Goal: Task Accomplishment & Management: Complete application form

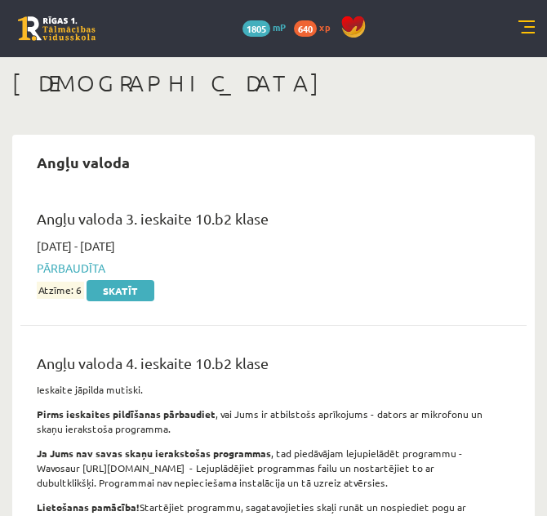
scroll to position [82, 0]
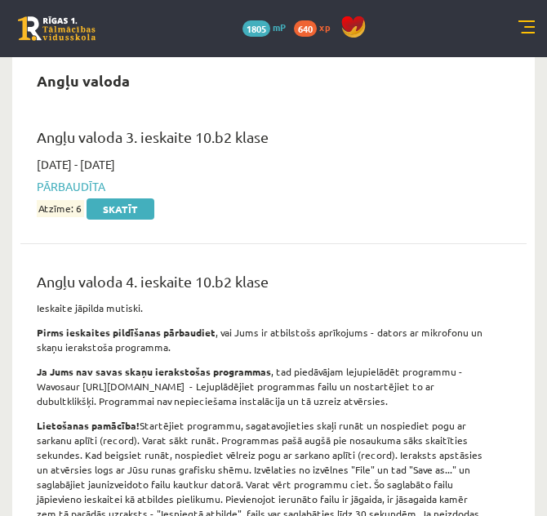
click at [286, 156] on div "2025-01-01 - 2025-01-31 Pārbaudīta Atzīme: 6 Skatīt" at bounding box center [260, 186] width 473 height 61
click at [526, 22] on link at bounding box center [526, 28] width 16 height 16
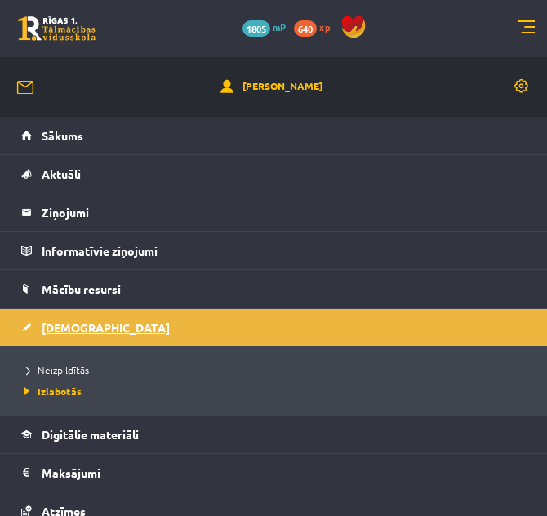
click at [82, 318] on link "[DEMOGRAPHIC_DATA]" at bounding box center [273, 327] width 505 height 38
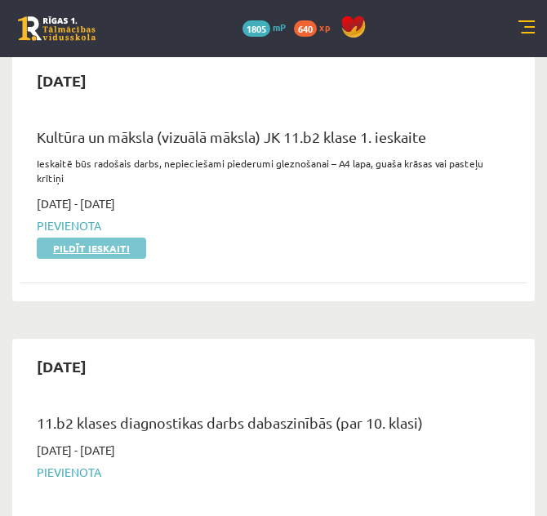
click at [105, 247] on link "Pildīt ieskaiti" at bounding box center [91, 247] width 109 height 21
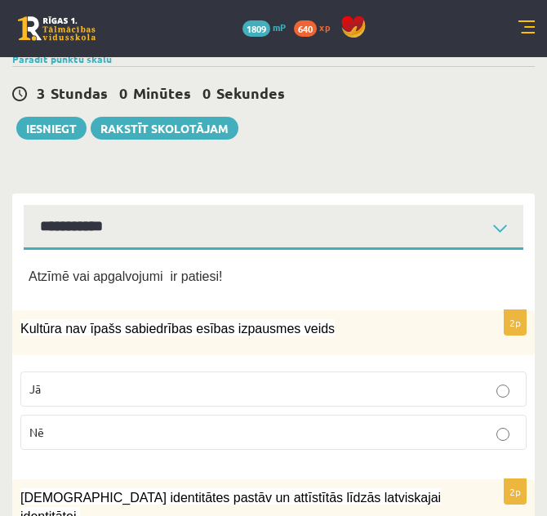
scroll to position [163, 0]
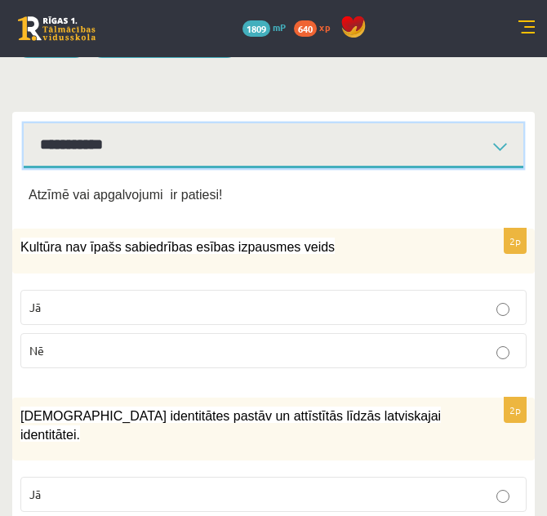
click at [245, 166] on select "**********" at bounding box center [273, 145] width 499 height 45
click at [24, 137] on select "**********" at bounding box center [273, 145] width 499 height 45
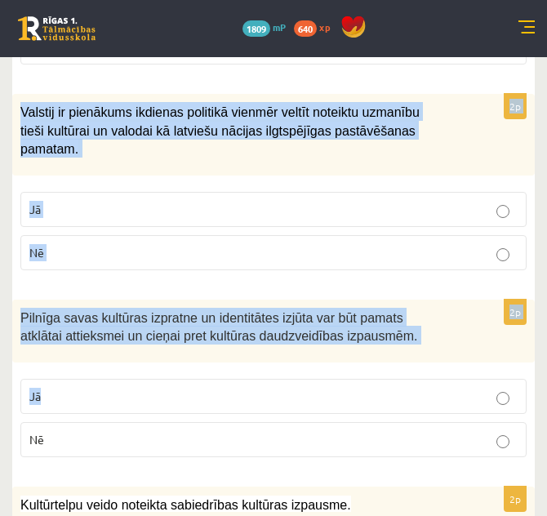
scroll to position [2504, 0]
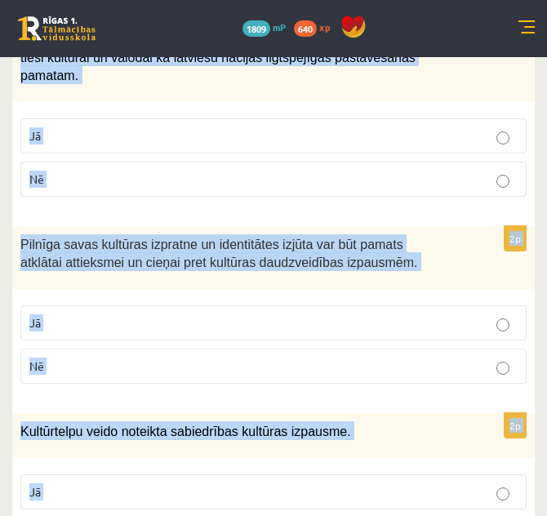
drag, startPoint x: 15, startPoint y: 175, endPoint x: 246, endPoint y: 468, distance: 373.6
copy form "Kultūra nav īpašs sabiedrības esības izpausmes veids Jā Nē 2p Mazākumtautību id…"
click at [14, 226] on div "Pilnīga savas kultūras izpratne un identitātes izjūta var būt pamats atklātai a…" at bounding box center [273, 257] width 522 height 63
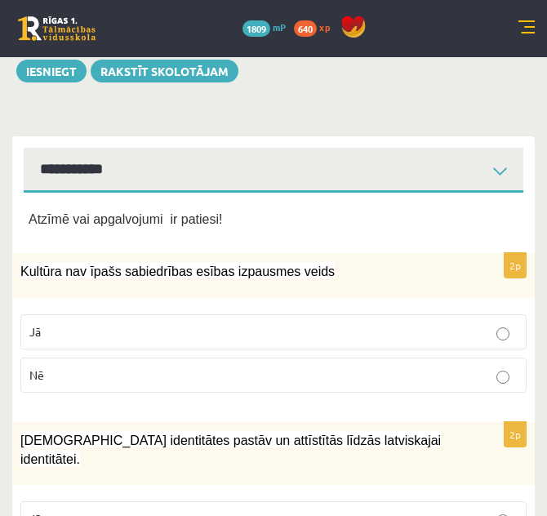
scroll to position [220, 0]
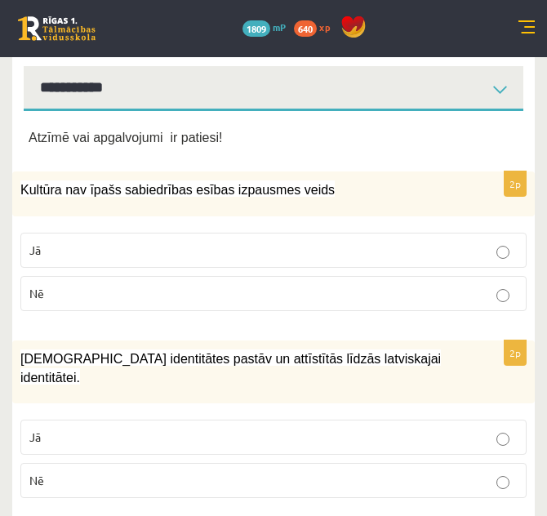
click at [101, 302] on p "Nē" at bounding box center [273, 293] width 488 height 17
click at [100, 428] on p "Jā" at bounding box center [273, 436] width 488 height 17
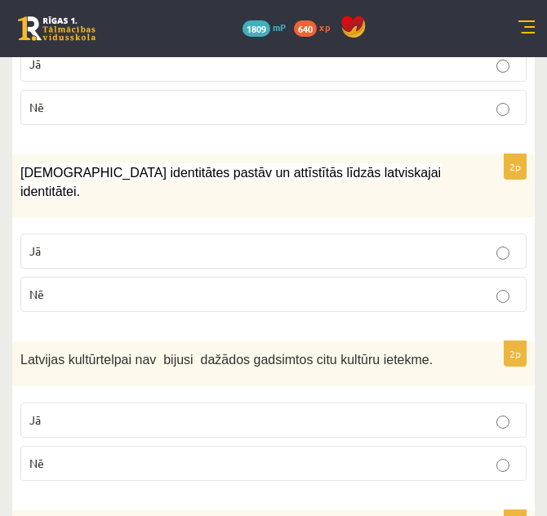
scroll to position [465, 0]
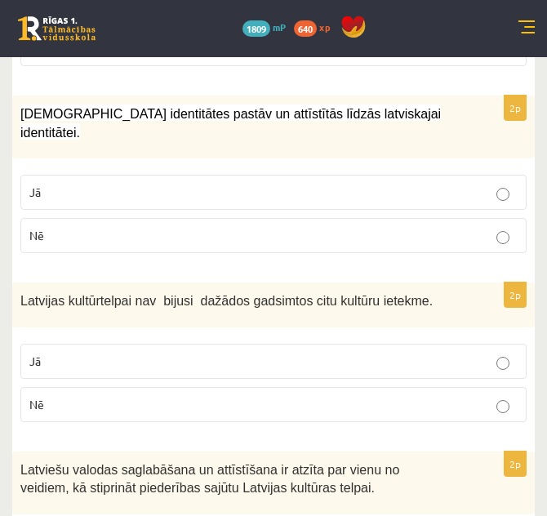
click at [102, 396] on p "Nē" at bounding box center [273, 404] width 488 height 17
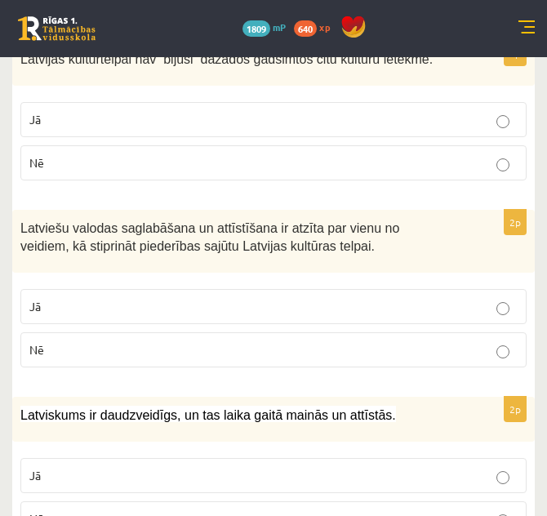
scroll to position [710, 0]
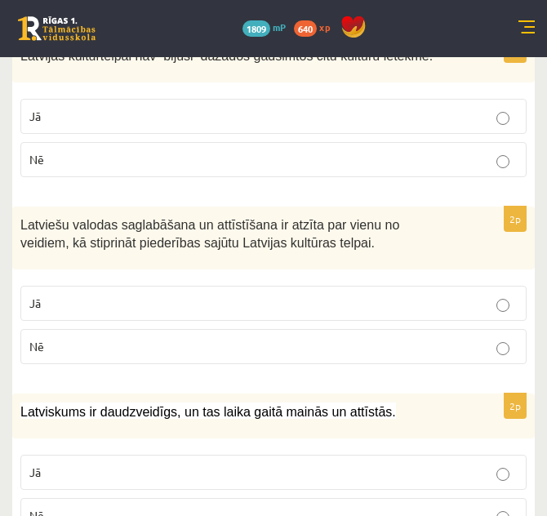
click at [119, 301] on p "Jā" at bounding box center [273, 302] width 488 height 17
click at [82, 463] on p "Jā" at bounding box center [273, 471] width 488 height 17
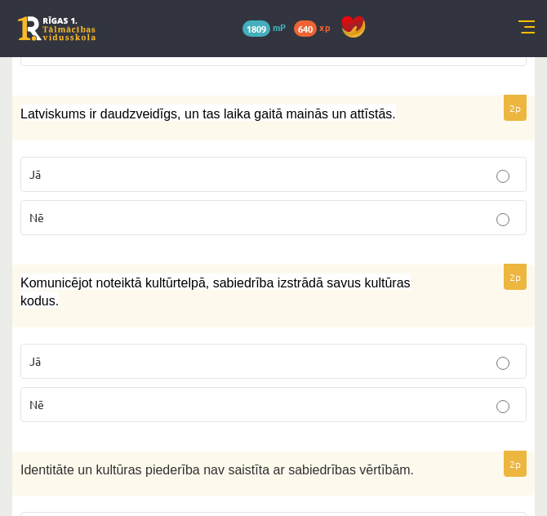
scroll to position [1036, 0]
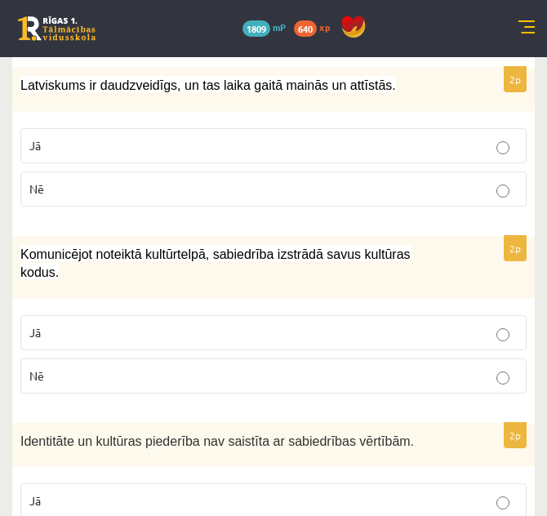
click at [172, 320] on label "Jā" at bounding box center [273, 332] width 506 height 35
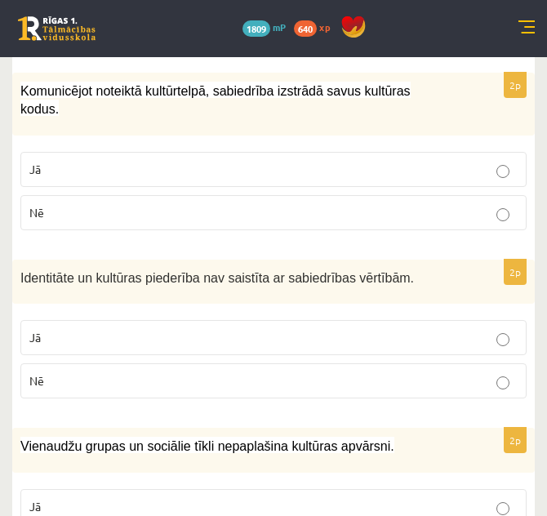
scroll to position [1281, 0]
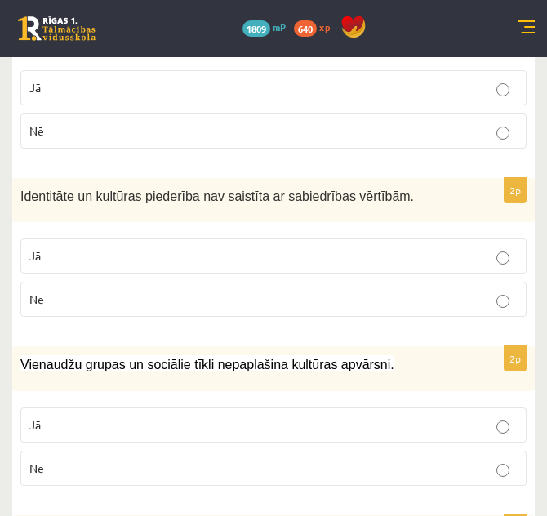
click at [155, 290] on p "Nē" at bounding box center [273, 298] width 488 height 17
click at [141, 459] on p "Nē" at bounding box center [273, 467] width 488 height 17
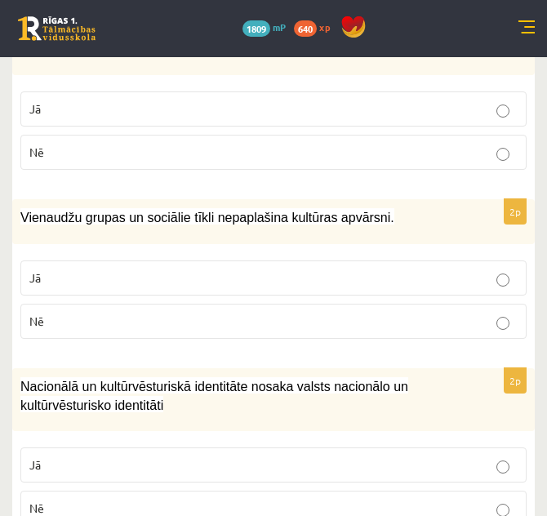
scroll to position [1525, 0]
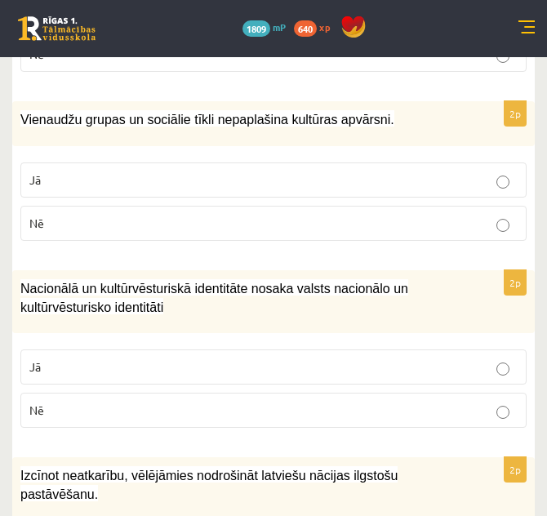
click at [198, 358] on p "Jā" at bounding box center [273, 366] width 488 height 17
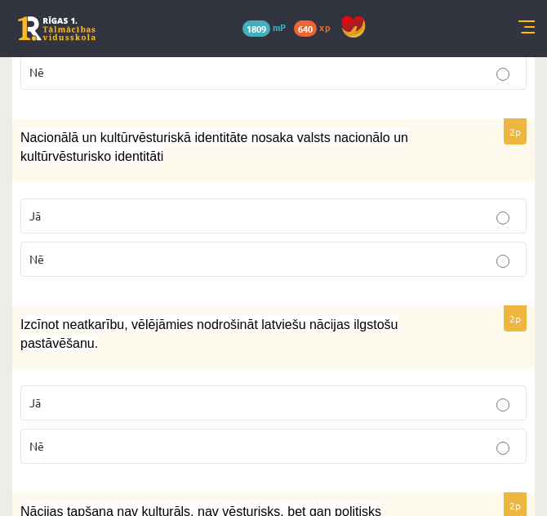
scroll to position [1689, 0]
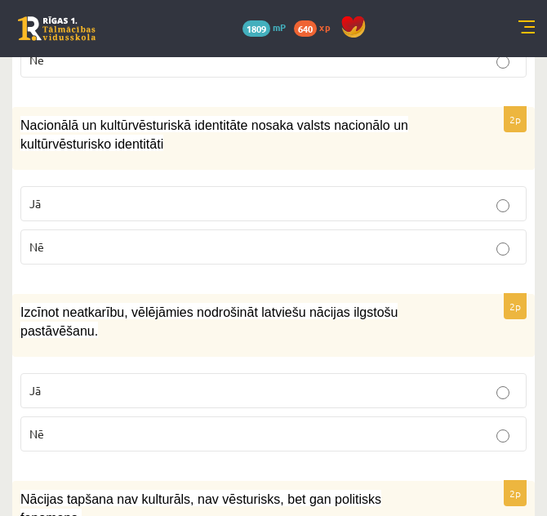
click at [333, 373] on label "Jā" at bounding box center [273, 390] width 506 height 35
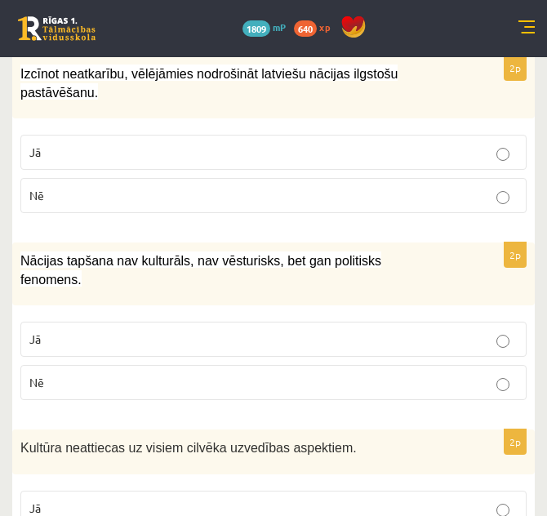
scroll to position [1933, 0]
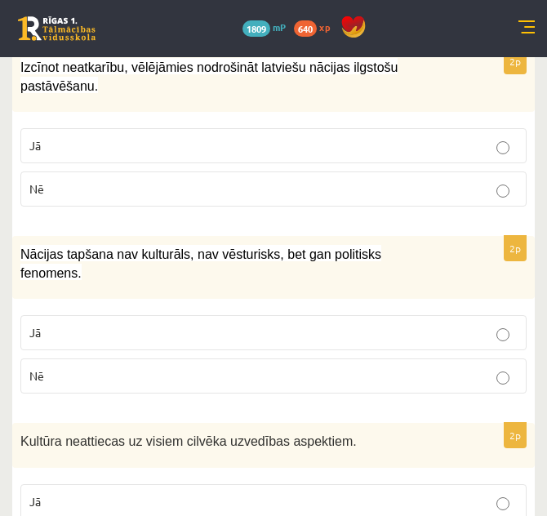
click at [308, 367] on p "Nē" at bounding box center [273, 375] width 488 height 17
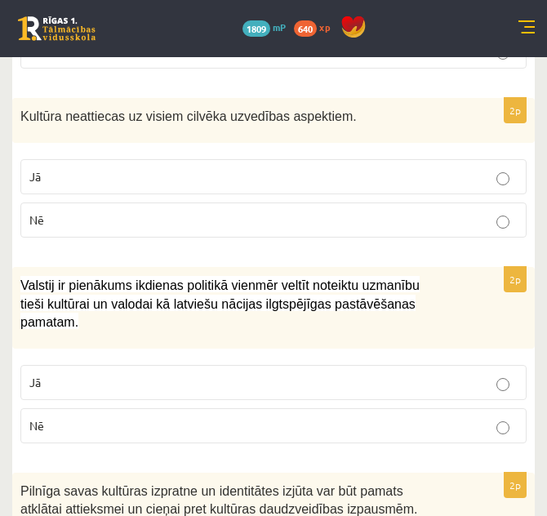
scroll to position [2260, 0]
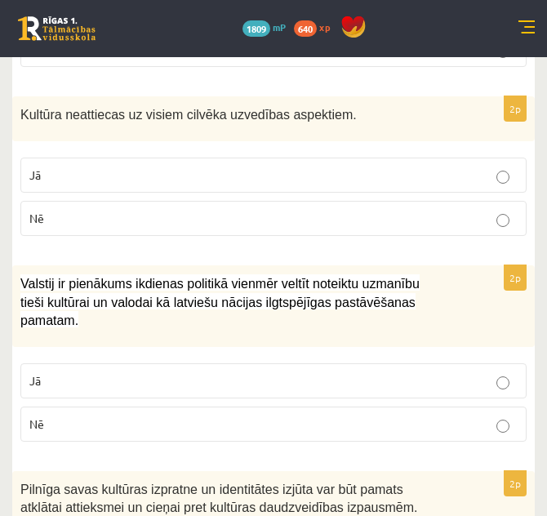
click at [180, 210] on p "Nē" at bounding box center [273, 218] width 488 height 17
click at [181, 372] on p "Jā" at bounding box center [273, 380] width 488 height 17
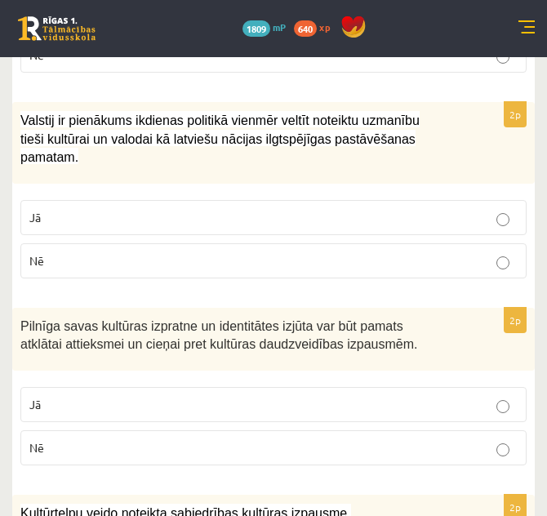
click at [179, 387] on label "Jā" at bounding box center [273, 404] width 506 height 35
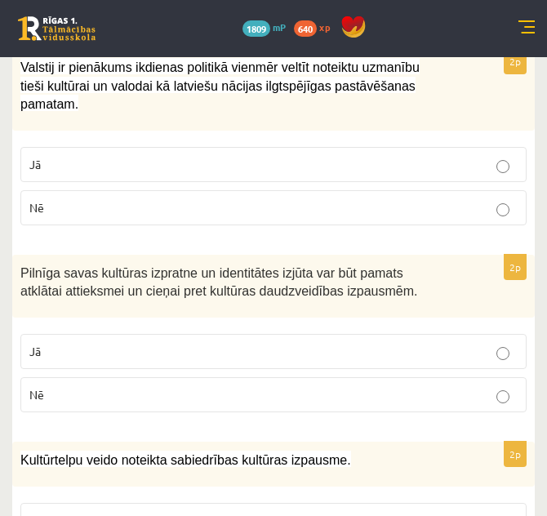
scroll to position [2504, 0]
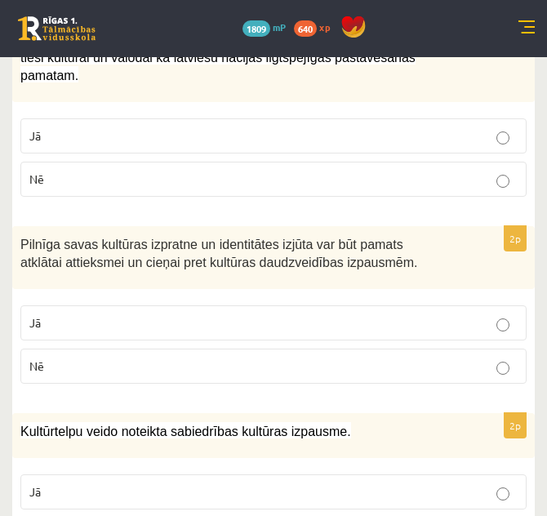
click at [110, 474] on label "Jā" at bounding box center [273, 491] width 506 height 35
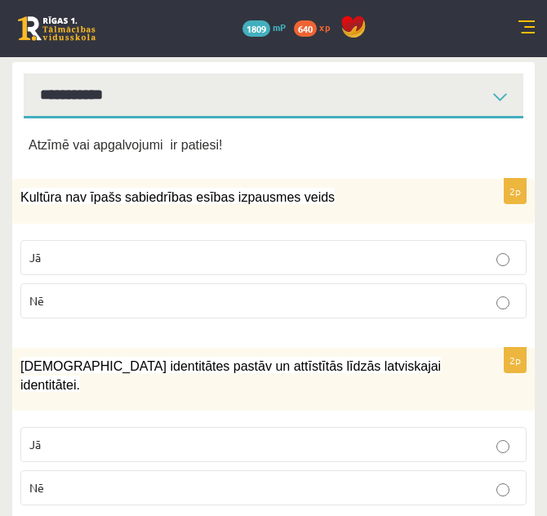
scroll to position [0, 0]
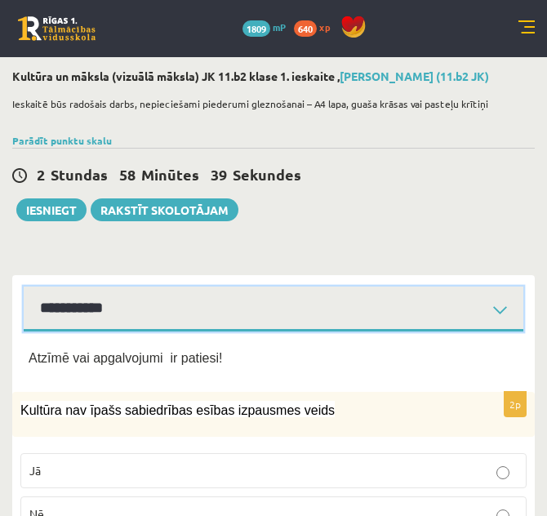
click at [156, 327] on select "**********" at bounding box center [273, 308] width 499 height 45
select select "**********"
click at [24, 300] on select "**********" at bounding box center [273, 308] width 499 height 45
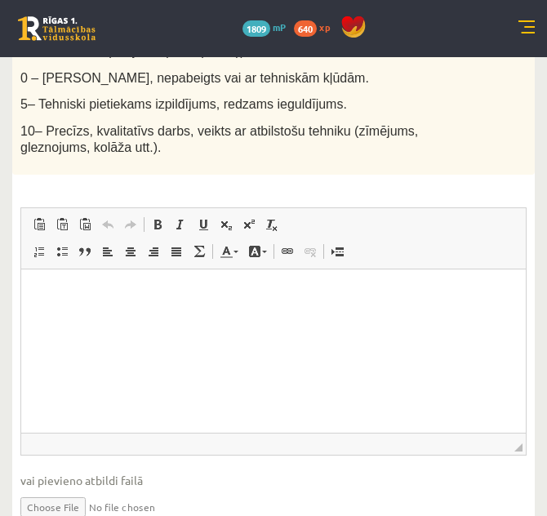
scroll to position [1170, 0]
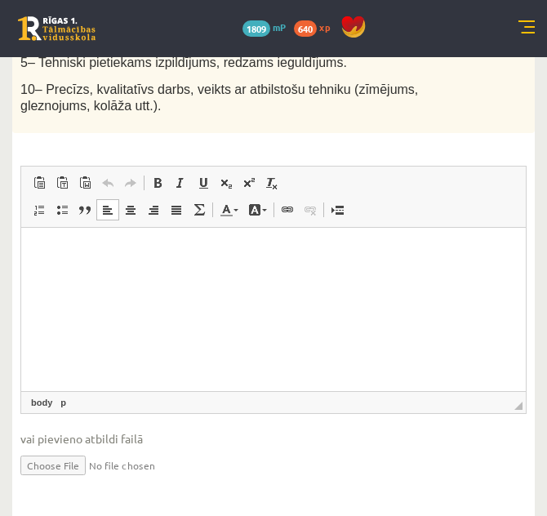
click at [206, 277] on html at bounding box center [273, 252] width 504 height 50
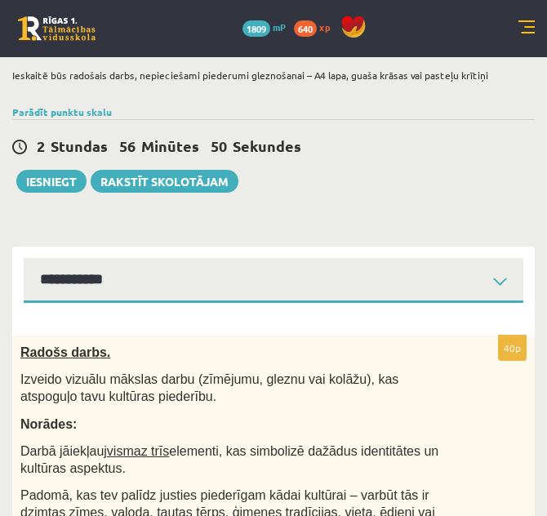
scroll to position [28, 0]
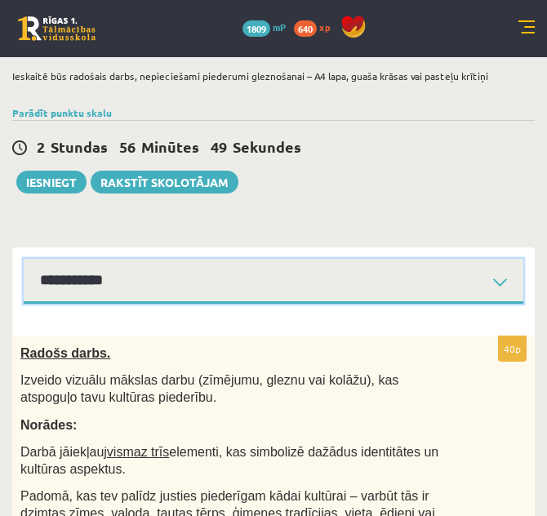
click at [217, 290] on select "**********" at bounding box center [273, 281] width 499 height 45
select select "**********"
click at [24, 272] on select "**********" at bounding box center [273, 281] width 499 height 45
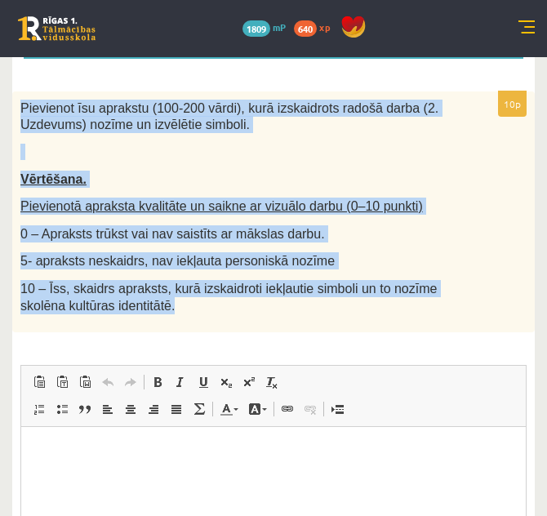
drag, startPoint x: 24, startPoint y: 119, endPoint x: 219, endPoint y: 320, distance: 279.8
click at [219, 320] on div "Pievienot īsu aprakstu (100-200 vārdi), kurā izskaidrots radošā darba (2. Uzdev…" at bounding box center [273, 211] width 522 height 241
click at [365, 179] on div "Pievienot īsu aprakstu (100-200 vārdi), kurā izskaidrots radošā darba (2. Uzdev…" at bounding box center [273, 211] width 522 height 241
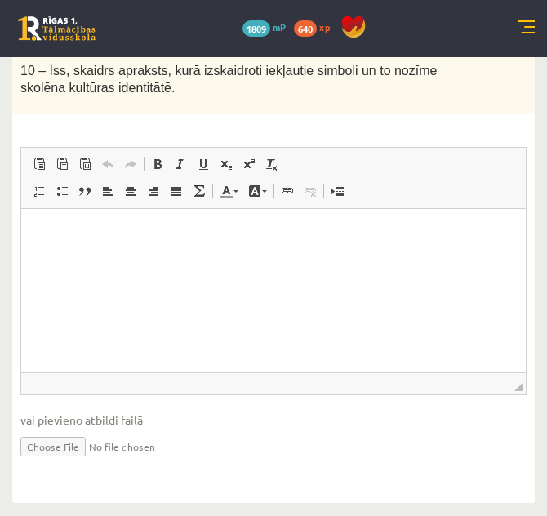
scroll to position [505, 0]
click at [325, 241] on p "Bagātinātā teksta redaktors, wiswyg-editor-user-answer-47433797894260" at bounding box center [274, 233] width 472 height 17
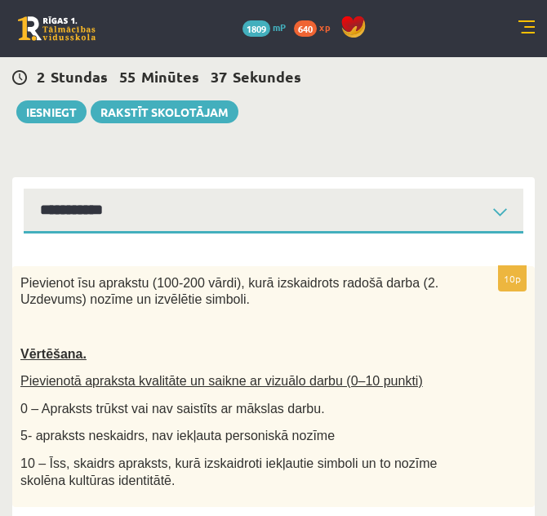
scroll to position [0, 0]
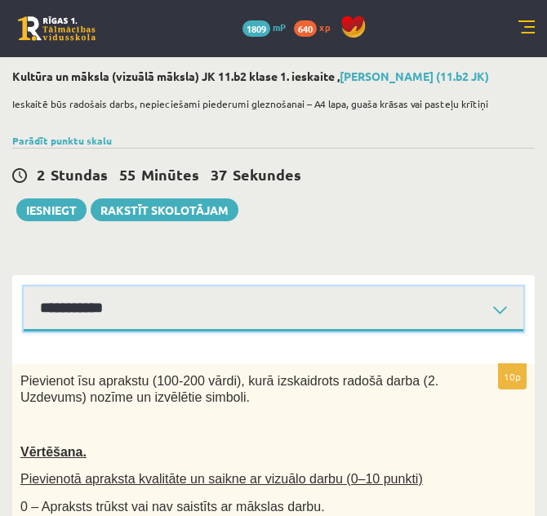
click at [322, 316] on select "**********" at bounding box center [273, 308] width 499 height 45
click at [24, 300] on select "**********" at bounding box center [273, 308] width 499 height 45
click at [258, 331] on select "**********" at bounding box center [273, 308] width 499 height 45
click at [24, 300] on select "**********" at bounding box center [273, 308] width 499 height 45
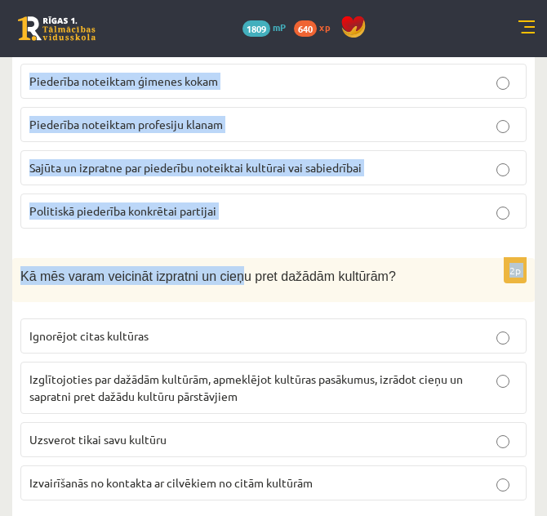
scroll to position [2455, 0]
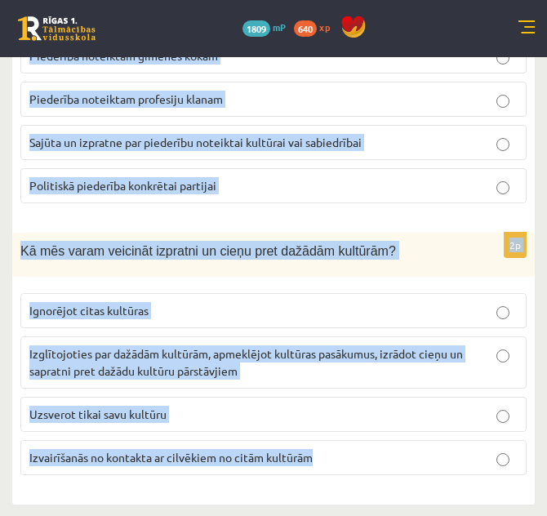
drag, startPoint x: 20, startPoint y: 234, endPoint x: 333, endPoint y: 462, distance: 386.5
copy form "Kas ir multikulturālisms? Ideoloģija, kas atbalsta vienas kultūras dominanci Te…"
click at [17, 378] on div "2p Kā mēs varam veicināt izpratni un cieņu pret dažādām kultūrām? Ignorējot cit…" at bounding box center [273, 360] width 522 height 256
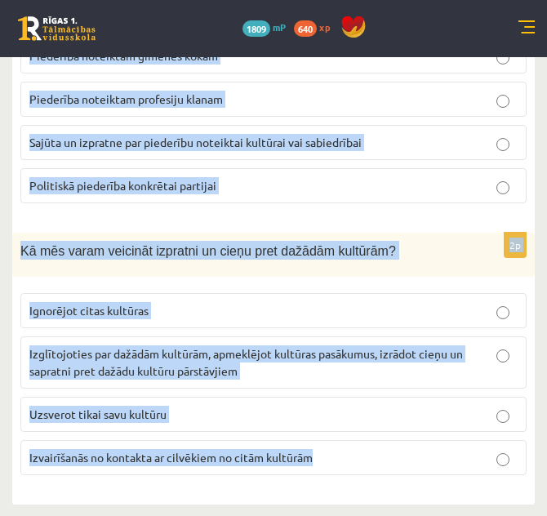
click at [62, 483] on div "2p Kā mēs varam veicināt izpratni un cieņu pret dažādām kultūrām? Ignorējot cit…" at bounding box center [273, 360] width 522 height 256
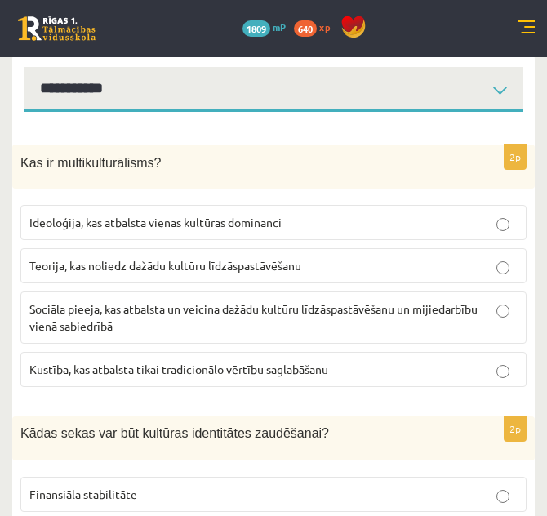
scroll to position [170, 0]
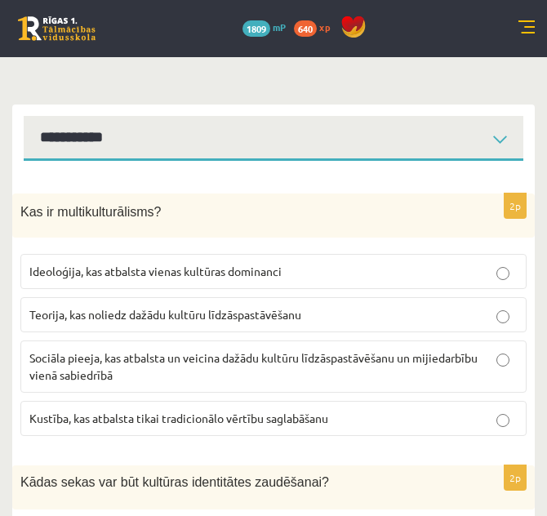
click at [295, 361] on label "Sociāla pieeja, kas atbalsta un veicina dažādu kultūru līdzāspastāvēšanu un mij…" at bounding box center [273, 366] width 506 height 52
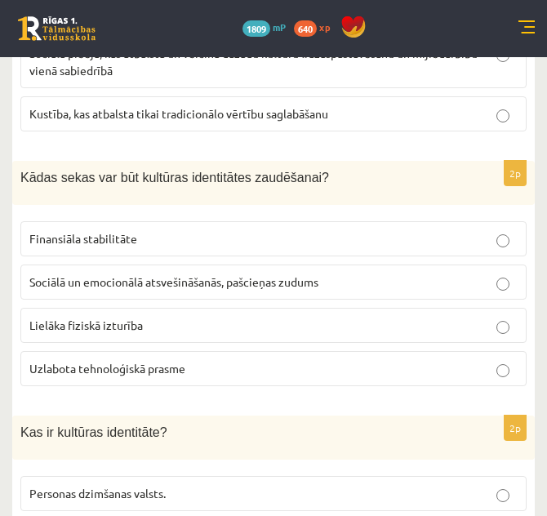
scroll to position [497, 0]
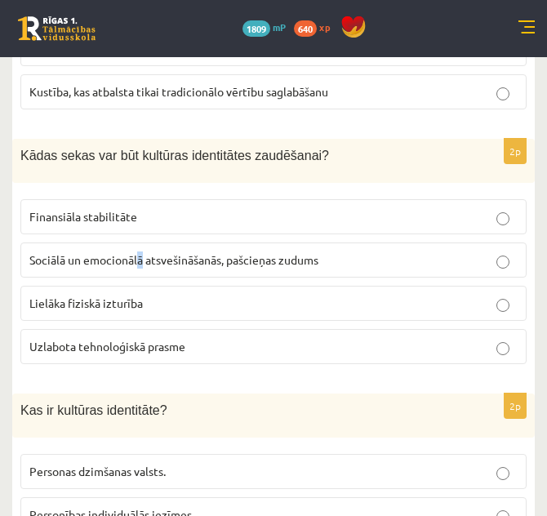
click at [141, 267] on span "Sociālā un emocionālā atsvešināšanās, pašcieņas zudums" at bounding box center [173, 259] width 289 height 15
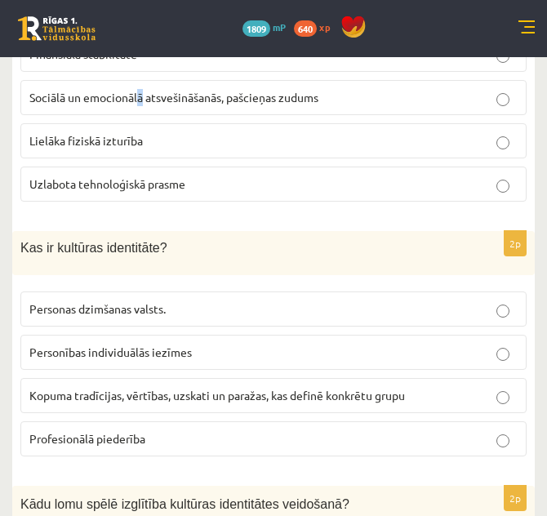
scroll to position [660, 0]
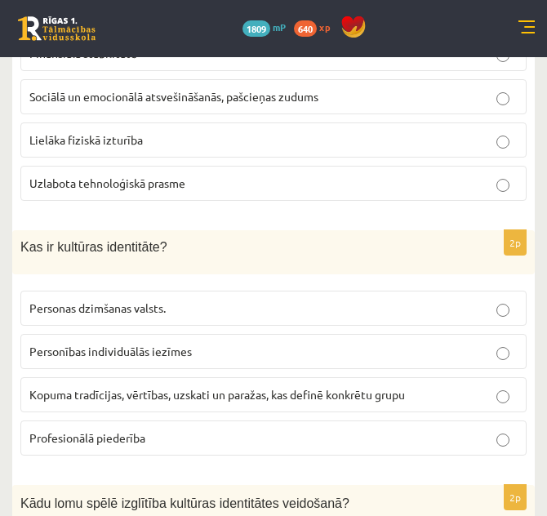
click at [195, 401] on span "Kopuma tradīcijas, vērtības, uzskati un paražas, kas definē konkrētu grupu" at bounding box center [216, 394] width 375 height 15
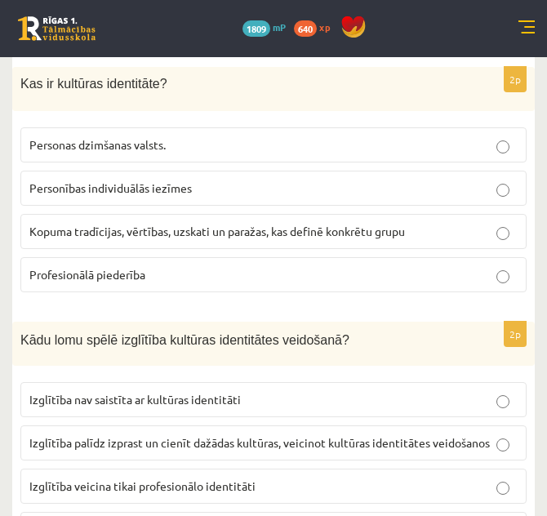
scroll to position [905, 0]
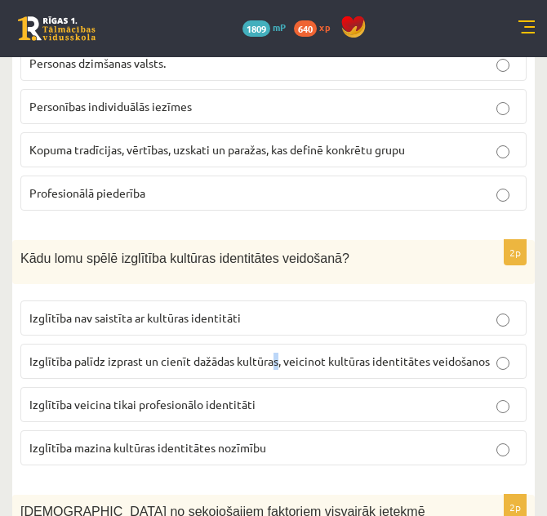
click at [277, 365] on label "Izglītība palīdz izprast un cienīt dažādas kultūras, veicinot kultūras identitā…" at bounding box center [273, 360] width 506 height 35
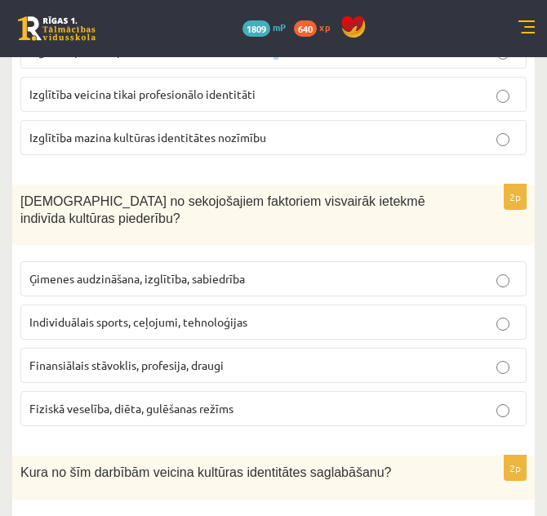
scroll to position [1231, 0]
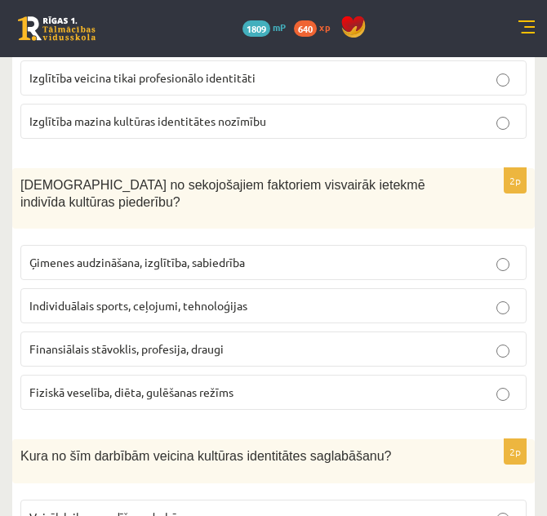
click at [300, 255] on p "Ģimenes audzināšana, izglītība, sabiedrība" at bounding box center [273, 262] width 488 height 17
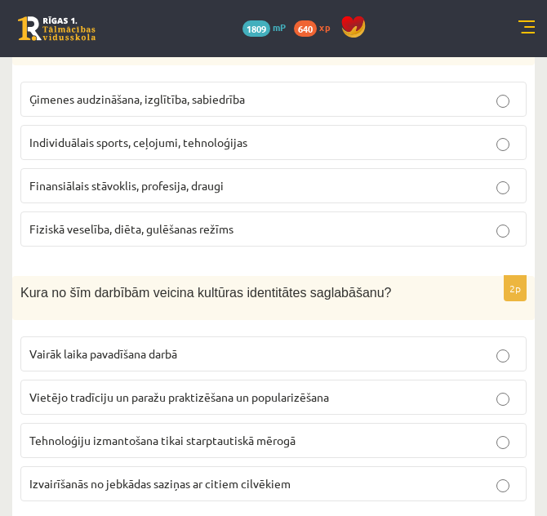
scroll to position [1476, 0]
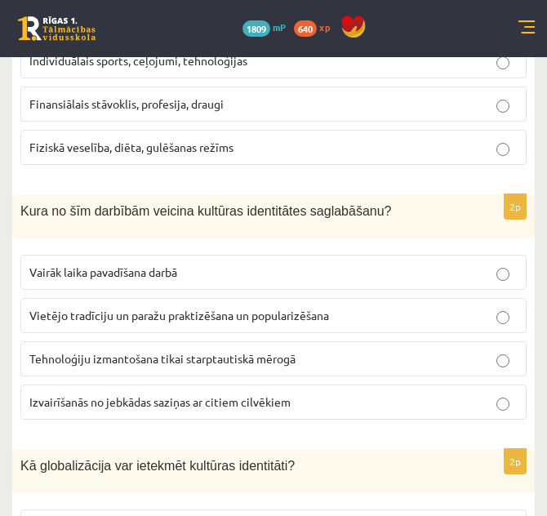
click at [389, 312] on p "Vietējo tradīciju un paražu praktizēšana un popularizēšana" at bounding box center [273, 315] width 488 height 17
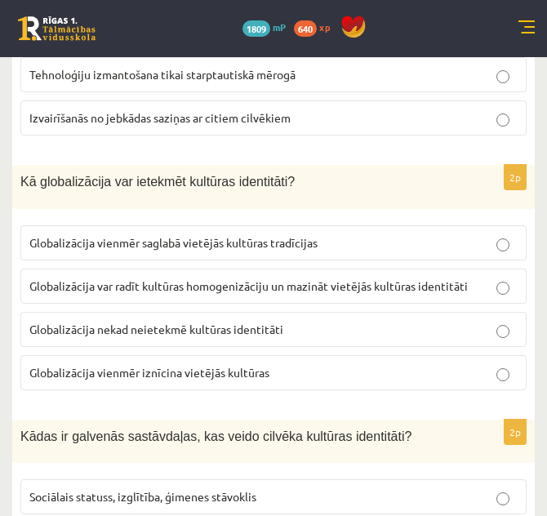
scroll to position [1802, 0]
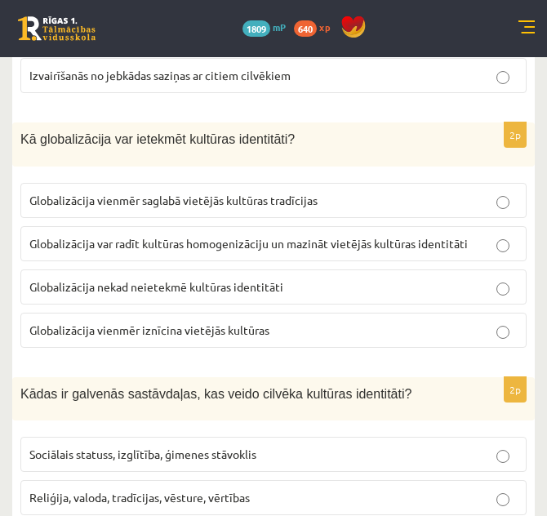
click at [449, 237] on span "Globalizācija var radīt kultūras homogenizāciju un mazināt vietējās kultūras id…" at bounding box center [248, 243] width 438 height 15
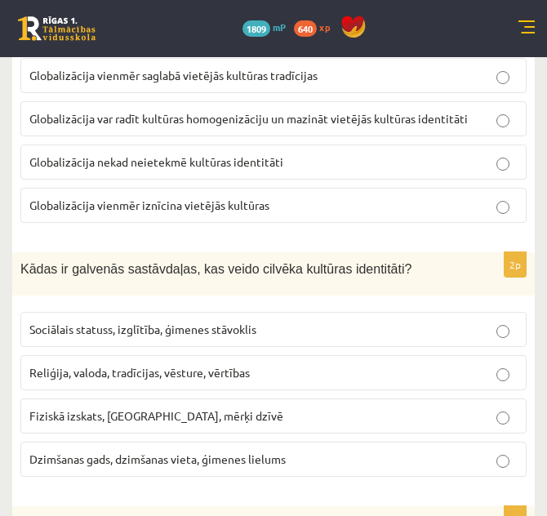
scroll to position [1965, 0]
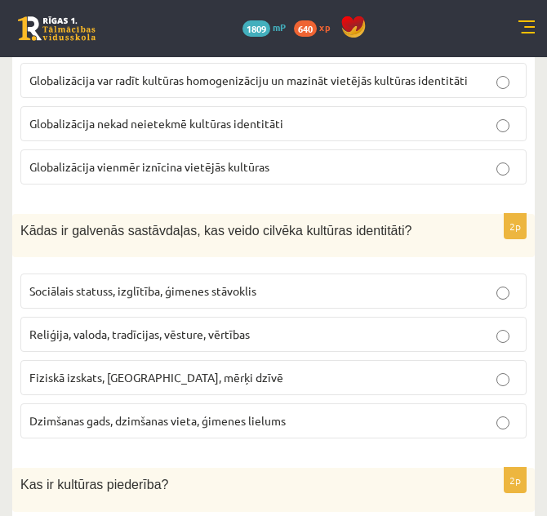
click at [270, 327] on p "Reliģija, valoda, tradīcijas, vēsture, vērtības" at bounding box center [273, 333] width 488 height 17
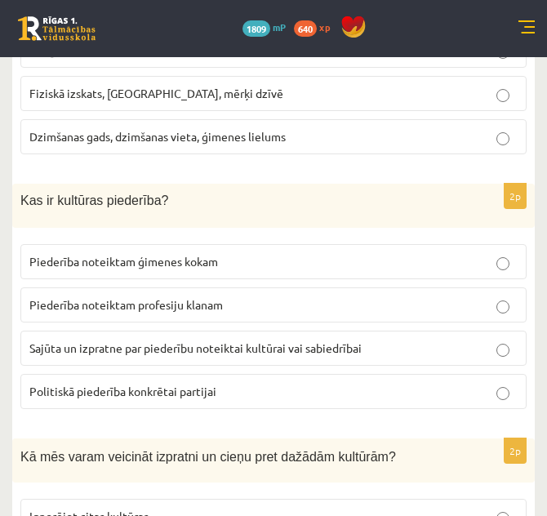
scroll to position [2291, 0]
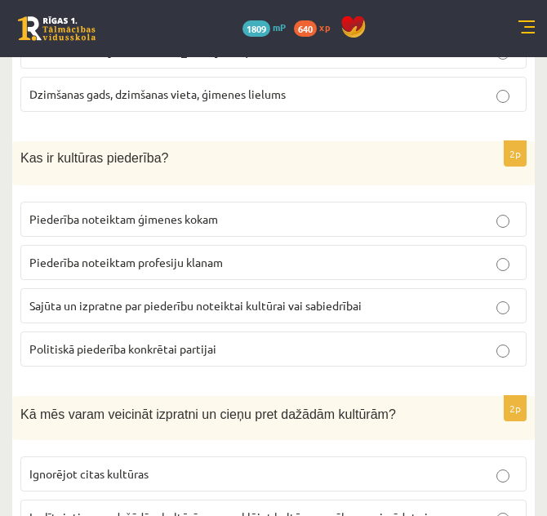
click at [348, 308] on span "Sajūta un izpratne par piederību noteiktai kultūrai vai sabiedrībai" at bounding box center [195, 305] width 332 height 15
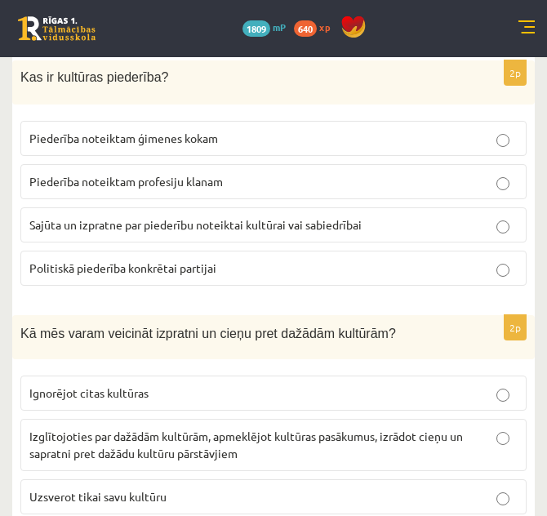
scroll to position [2455, 0]
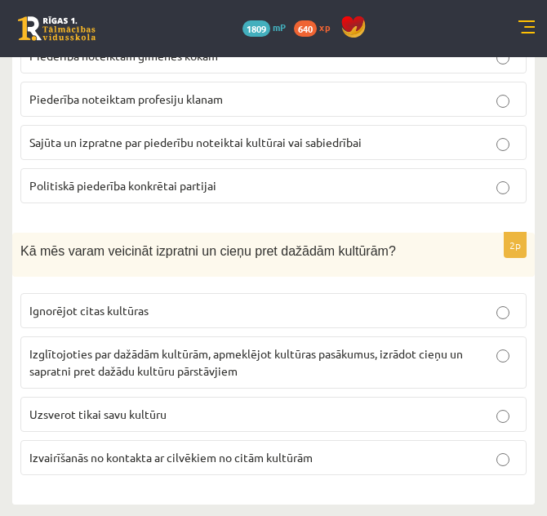
click at [304, 355] on span "Izglītojoties par dažādām kultūrām, apmeklējot kultūras pasākumus, izrādot cieņ…" at bounding box center [245, 362] width 433 height 32
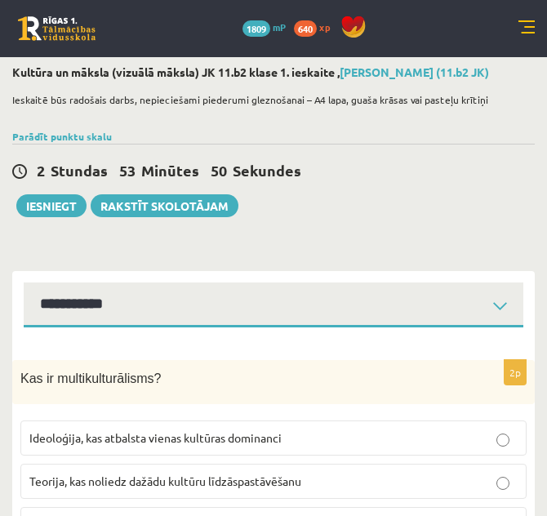
scroll to position [0, 0]
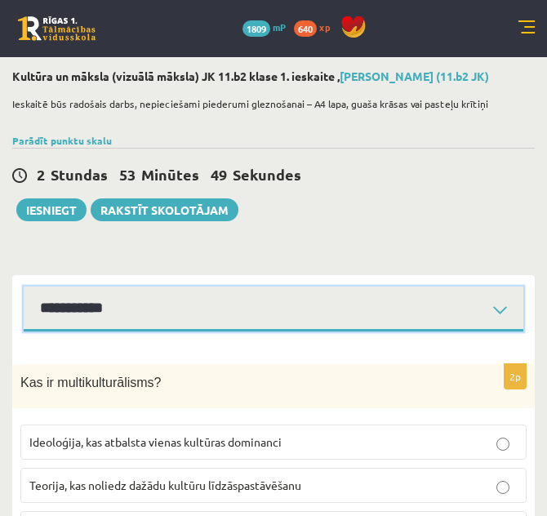
click at [245, 317] on select "**********" at bounding box center [273, 308] width 499 height 45
select select "**********"
click at [24, 300] on select "**********" at bounding box center [273, 308] width 499 height 45
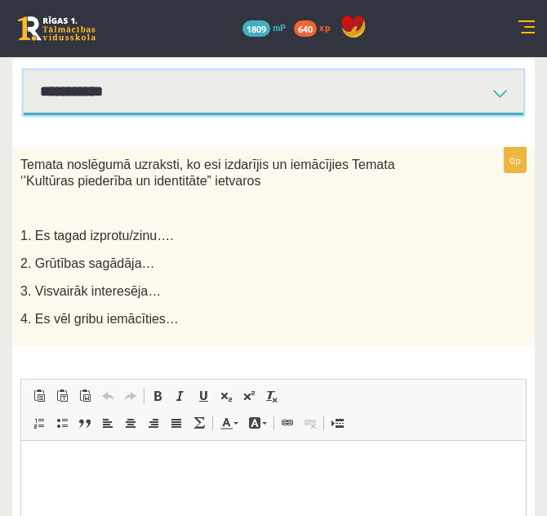
scroll to position [245, 0]
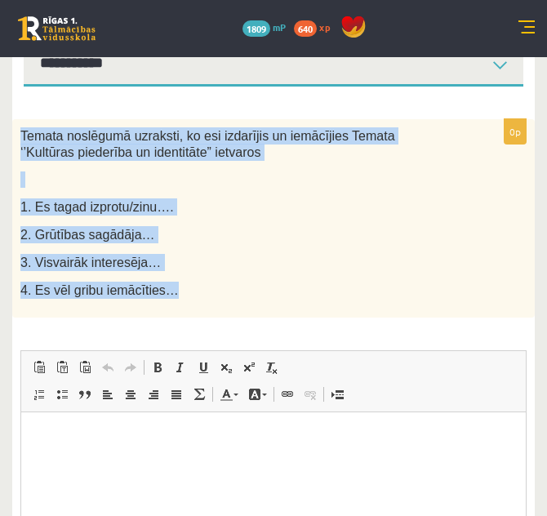
drag, startPoint x: 19, startPoint y: 147, endPoint x: 168, endPoint y: 303, distance: 216.4
click at [168, 303] on div "Temata noslēgumā uzraksti, ko esi izdarījis un iemācījies Temata ‘’Kultūras pie…" at bounding box center [273, 218] width 522 height 198
copy div "Temata noslēgumā uzraksti, ko esi izdarījis un iemācījies Temata ‘’Kultūras pie…"
click at [520, 245] on div "Temata noslēgumā uzraksti, ko esi izdarījis un iemācījies Temata ‘’Kultūras pie…" at bounding box center [273, 218] width 522 height 198
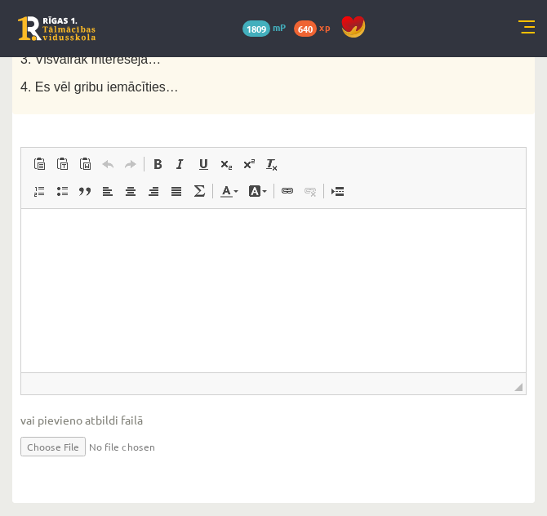
scroll to position [463, 0]
click at [195, 258] on html at bounding box center [273, 233] width 504 height 50
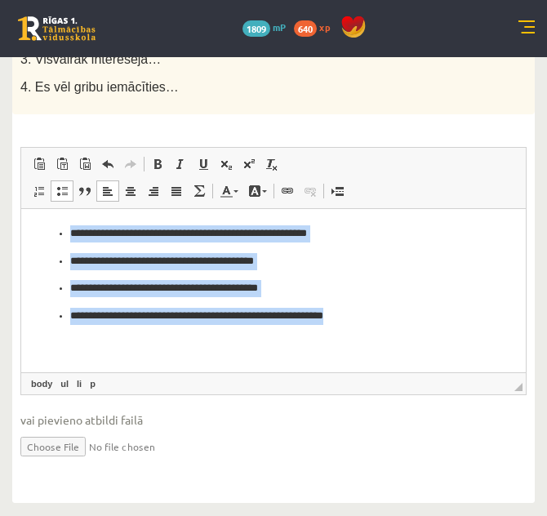
drag, startPoint x: 58, startPoint y: 233, endPoint x: 350, endPoint y: 308, distance: 301.3
click at [350, 308] on ul "**********" at bounding box center [274, 274] width 472 height 100
click at [41, 193] on span at bounding box center [39, 190] width 13 height 13
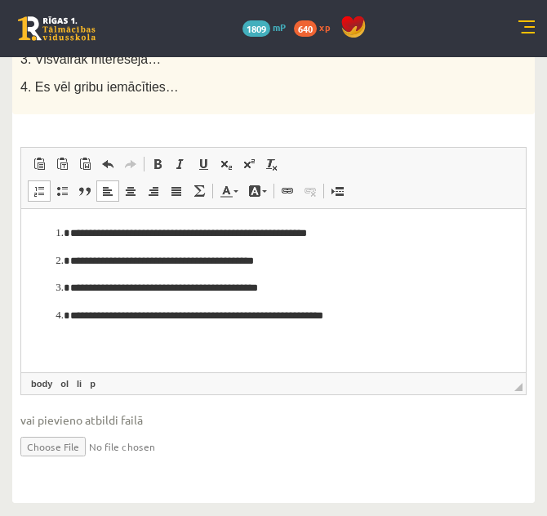
click at [401, 280] on p "**********" at bounding box center [273, 287] width 406 height 17
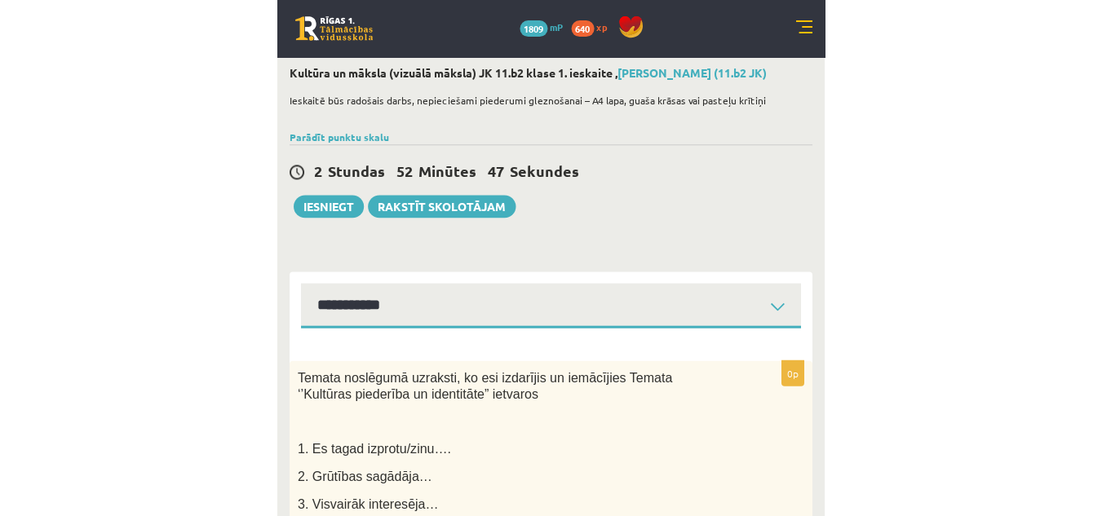
scroll to position [0, 0]
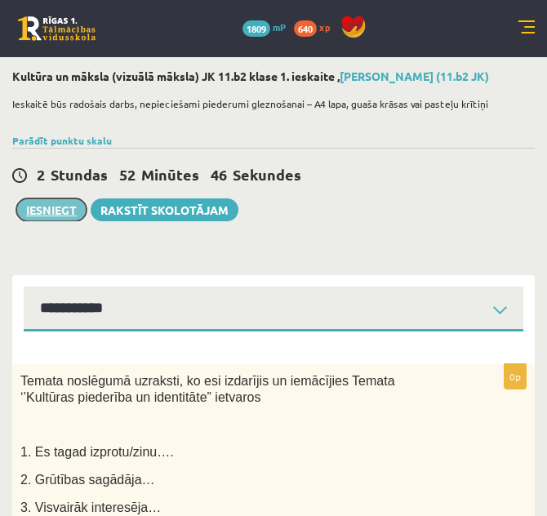
click at [62, 214] on button "Iesniegt" at bounding box center [51, 209] width 70 height 23
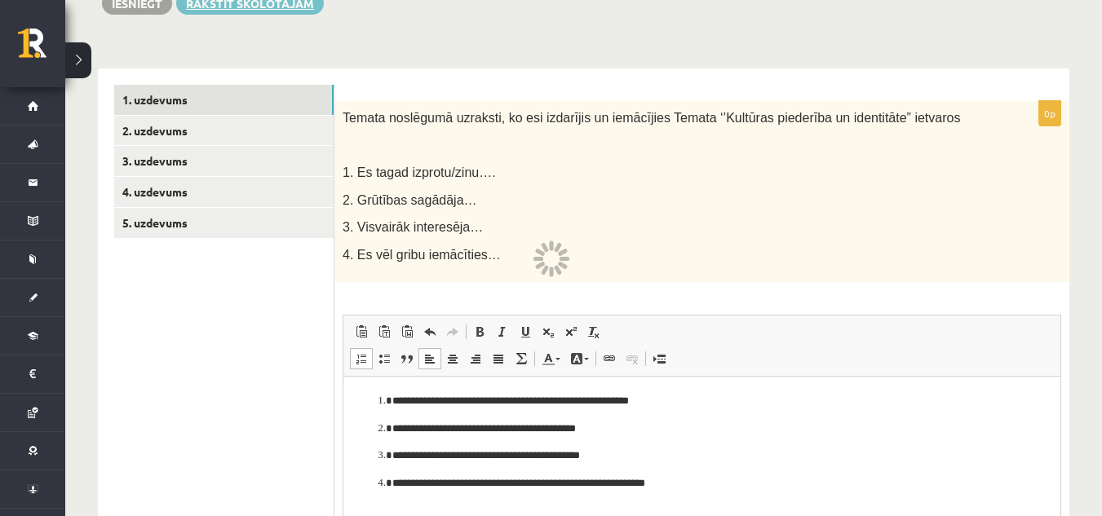
scroll to position [245, 0]
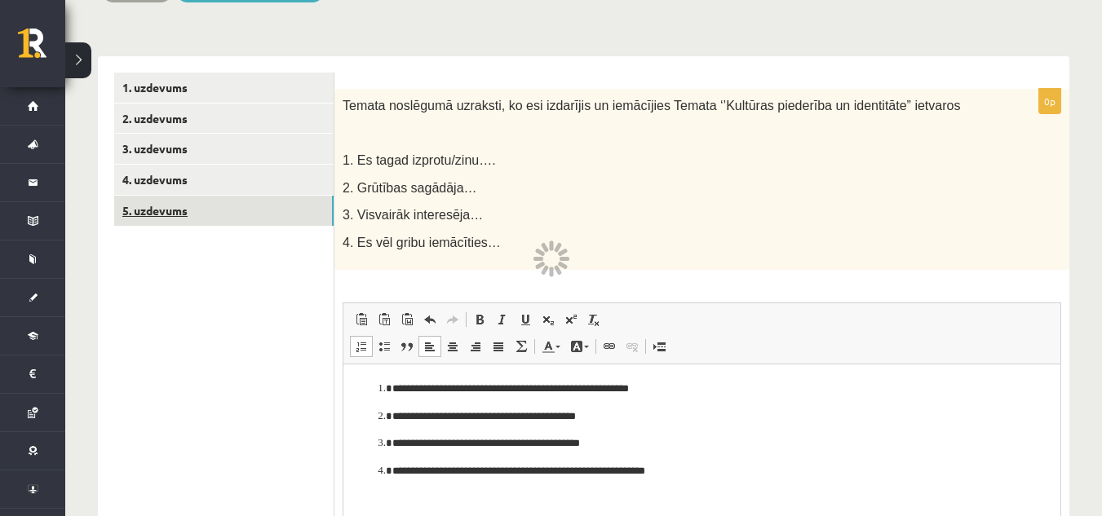
click at [228, 207] on link "5. uzdevums" at bounding box center [223, 211] width 219 height 30
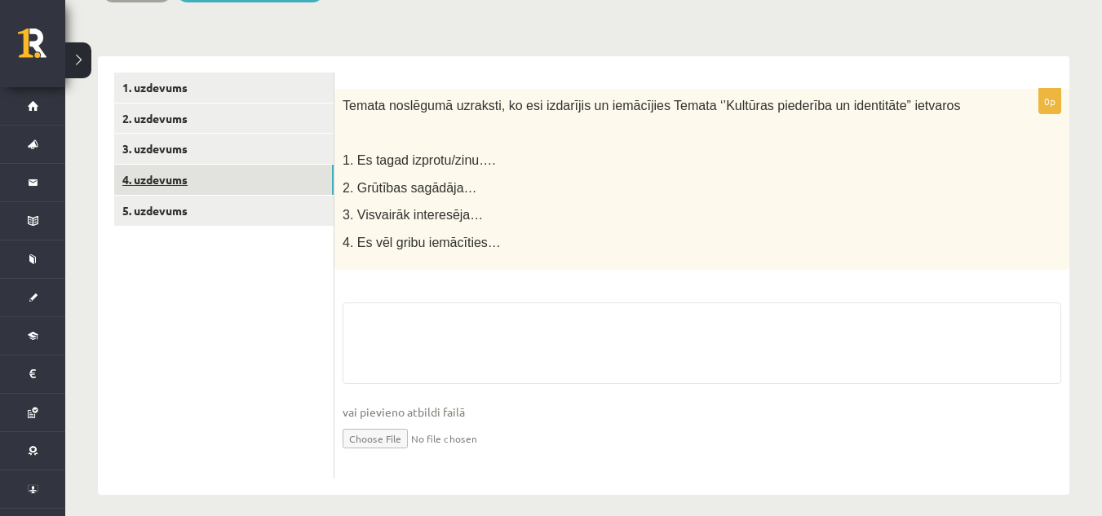
click at [223, 184] on link "4. uzdevums" at bounding box center [223, 180] width 219 height 30
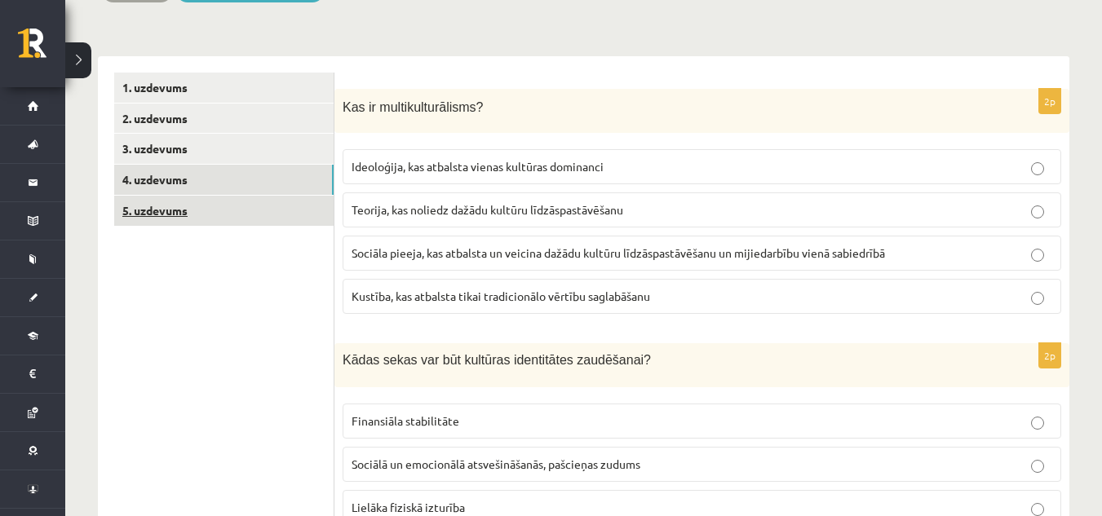
click at [217, 209] on link "5. uzdevums" at bounding box center [223, 211] width 219 height 30
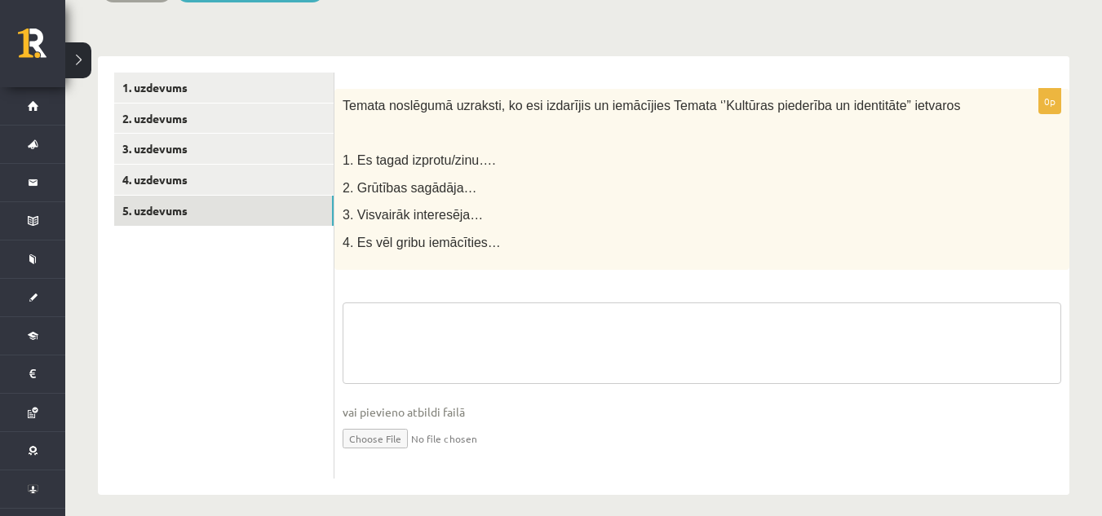
click at [383, 334] on textarea at bounding box center [702, 344] width 719 height 82
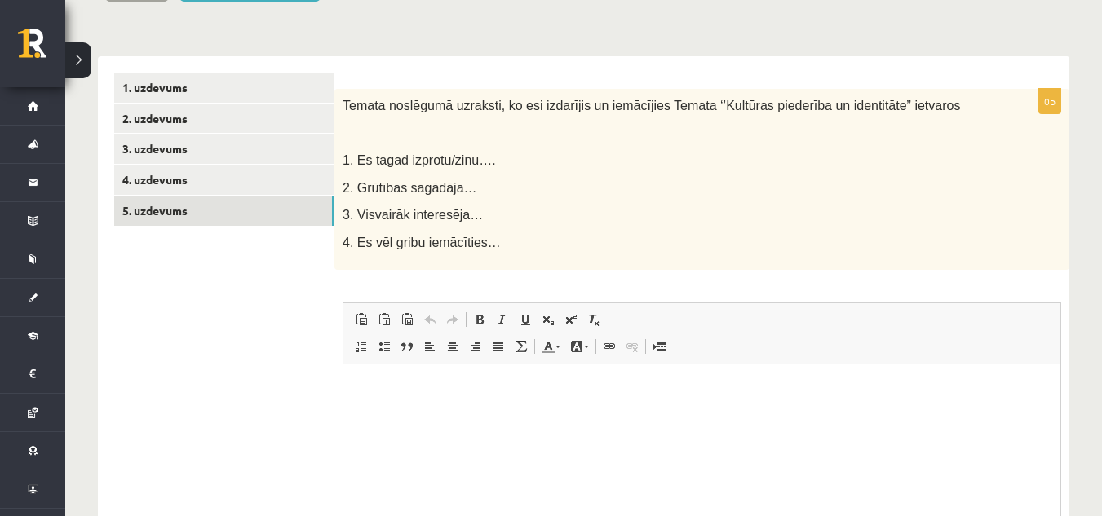
scroll to position [0, 0]
click at [415, 401] on html at bounding box center [701, 390] width 717 height 50
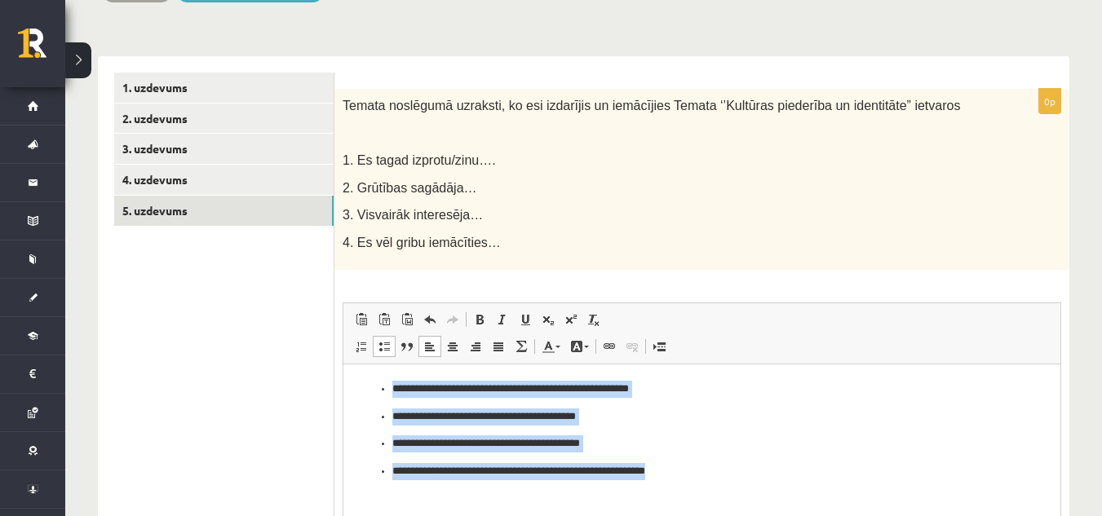
drag, startPoint x: 373, startPoint y: 385, endPoint x: 695, endPoint y: 489, distance: 338.5
click at [546, 489] on html "**********" at bounding box center [701, 431] width 717 height 132
click at [362, 346] on span at bounding box center [361, 346] width 13 height 13
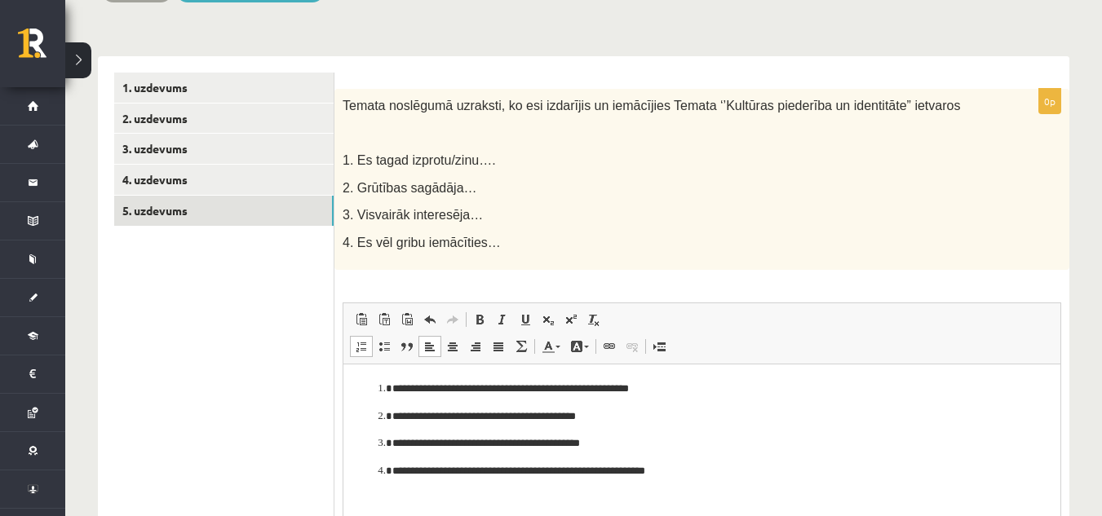
click at [279, 337] on ul "1. uzdevums 2. uzdevums 3. uzdevums 4. uzdevums 5. uzdevums" at bounding box center [224, 358] width 220 height 570
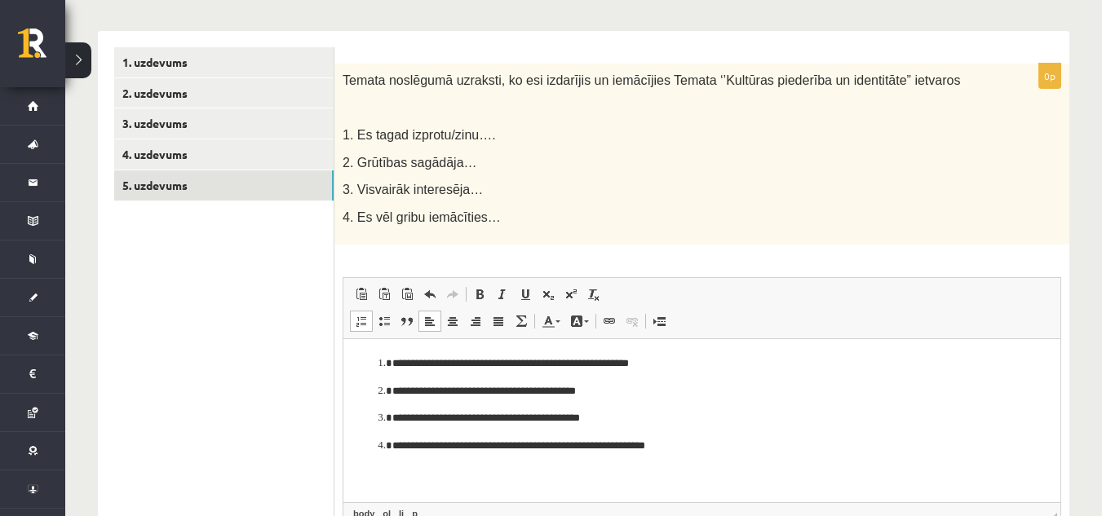
scroll to position [326, 0]
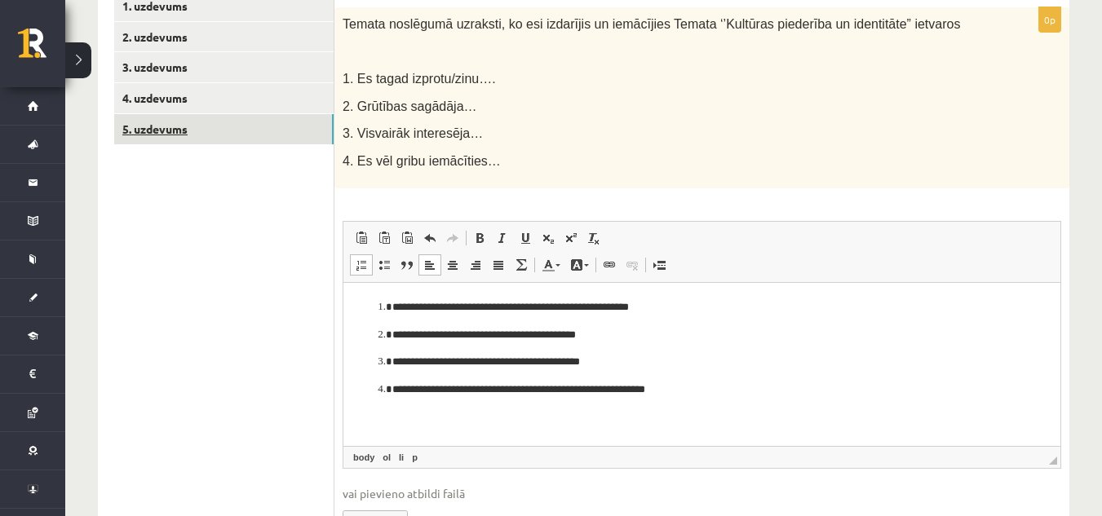
click at [213, 122] on link "5. uzdevums" at bounding box center [223, 129] width 219 height 30
click at [193, 138] on link "5. uzdevums" at bounding box center [223, 129] width 219 height 30
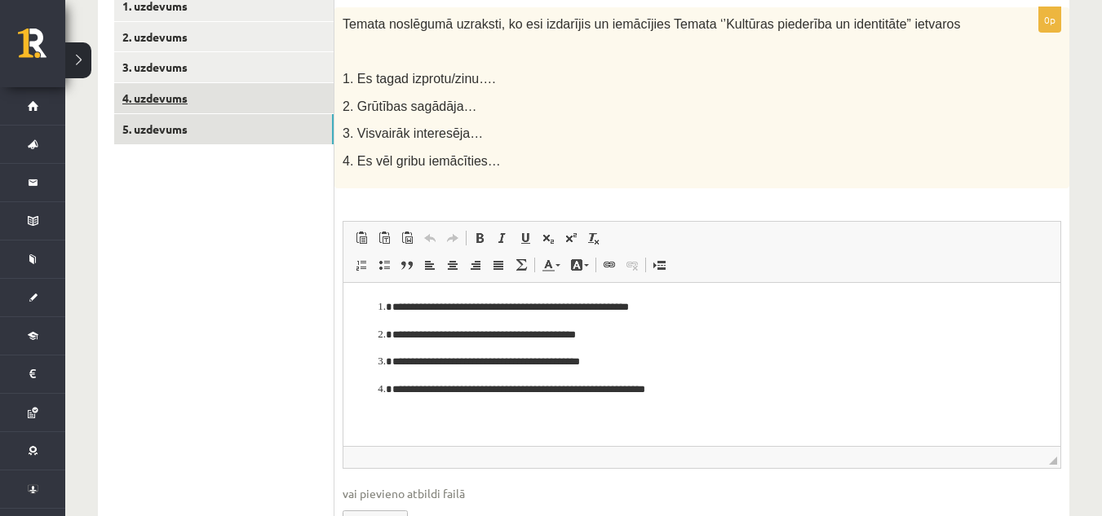
click at [189, 107] on link "4. uzdevums" at bounding box center [223, 98] width 219 height 30
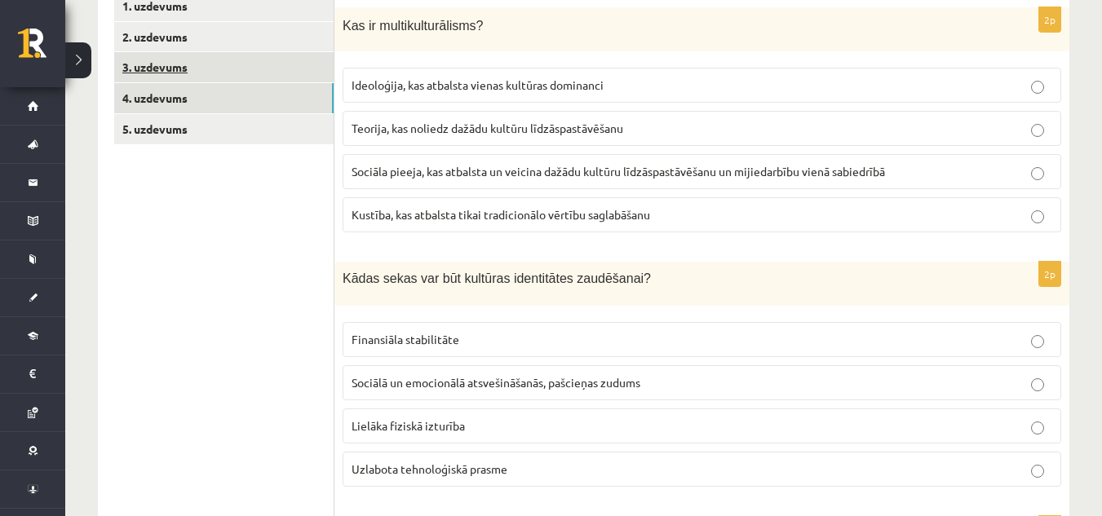
click at [201, 64] on link "3. uzdevums" at bounding box center [223, 67] width 219 height 30
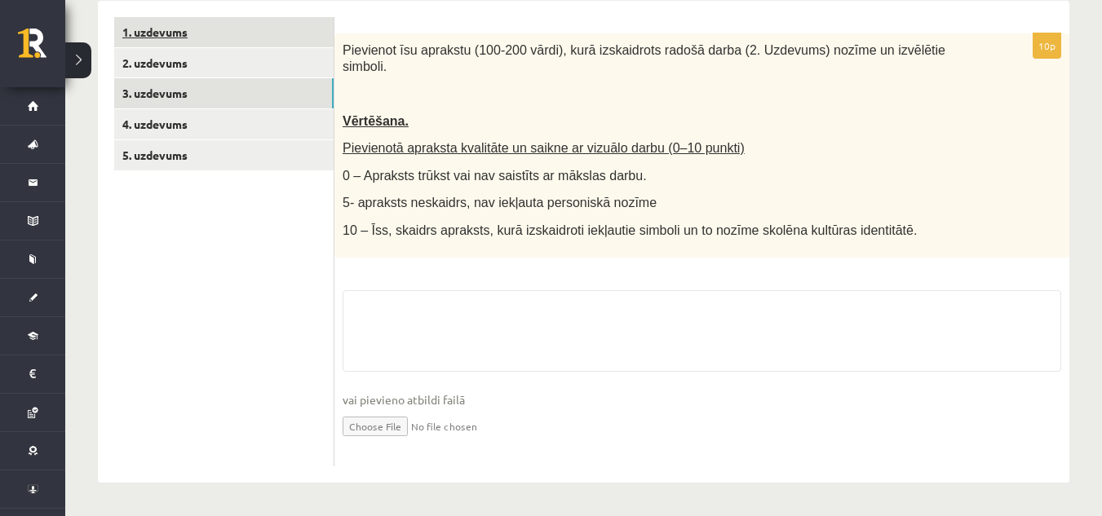
scroll to position [285, 0]
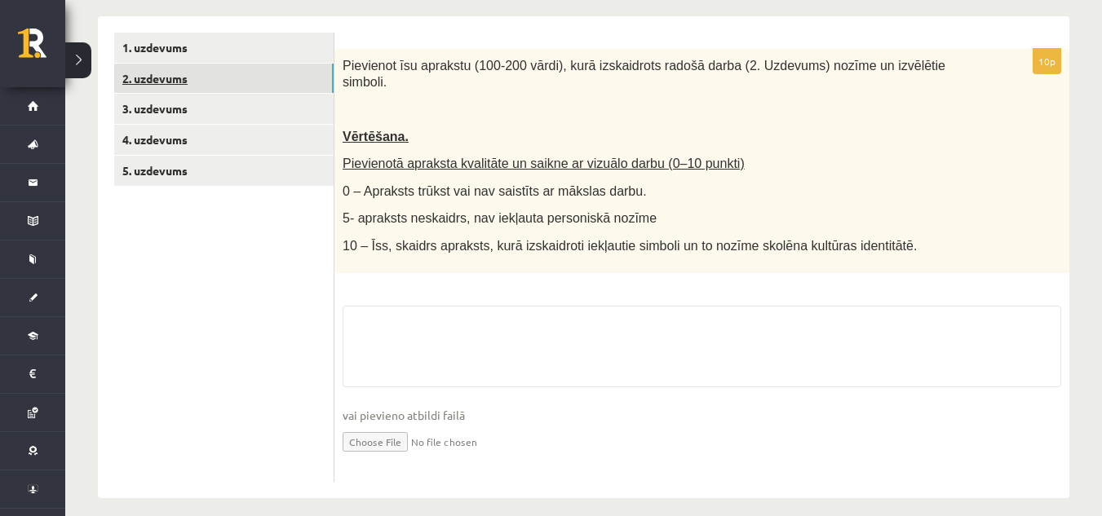
click at [193, 72] on link "2. uzdevums" at bounding box center [223, 79] width 219 height 30
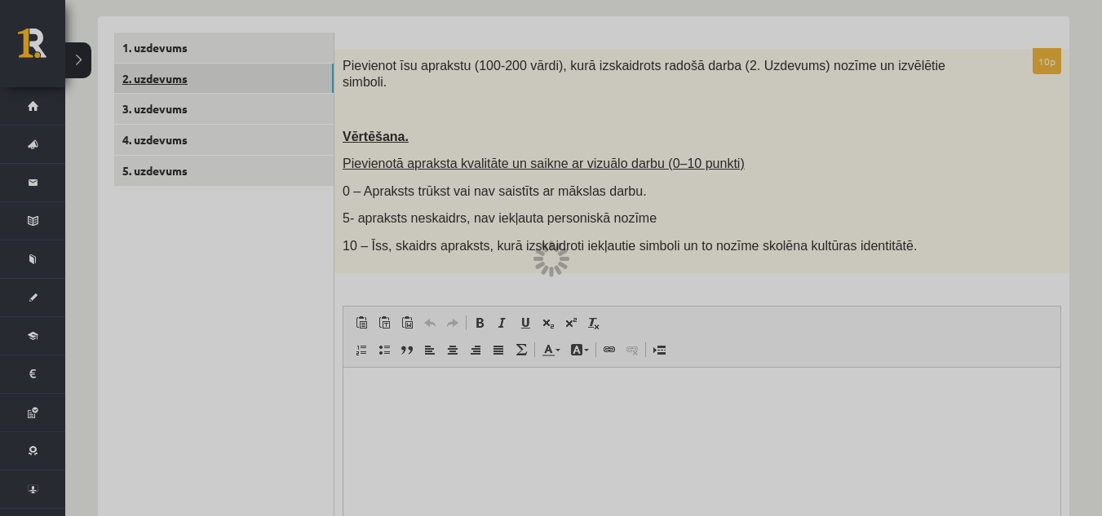
scroll to position [0, 0]
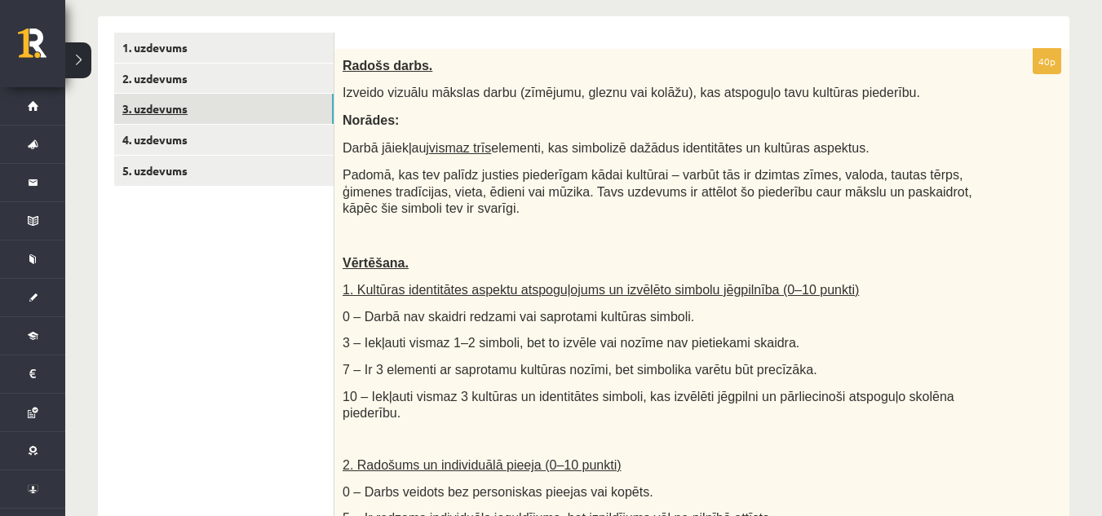
click at [197, 101] on link "3. uzdevums" at bounding box center [223, 109] width 219 height 30
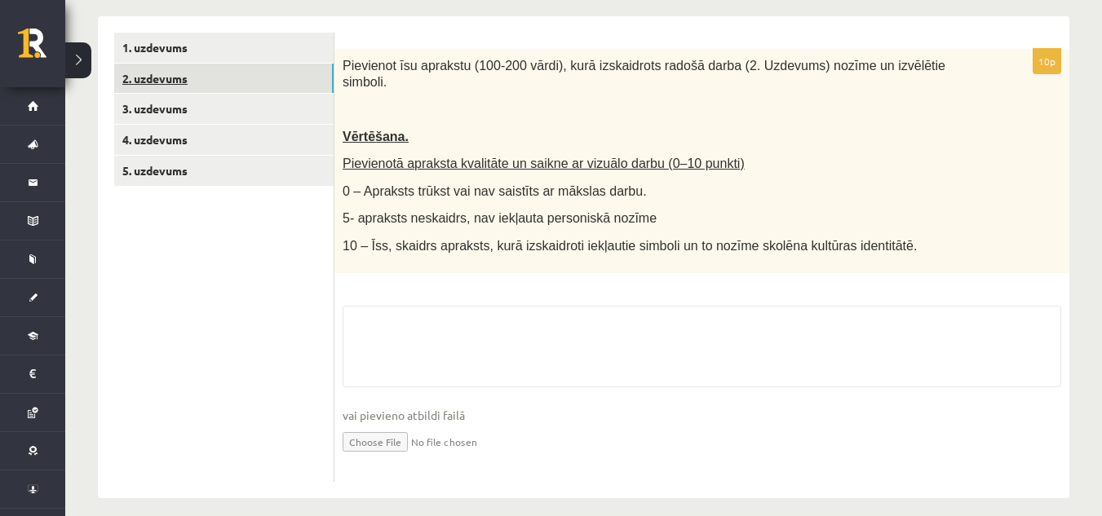
click at [197, 74] on link "2. uzdevums" at bounding box center [223, 79] width 219 height 30
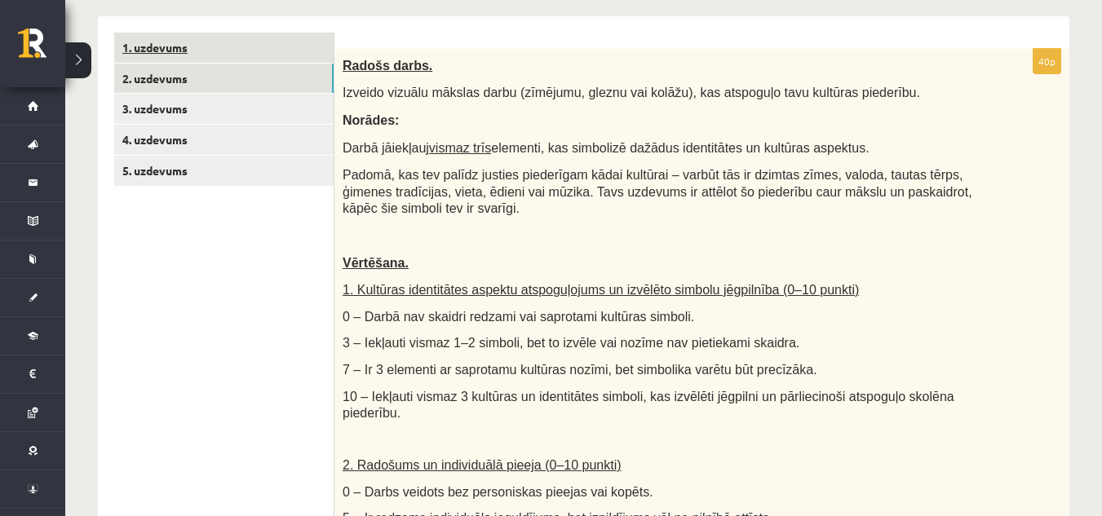
click at [197, 42] on link "1. uzdevums" at bounding box center [223, 48] width 219 height 30
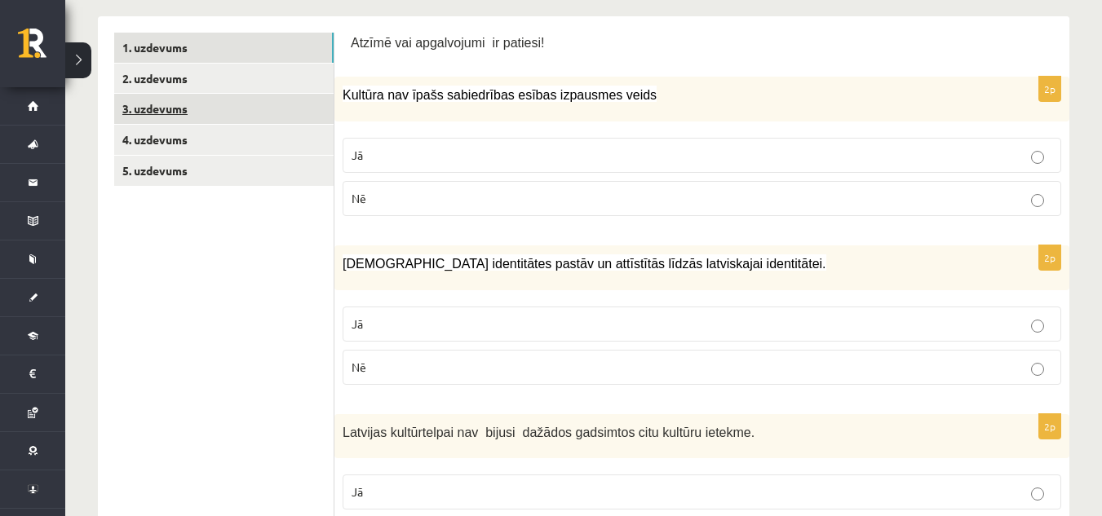
click at [197, 100] on link "3. uzdevums" at bounding box center [223, 109] width 219 height 30
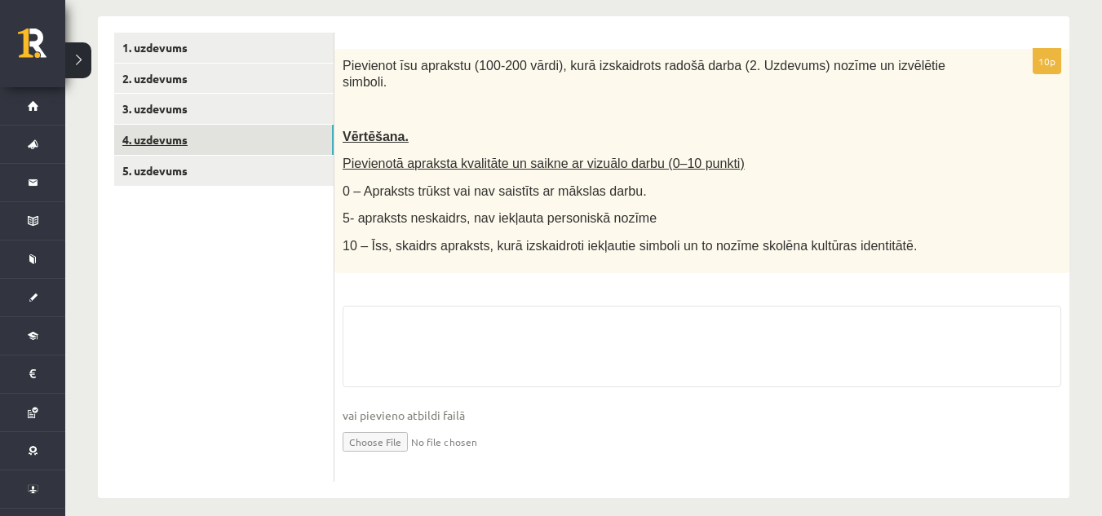
click at [206, 134] on link "4. uzdevums" at bounding box center [223, 140] width 219 height 30
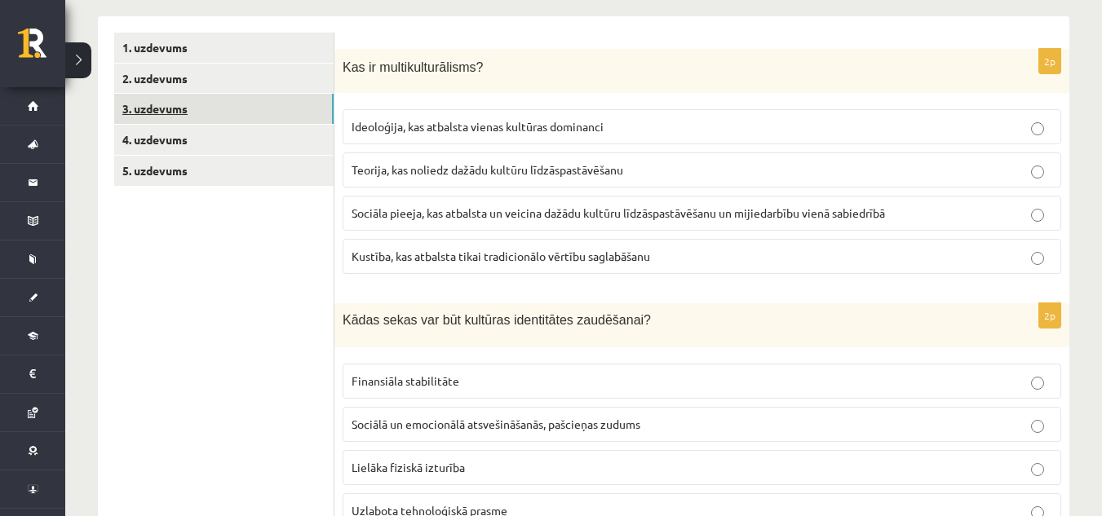
click at [210, 108] on link "3. uzdevums" at bounding box center [223, 109] width 219 height 30
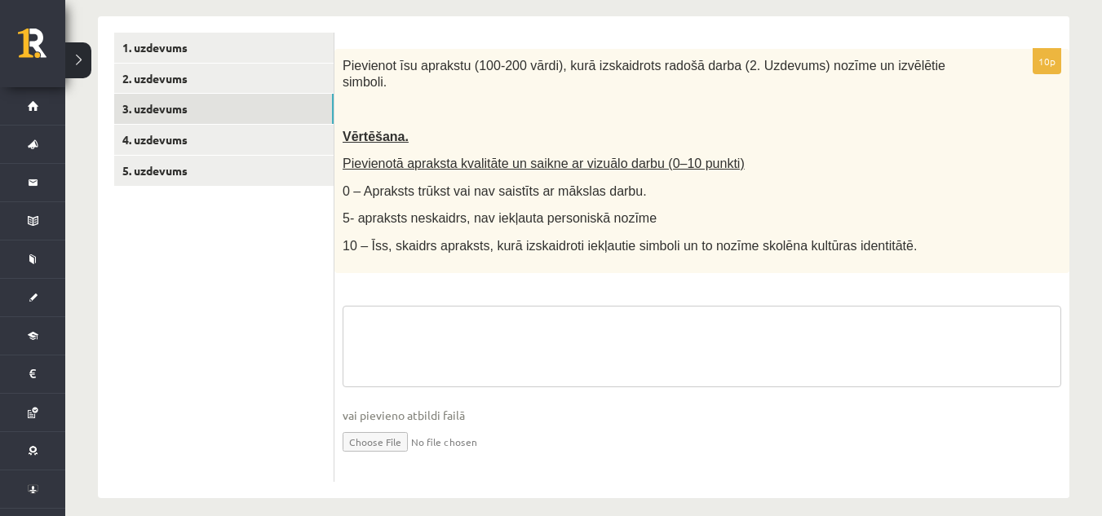
click at [429, 306] on textarea at bounding box center [702, 347] width 719 height 82
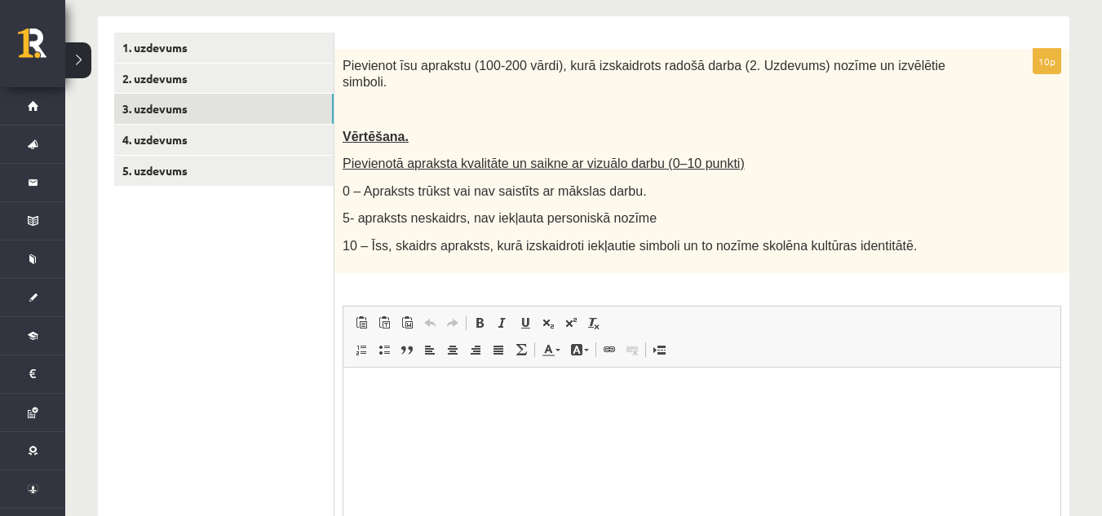
click at [424, 391] on p "Bagātinātā teksta redaktors, wiswyg-editor-user-answer-47433850633780" at bounding box center [702, 391] width 684 height 17
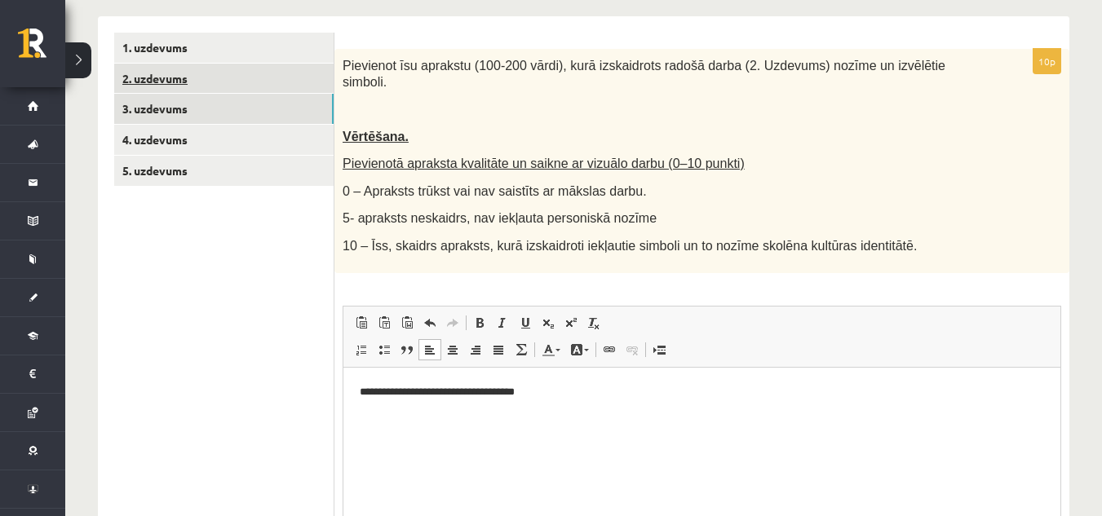
click at [229, 84] on link "2. uzdevums" at bounding box center [223, 79] width 219 height 30
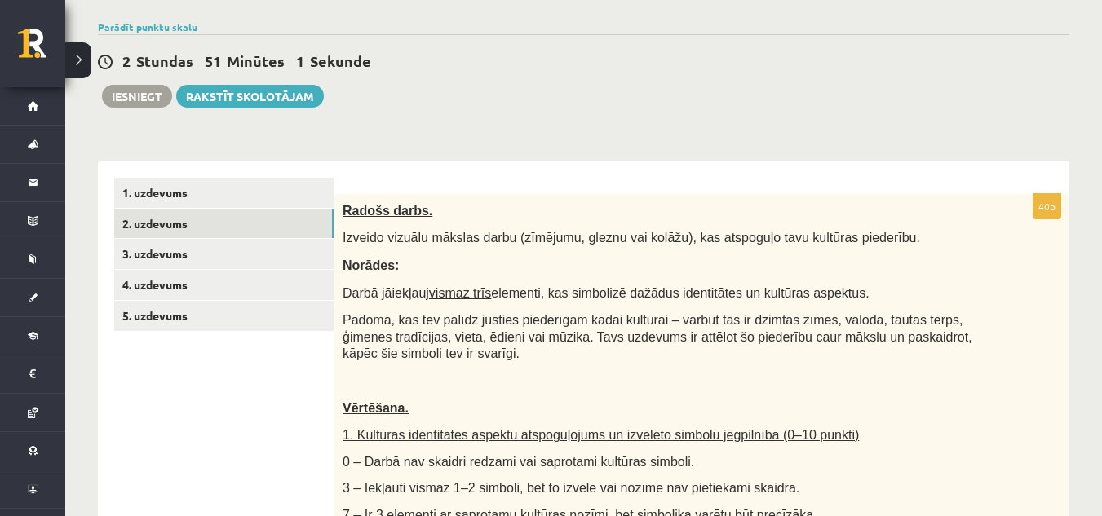
scroll to position [122, 0]
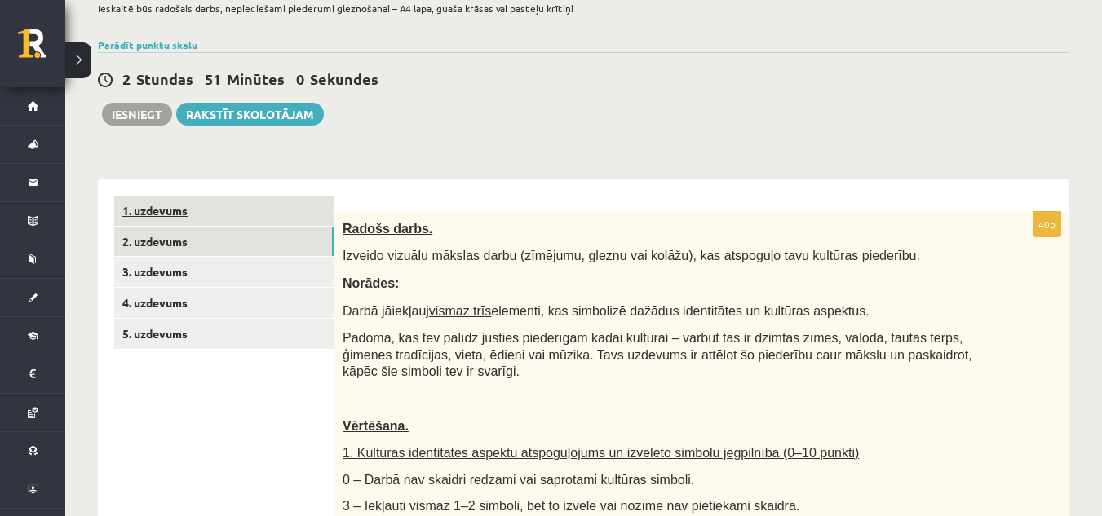
click at [254, 210] on link "1. uzdevums" at bounding box center [223, 211] width 219 height 30
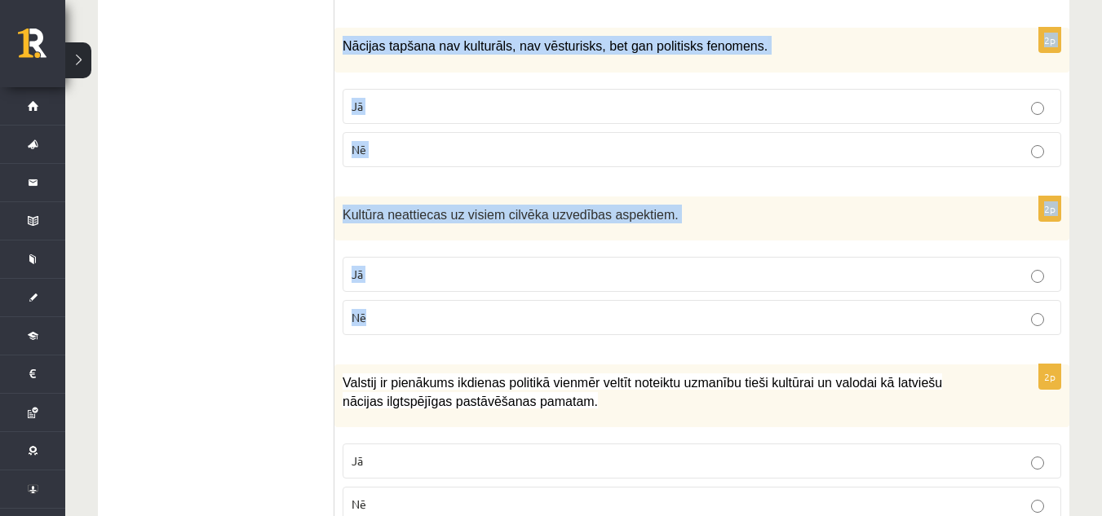
scroll to position [2463, 0]
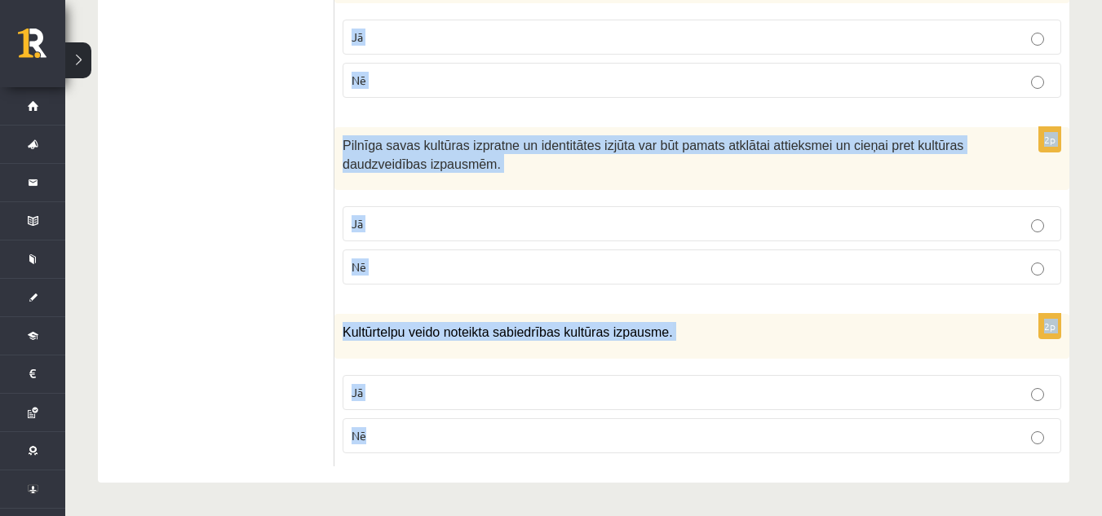
drag, startPoint x: 344, startPoint y: 283, endPoint x: 631, endPoint y: 450, distance: 332.3
copy form "Kultūra nav īpašs sabiedrības esības izpausmes veids Jā Nē 2p Mazākumtautību id…"
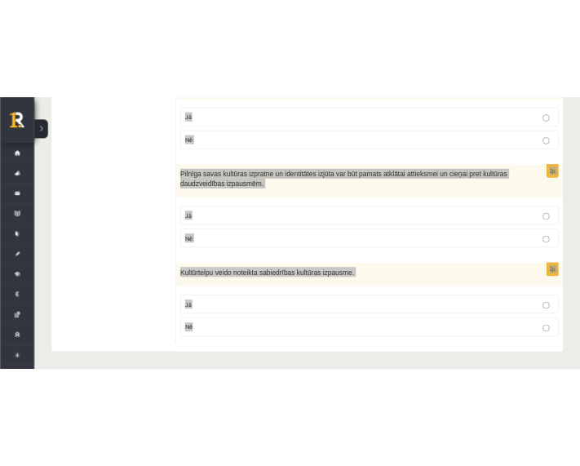
scroll to position [2491, 0]
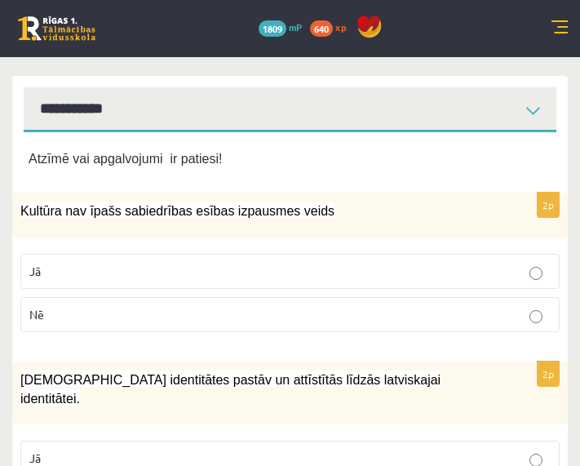
scroll to position [163, 0]
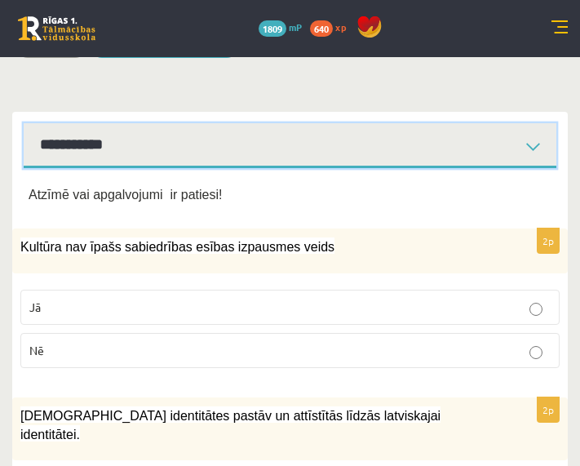
click at [193, 159] on select "**********" at bounding box center [290, 145] width 533 height 45
select select "**********"
click at [24, 123] on select "**********" at bounding box center [290, 145] width 533 height 45
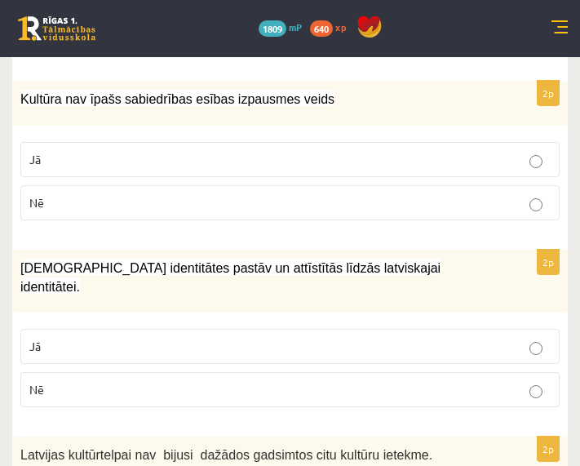
scroll to position [326, 0]
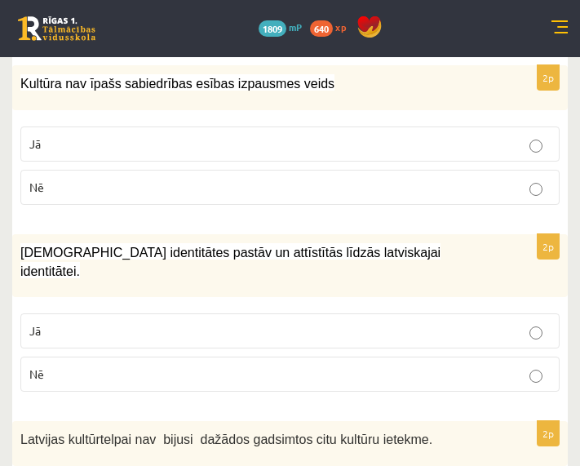
click at [128, 177] on label "Nē" at bounding box center [289, 187] width 539 height 35
click at [126, 322] on p "Jā" at bounding box center [289, 330] width 521 height 17
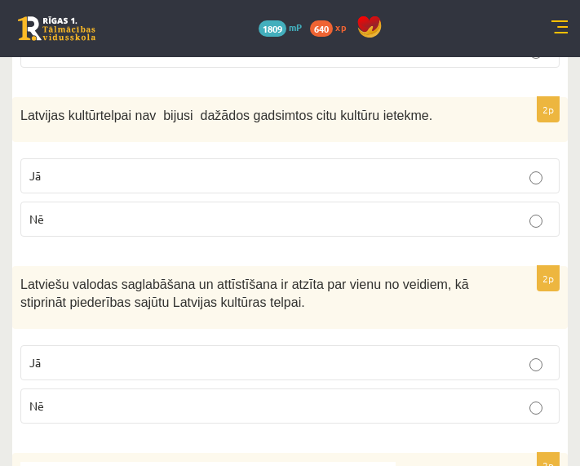
scroll to position [653, 0]
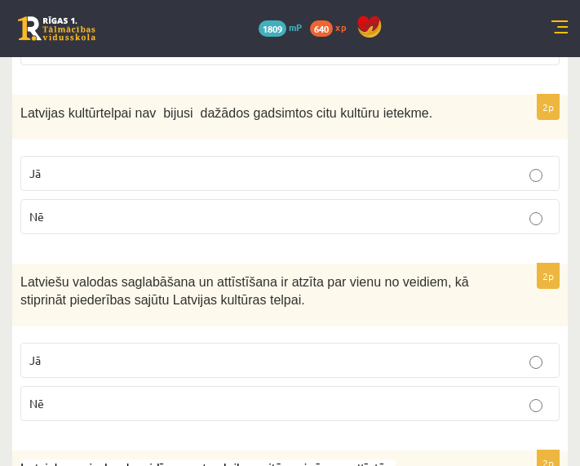
click at [105, 208] on p "Nē" at bounding box center [289, 216] width 521 height 17
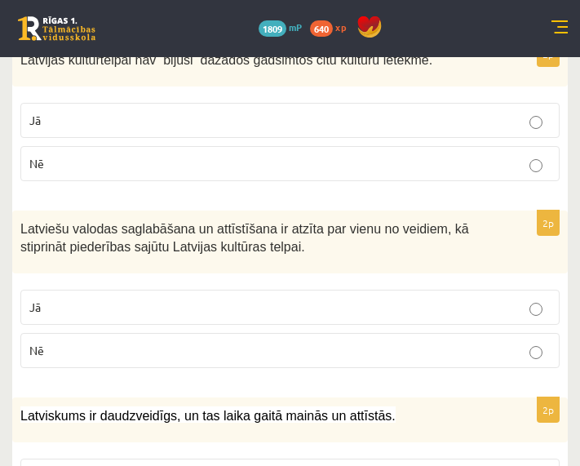
scroll to position [816, 0]
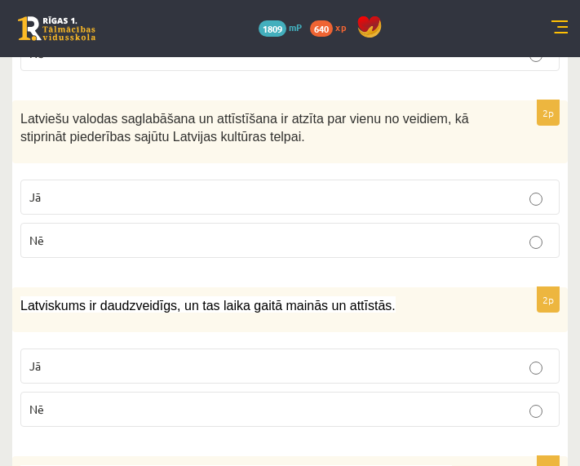
click at [113, 188] on p "Jā" at bounding box center [289, 196] width 521 height 17
click at [113, 348] on label "Jā" at bounding box center [289, 365] width 539 height 35
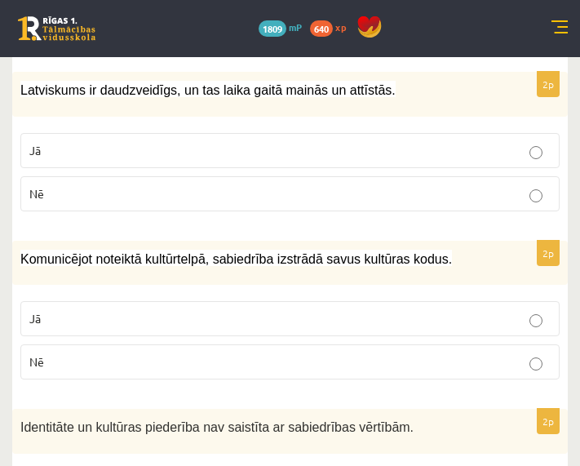
scroll to position [1060, 0]
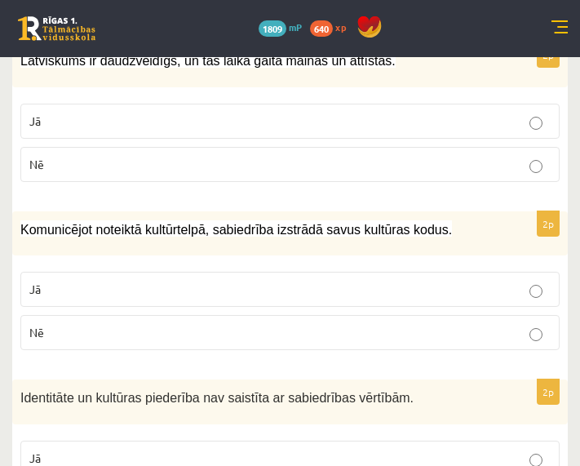
click at [122, 272] on label "Jā" at bounding box center [289, 289] width 539 height 35
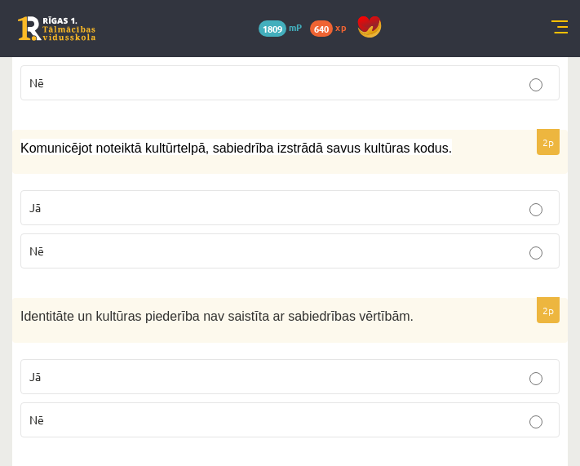
scroll to position [1224, 0]
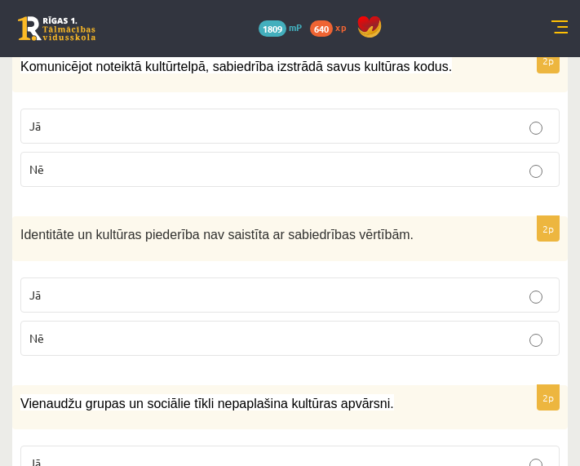
click at [121, 321] on label "Nē" at bounding box center [289, 338] width 539 height 35
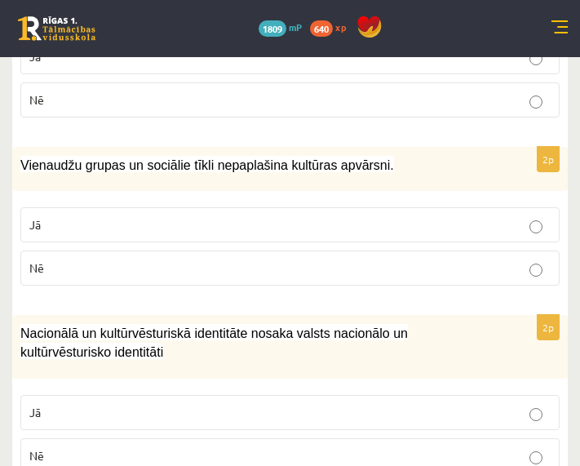
scroll to position [1468, 0]
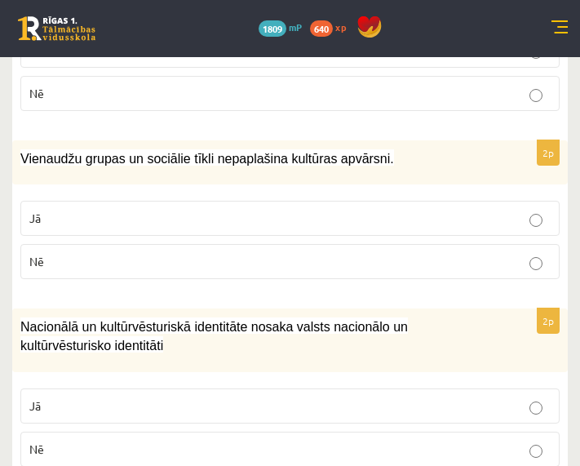
click at [126, 256] on label "Nē" at bounding box center [289, 261] width 539 height 35
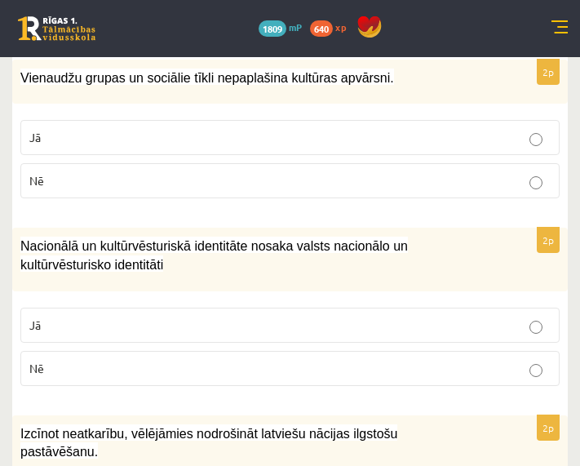
scroll to position [1550, 0]
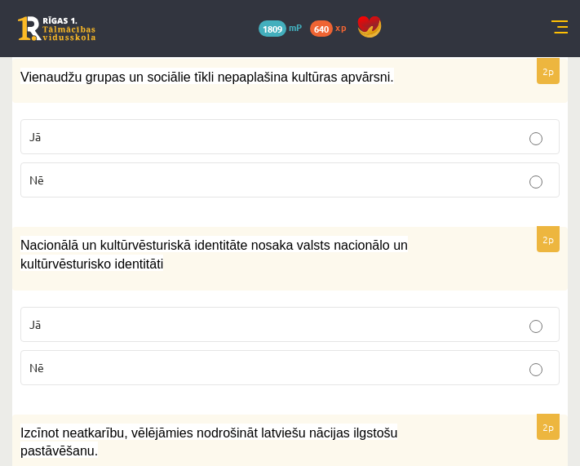
click at [123, 316] on p "Jā" at bounding box center [289, 324] width 521 height 17
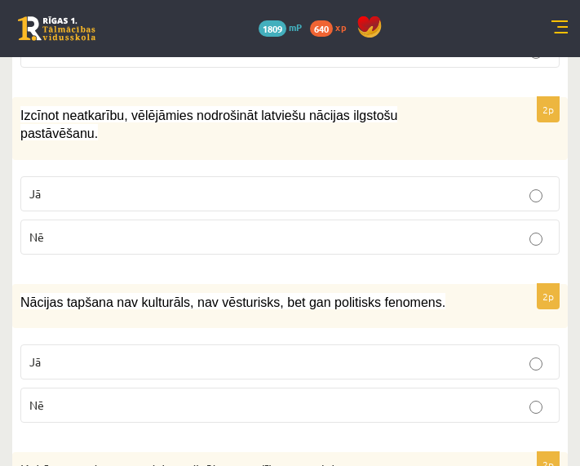
scroll to position [1876, 0]
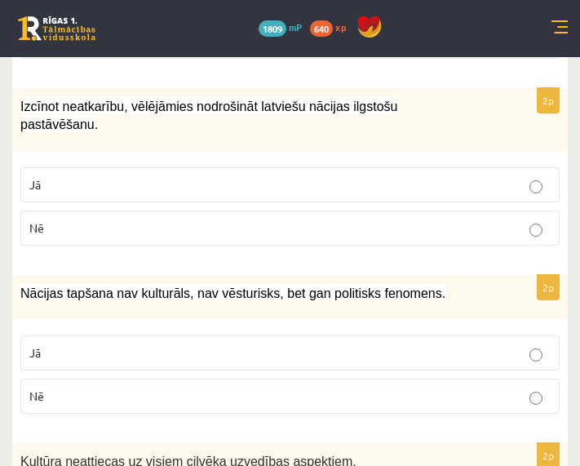
click at [99, 176] on p "Jā" at bounding box center [289, 184] width 521 height 17
click at [139, 387] on p "Nē" at bounding box center [289, 395] width 521 height 17
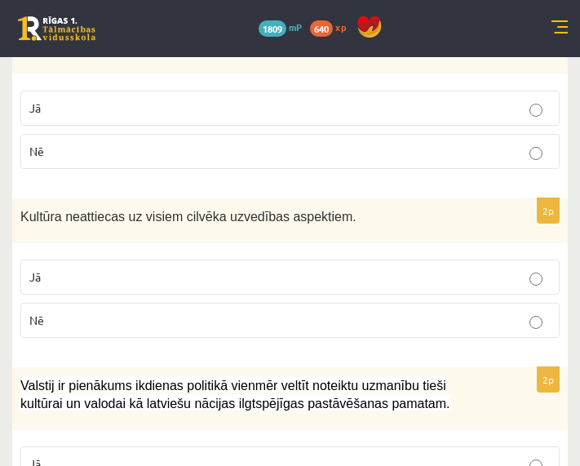
click at [127, 303] on label "Nē" at bounding box center [289, 320] width 539 height 35
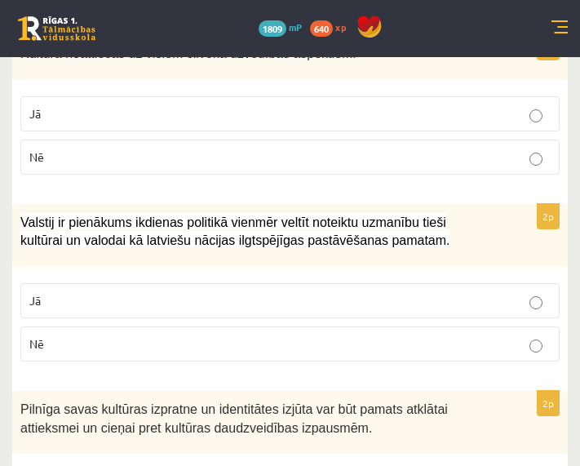
click at [121, 335] on p "Nē" at bounding box center [289, 343] width 521 height 17
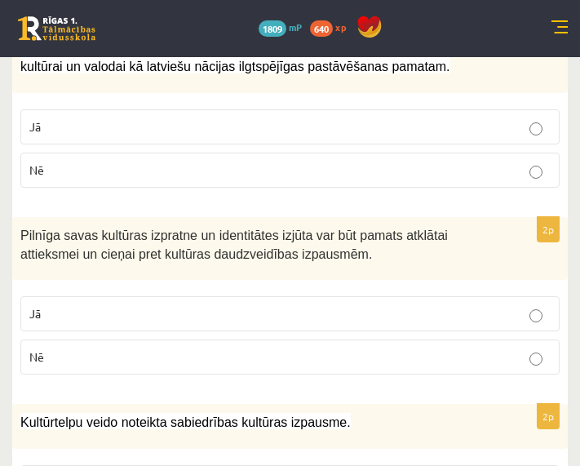
scroll to position [2529, 0]
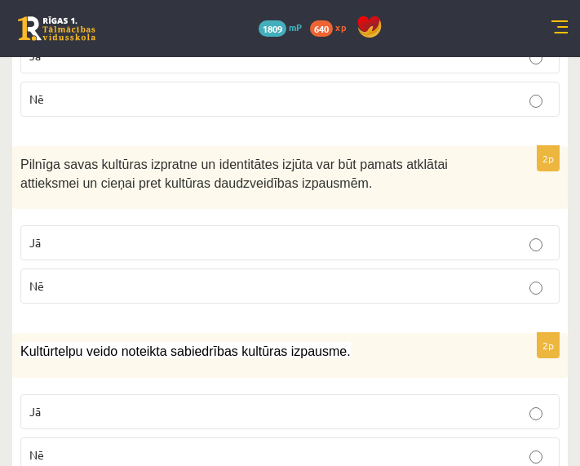
click at [100, 225] on label "Jā" at bounding box center [289, 242] width 539 height 35
click at [127, 403] on p "Jā" at bounding box center [289, 411] width 521 height 17
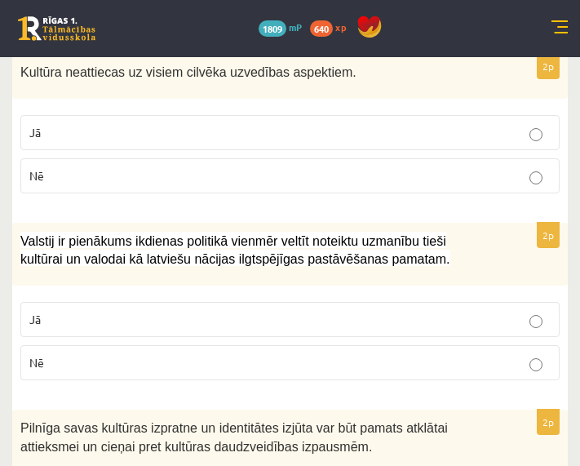
scroll to position [2216, 0]
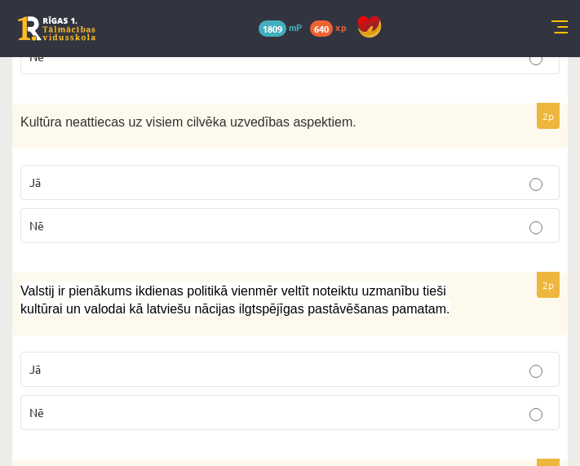
click at [109, 352] on label "Jā" at bounding box center [289, 369] width 539 height 35
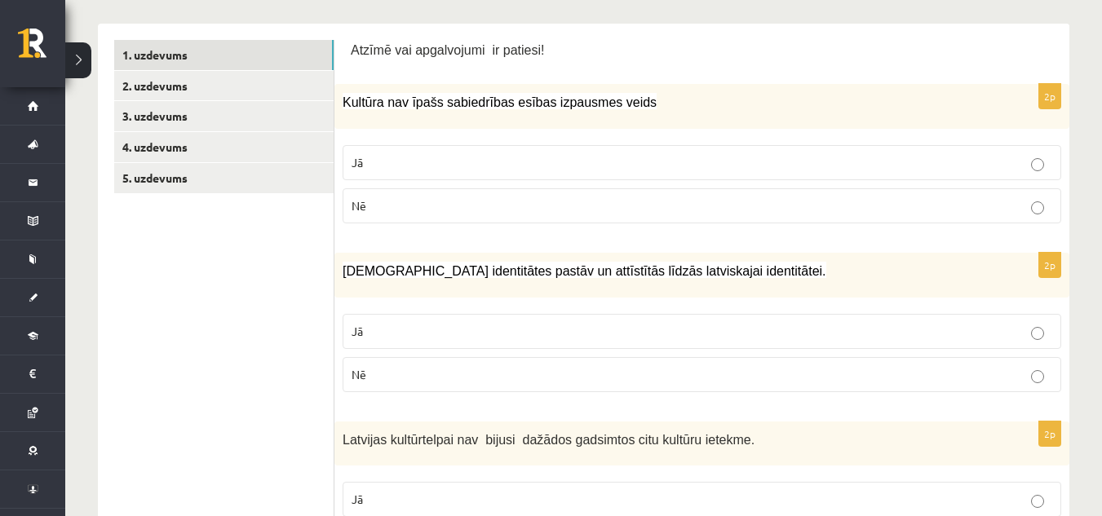
scroll to position [326, 0]
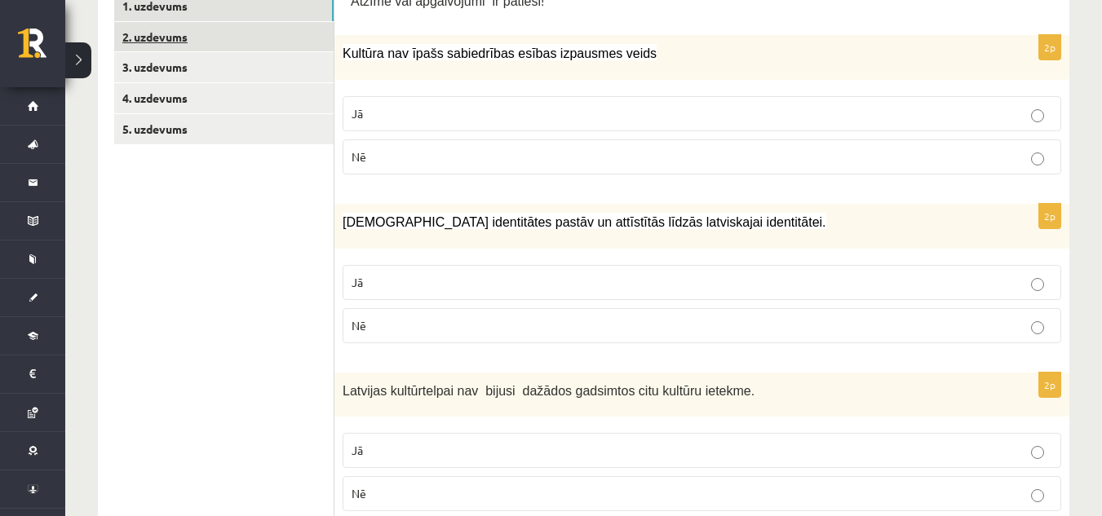
click at [231, 31] on link "2. uzdevums" at bounding box center [223, 37] width 219 height 30
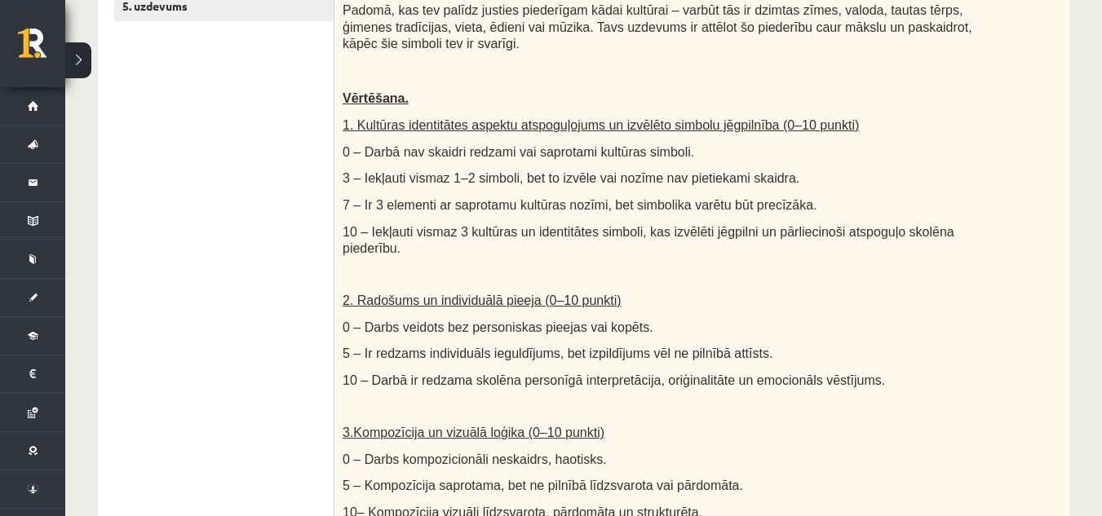
scroll to position [359, 0]
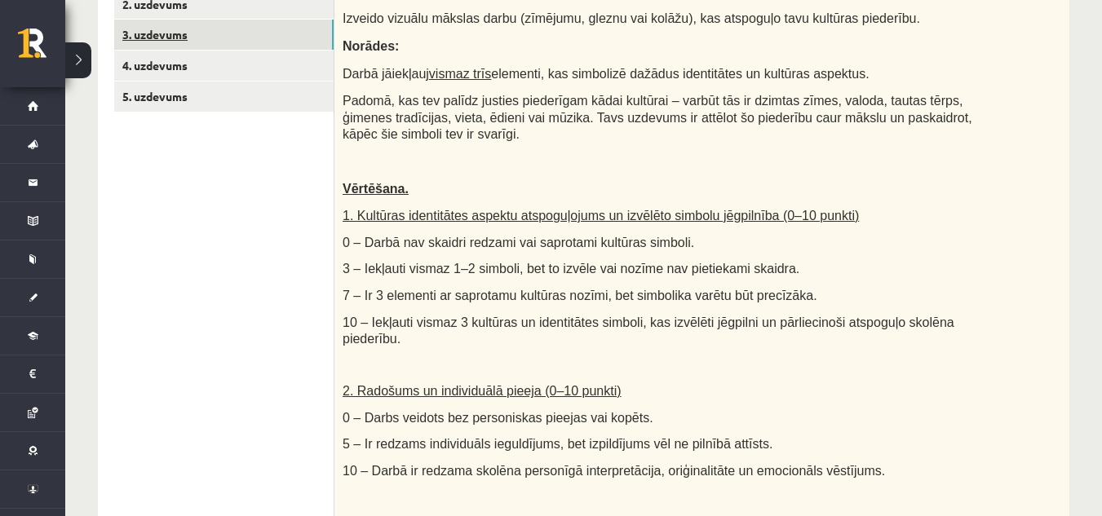
click at [199, 33] on link "3. uzdevums" at bounding box center [223, 35] width 219 height 30
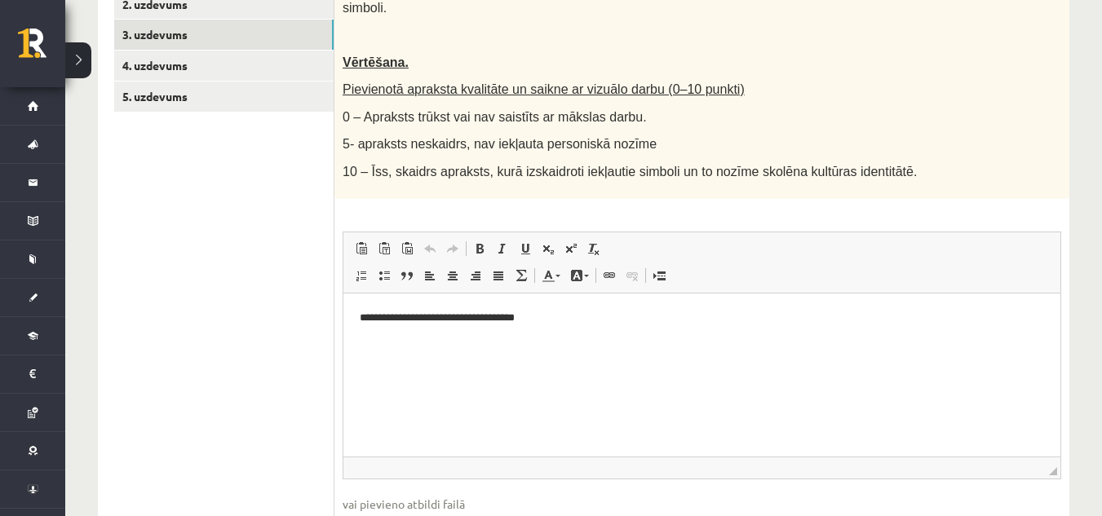
scroll to position [0, 0]
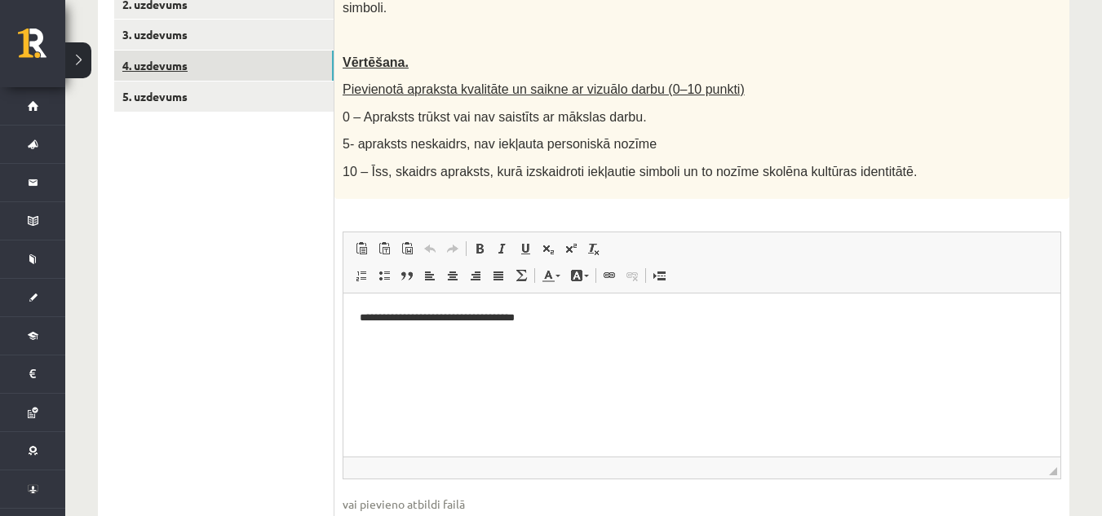
click at [165, 67] on link "4. uzdevums" at bounding box center [223, 66] width 219 height 30
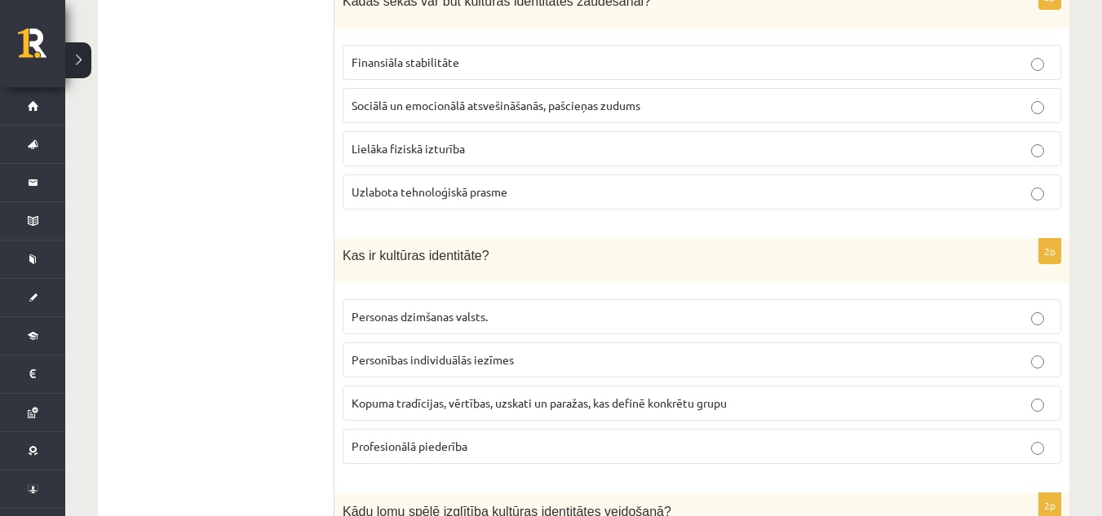
scroll to position [522, 0]
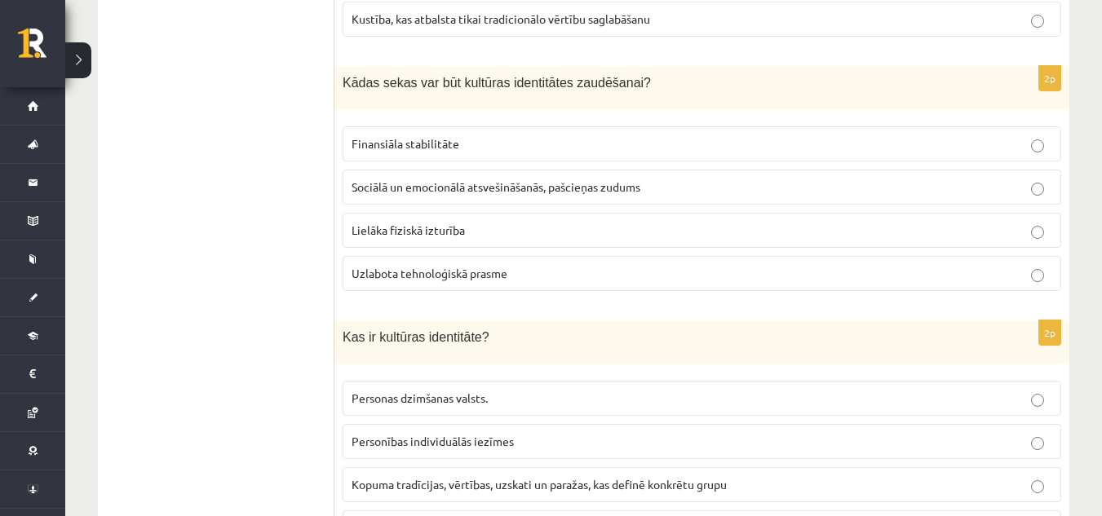
click at [545, 201] on label "Sociālā un emocionālā atsvešināšanās, pašcieņas zudums" at bounding box center [702, 187] width 719 height 35
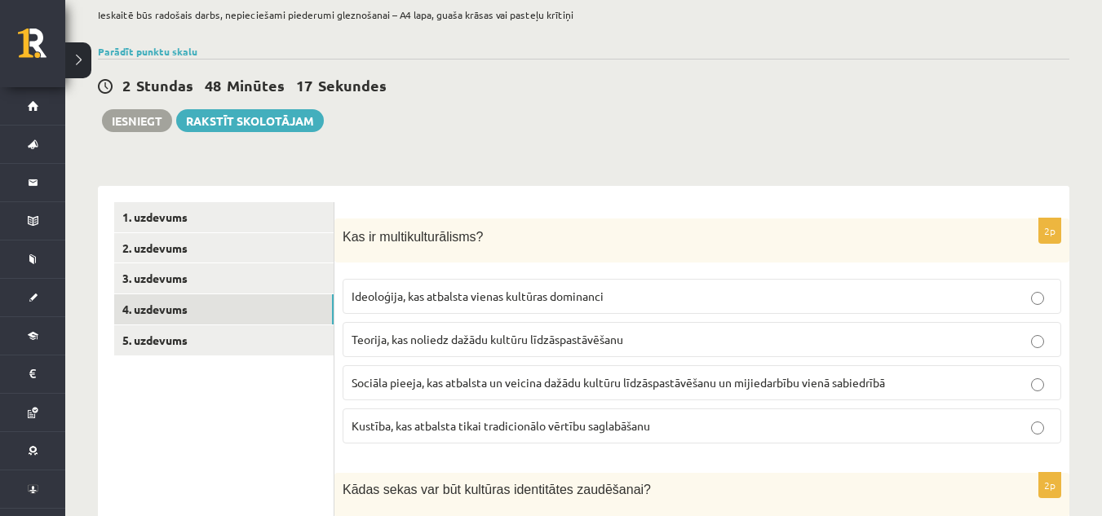
scroll to position [112, 0]
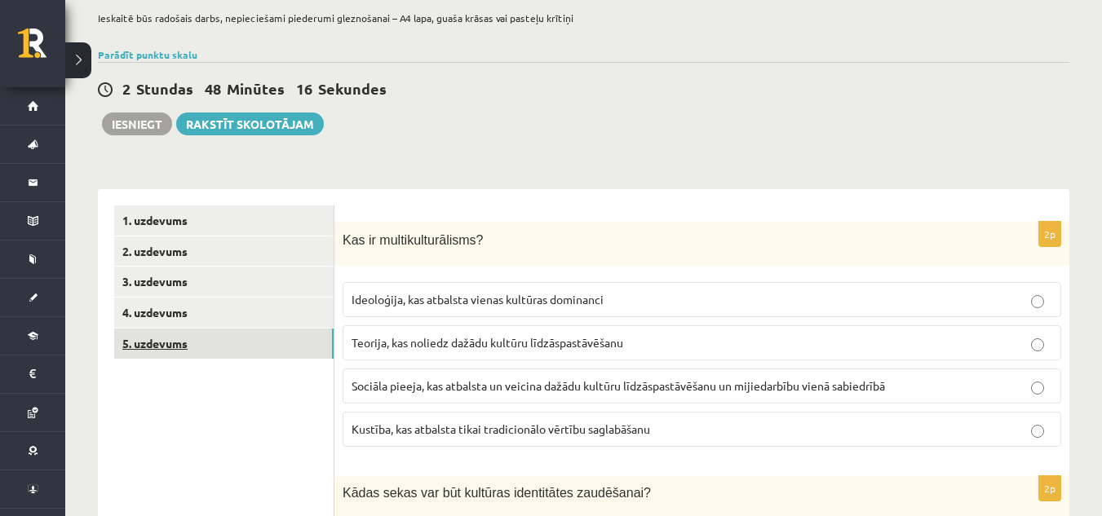
click at [294, 348] on link "5. uzdevums" at bounding box center [223, 344] width 219 height 30
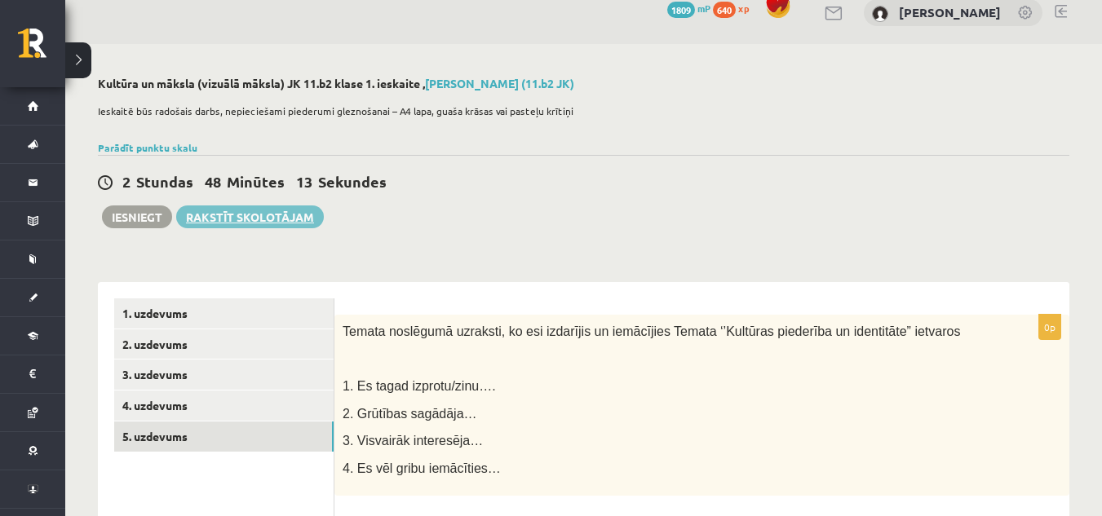
scroll to position [0, 0]
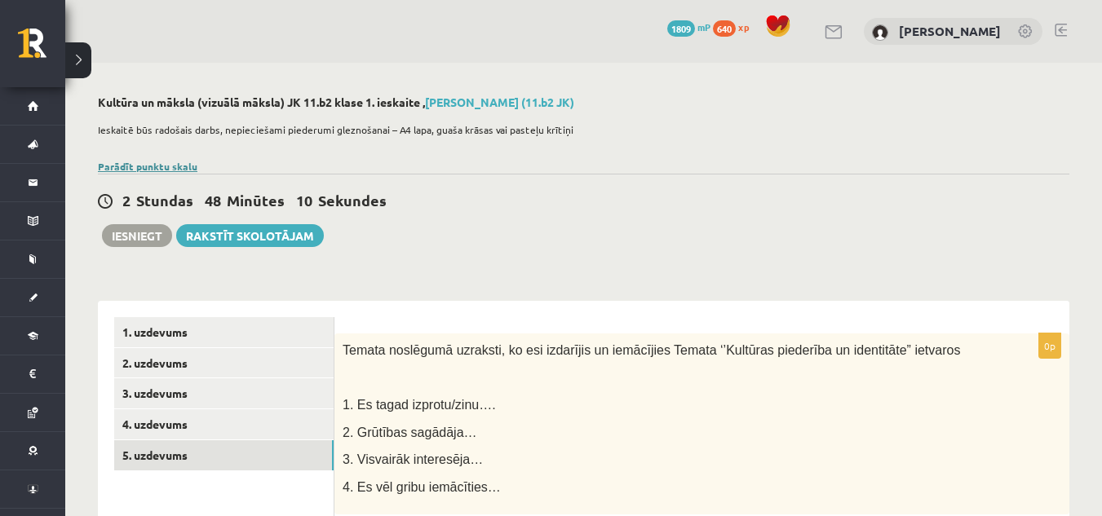
click at [162, 166] on link "Parādīt punktu skalu" at bounding box center [148, 166] width 100 height 13
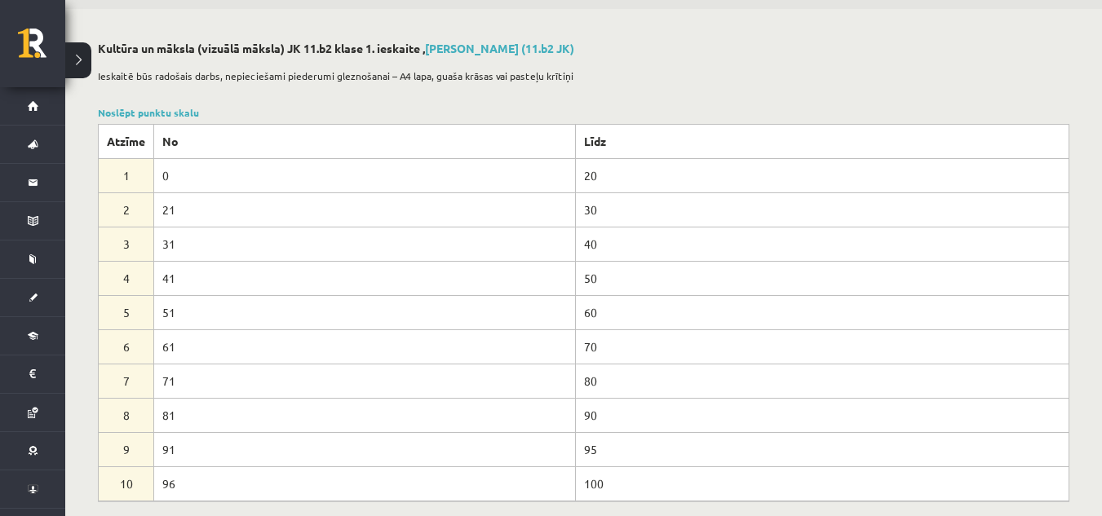
scroll to position [82, 0]
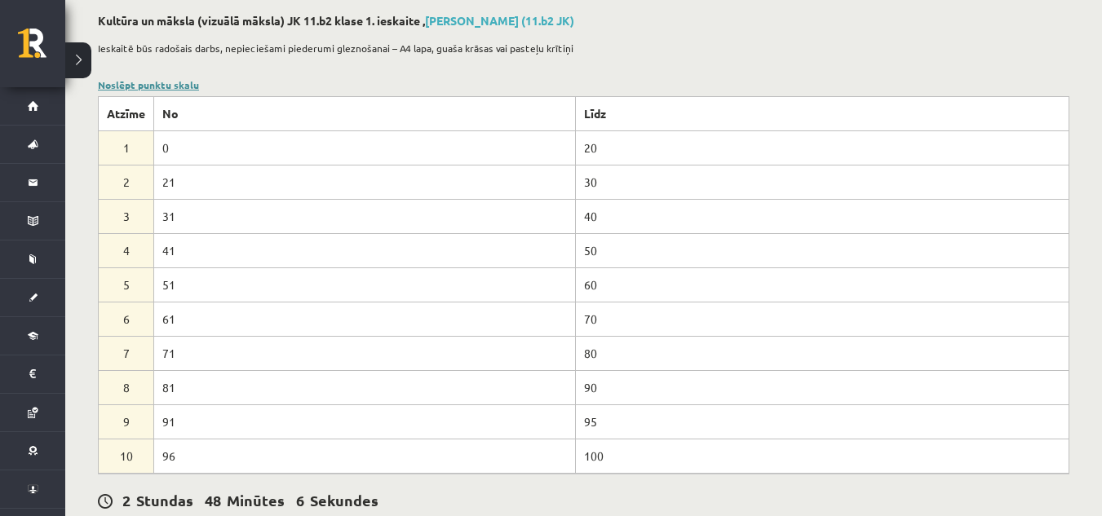
click at [171, 87] on link "Noslēpt punktu skalu" at bounding box center [148, 84] width 101 height 13
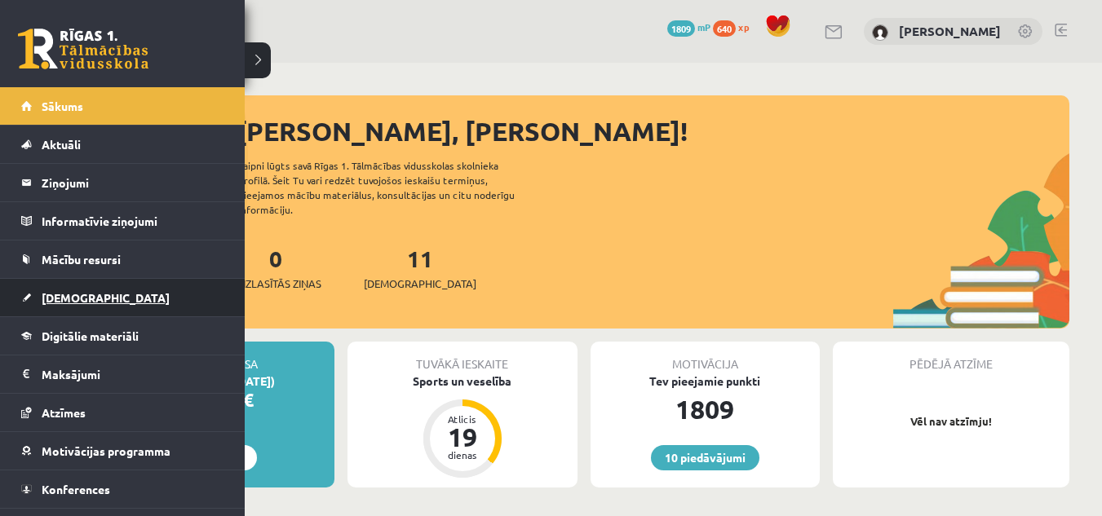
click at [88, 306] on link "[DEMOGRAPHIC_DATA]" at bounding box center [122, 298] width 203 height 38
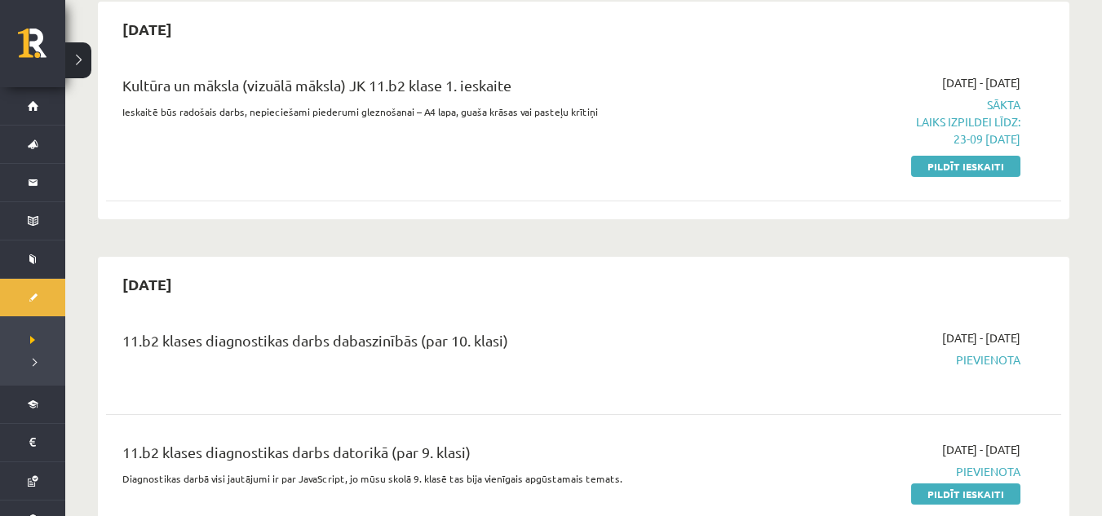
scroll to position [163, 0]
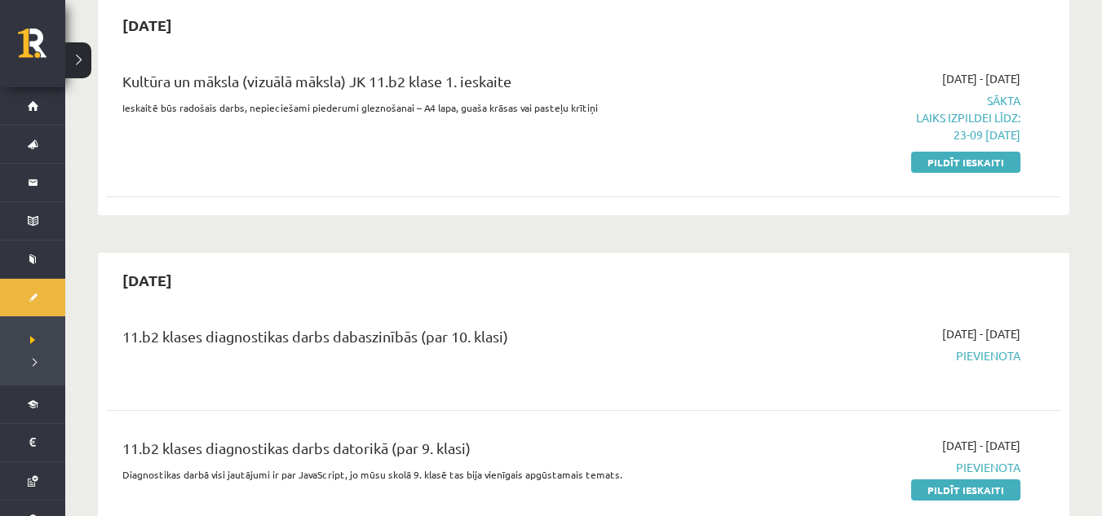
drag, startPoint x: 967, startPoint y: 163, endPoint x: 631, endPoint y: 90, distance: 344.0
click at [967, 162] on link "Pildīt ieskaiti" at bounding box center [965, 162] width 109 height 21
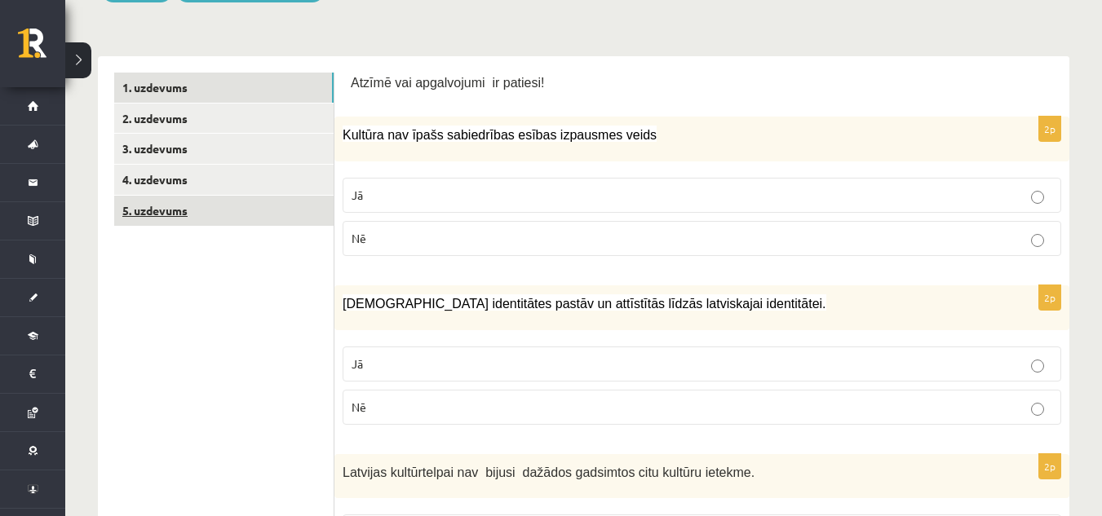
scroll to position [326, 0]
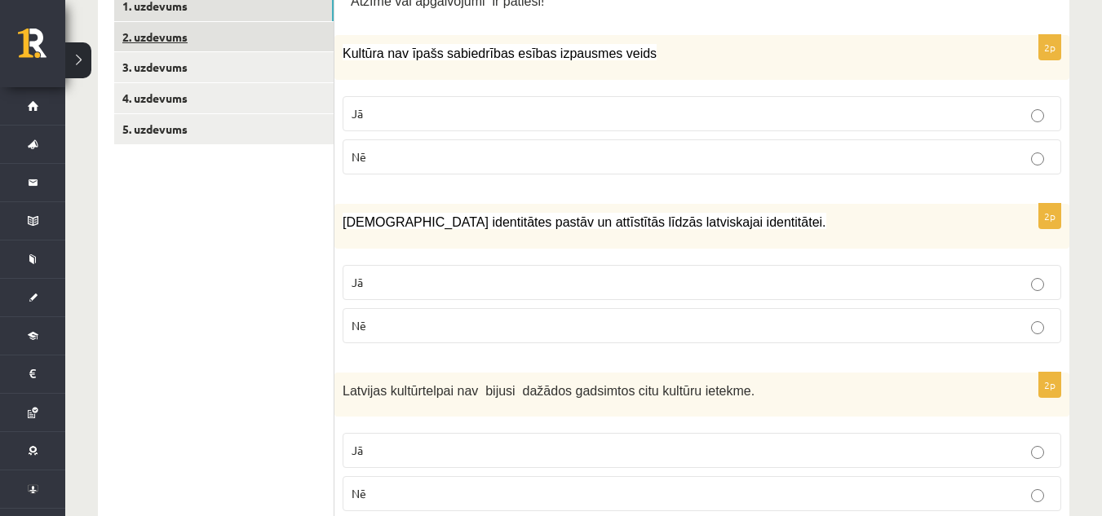
click at [237, 44] on link "2. uzdevums" at bounding box center [223, 37] width 219 height 30
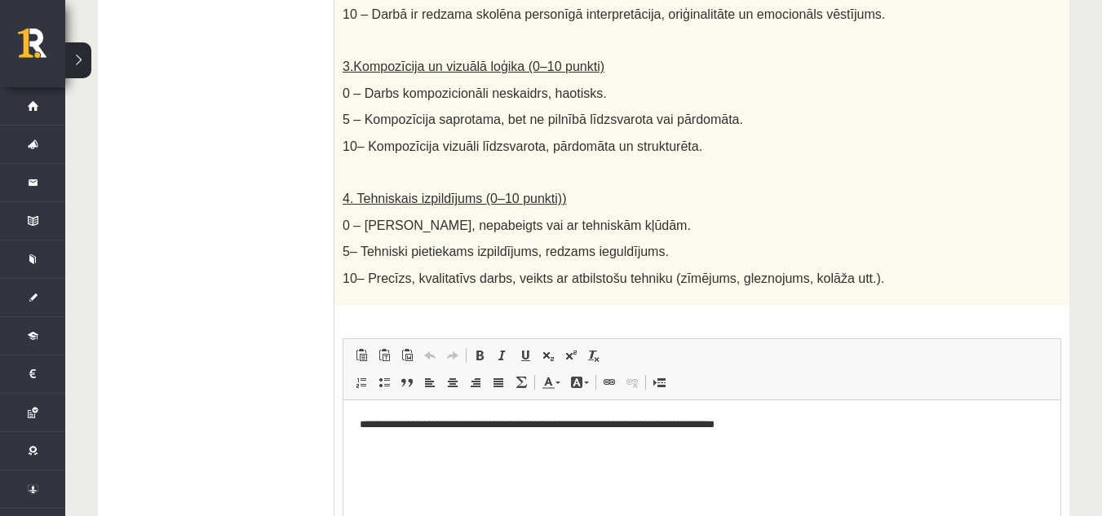
scroll to position [0, 0]
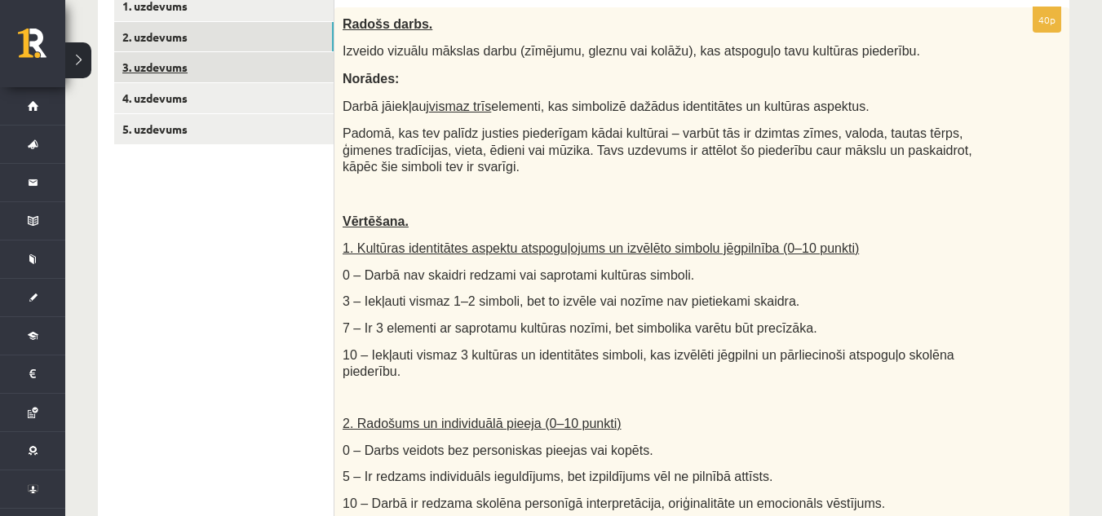
click at [247, 73] on link "3. uzdevums" at bounding box center [223, 67] width 219 height 30
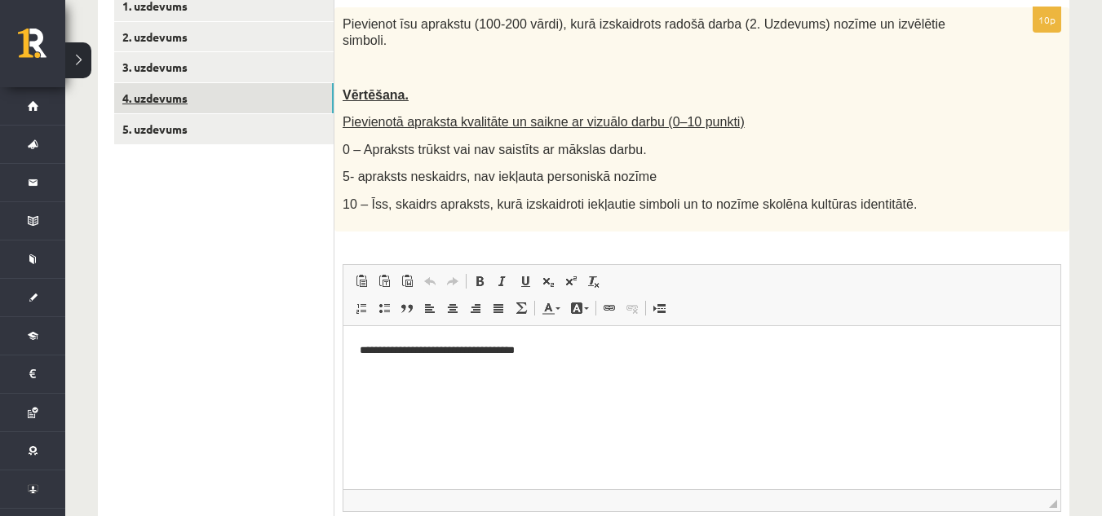
click at [203, 99] on link "4. uzdevums" at bounding box center [223, 98] width 219 height 30
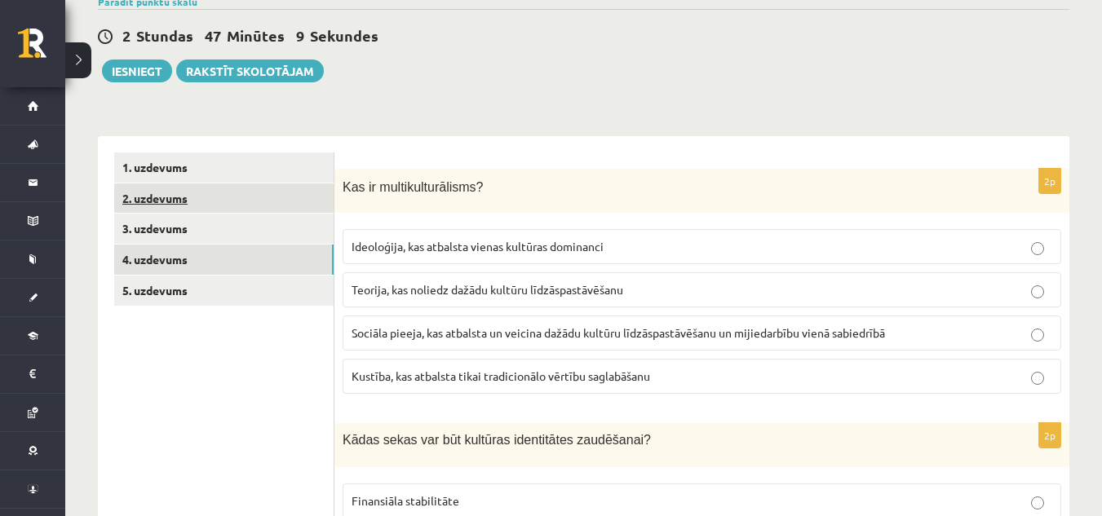
scroll to position [163, 0]
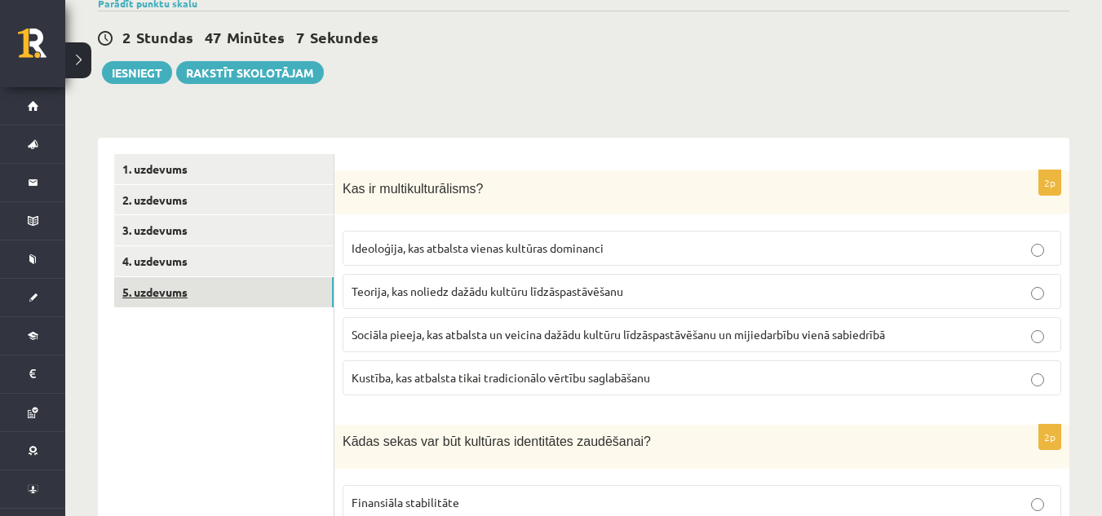
click at [255, 292] on link "5. uzdevums" at bounding box center [223, 292] width 219 height 30
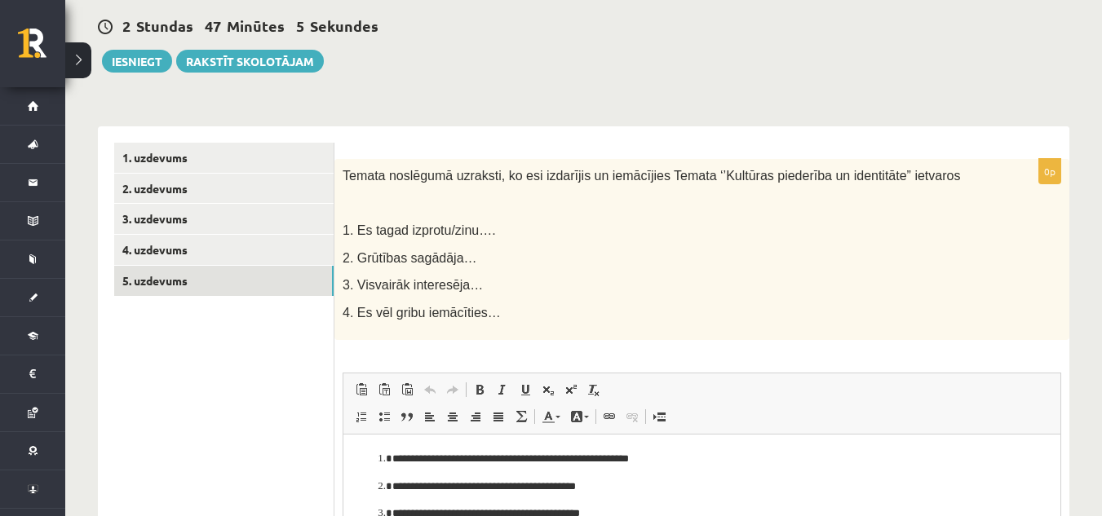
scroll to position [95, 0]
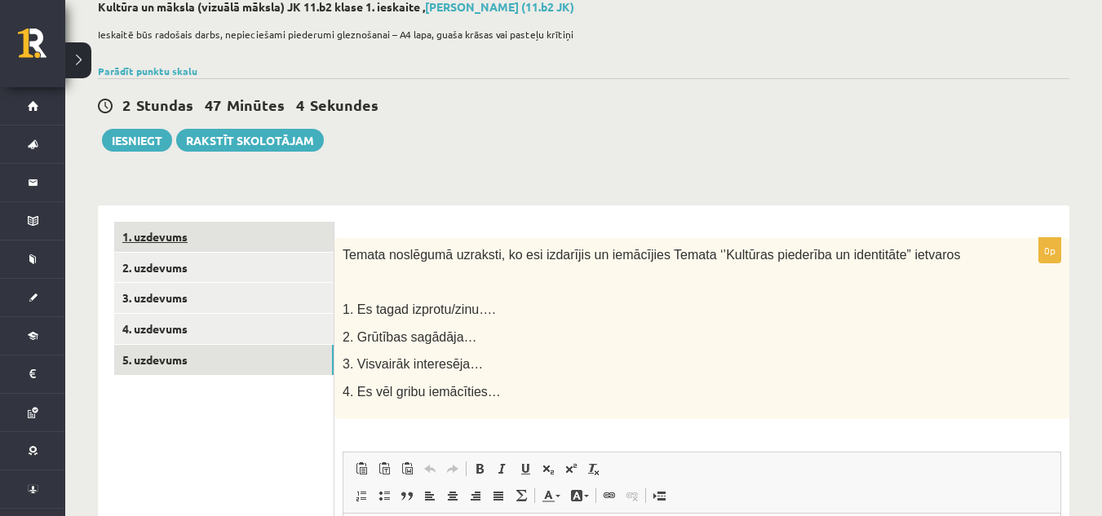
click at [204, 232] on link "1. uzdevums" at bounding box center [223, 237] width 219 height 30
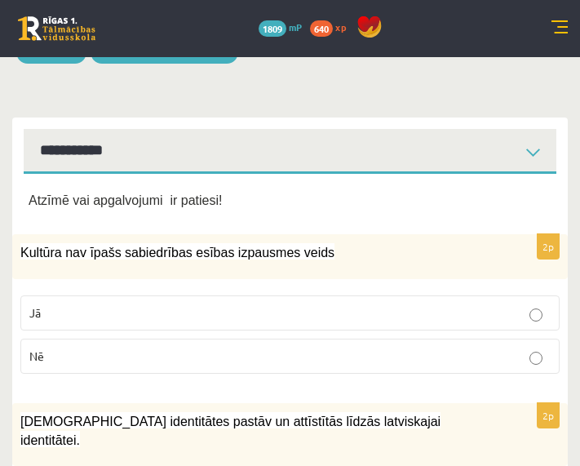
scroll to position [163, 0]
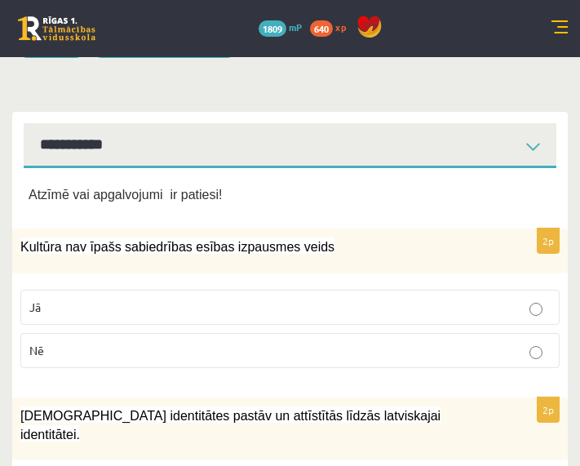
click at [90, 347] on p "Nē" at bounding box center [289, 350] width 521 height 17
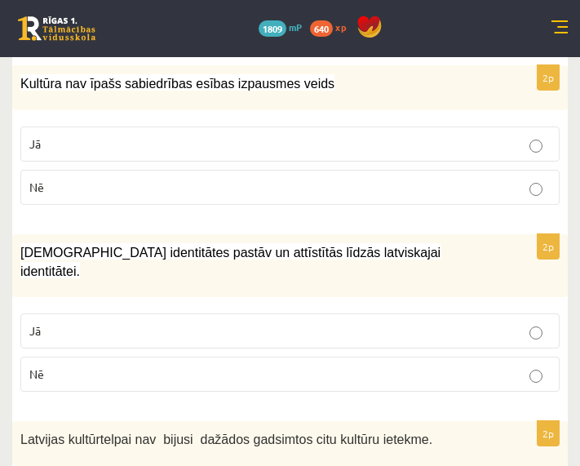
click at [118, 322] on p "Jā" at bounding box center [289, 330] width 521 height 17
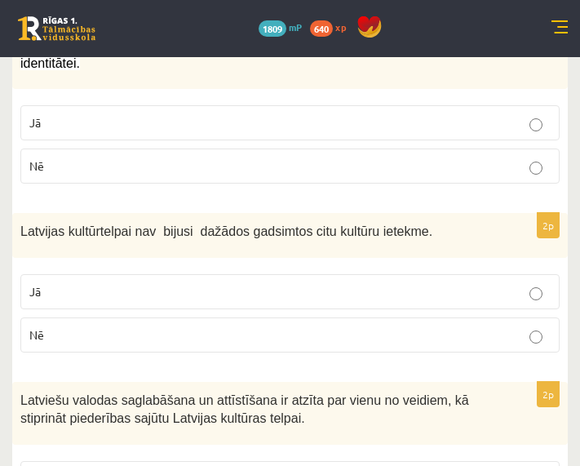
scroll to position [571, 0]
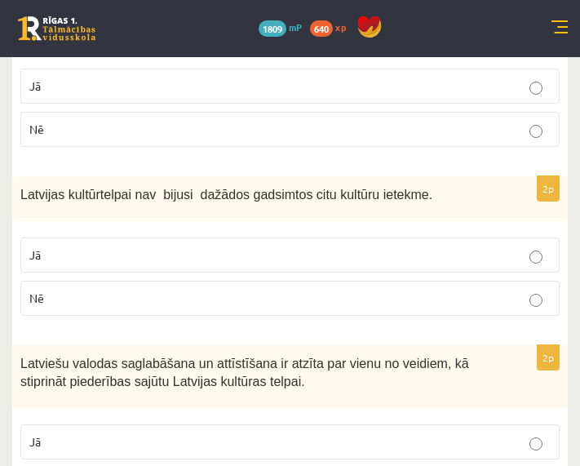
click at [85, 290] on p "Nē" at bounding box center [289, 298] width 521 height 17
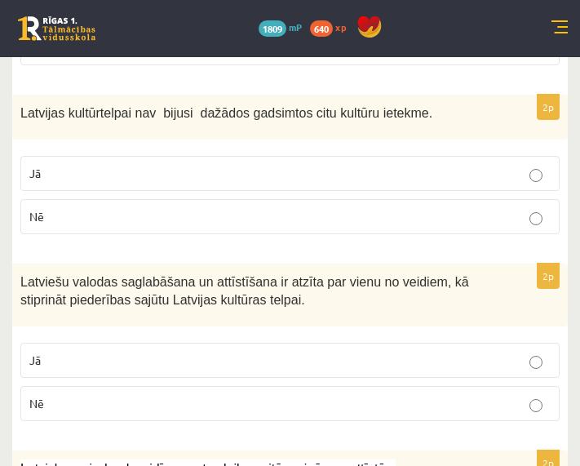
click at [86, 343] on label "Jā" at bounding box center [289, 360] width 539 height 35
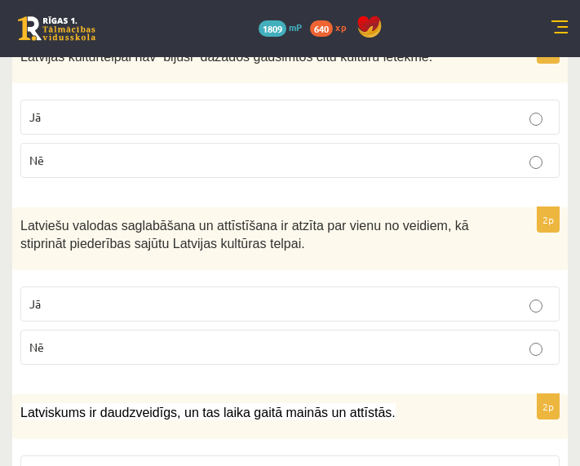
scroll to position [816, 0]
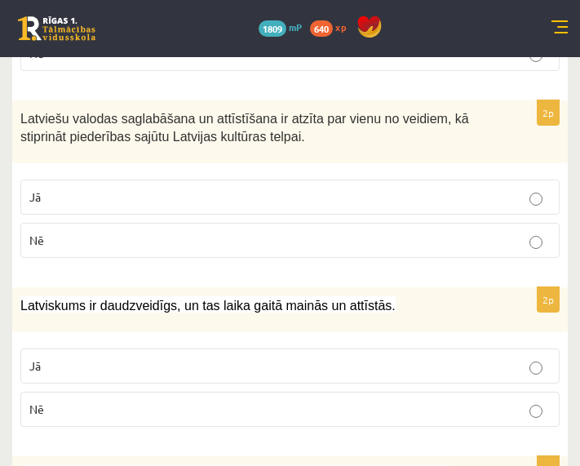
click at [85, 340] on fieldset "Jā Nē" at bounding box center [289, 385] width 539 height 91
click at [80, 357] on p "Jā" at bounding box center [289, 365] width 521 height 17
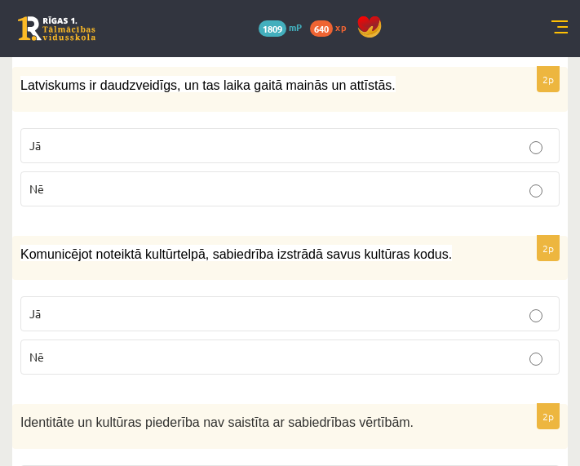
scroll to position [1060, 0]
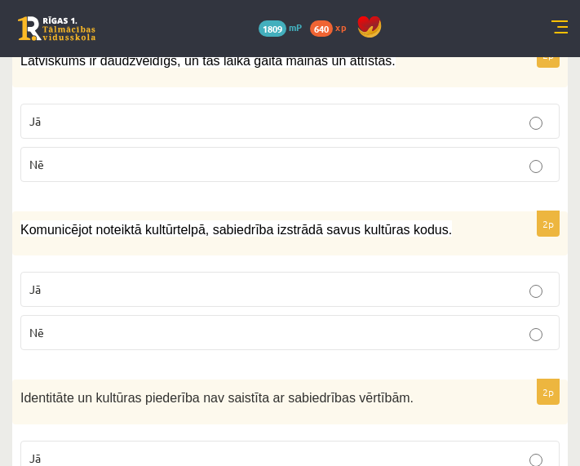
click at [81, 281] on p "Jā" at bounding box center [289, 289] width 521 height 17
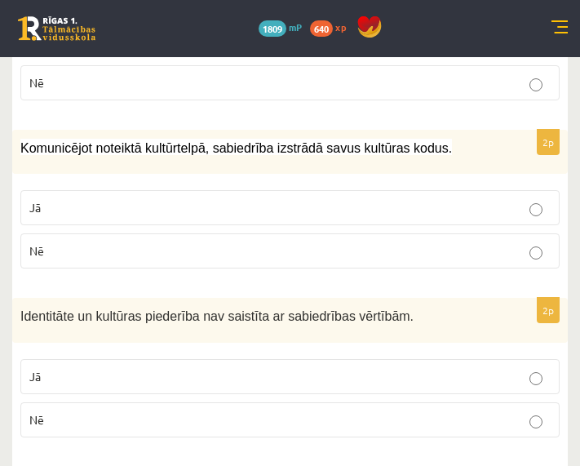
scroll to position [1305, 0]
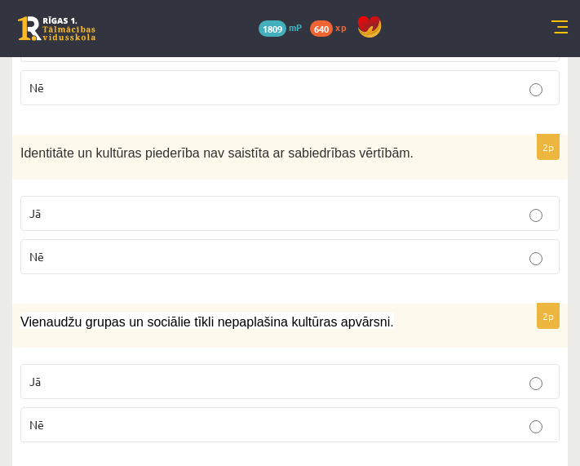
click at [92, 248] on p "Nē" at bounding box center [289, 256] width 521 height 17
click at [100, 416] on p "Nē" at bounding box center [289, 424] width 521 height 17
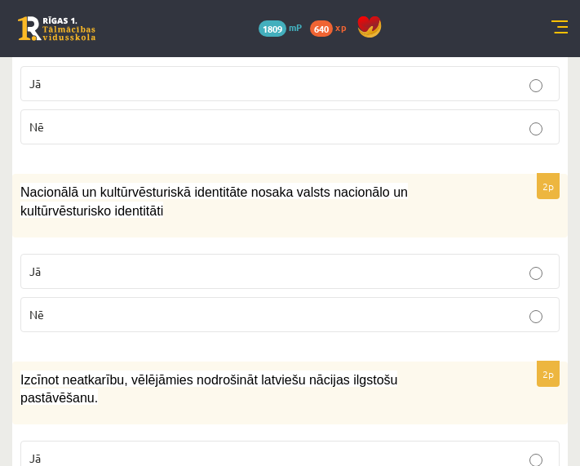
scroll to position [1632, 0]
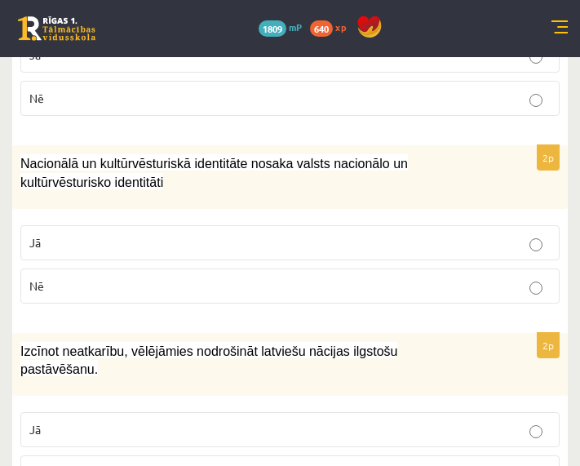
click at [90, 225] on label "Jā" at bounding box center [289, 242] width 539 height 35
click at [68, 421] on p "Jā" at bounding box center [289, 429] width 521 height 17
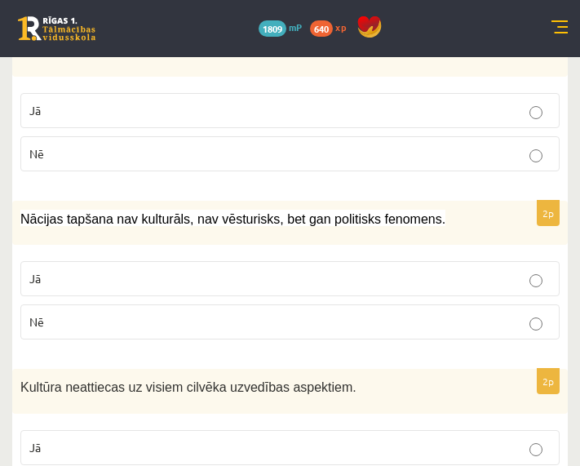
scroll to position [1958, 0]
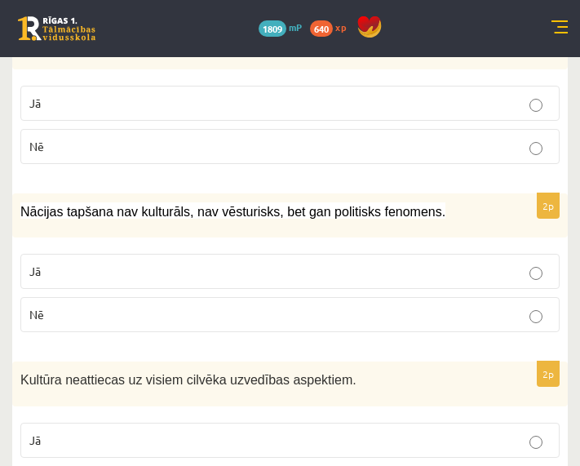
click at [68, 297] on label "Nē" at bounding box center [289, 314] width 539 height 35
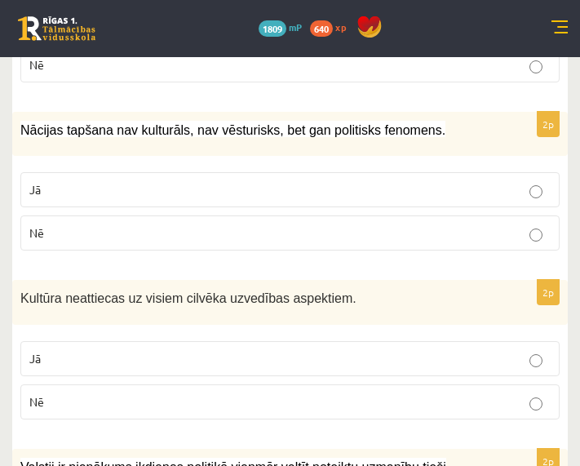
click at [51, 393] on p "Nē" at bounding box center [289, 401] width 521 height 17
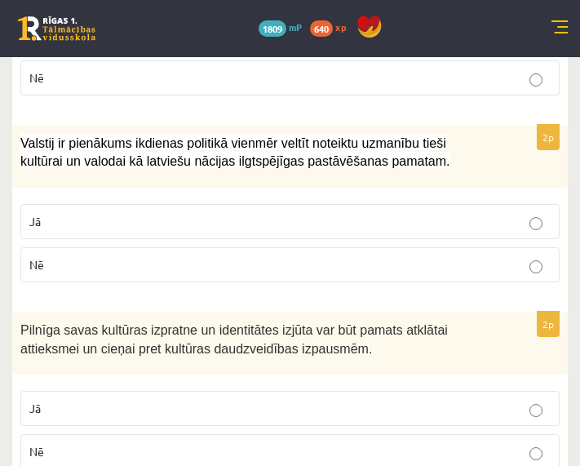
scroll to position [2366, 0]
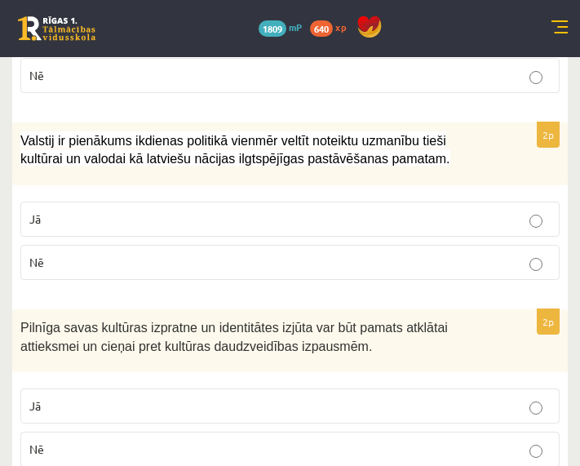
click at [68, 201] on label "Jā" at bounding box center [289, 218] width 539 height 35
click at [69, 397] on p "Jā" at bounding box center [289, 405] width 521 height 17
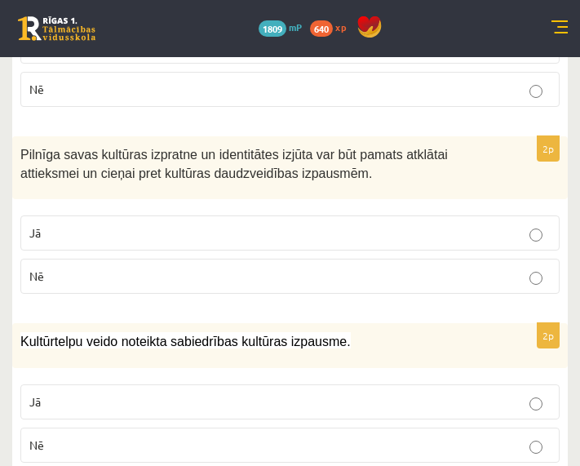
scroll to position [2542, 0]
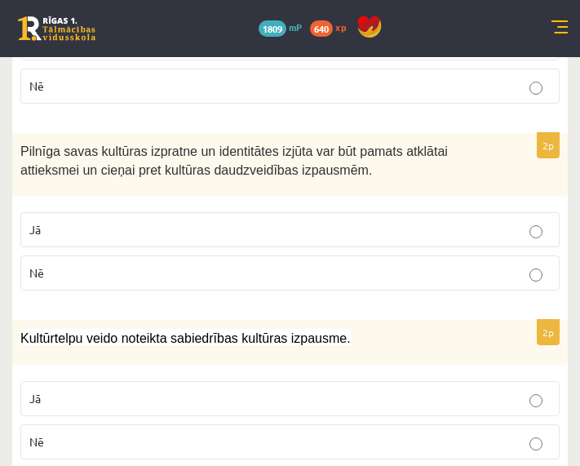
click at [66, 390] on p "Jā" at bounding box center [289, 398] width 521 height 17
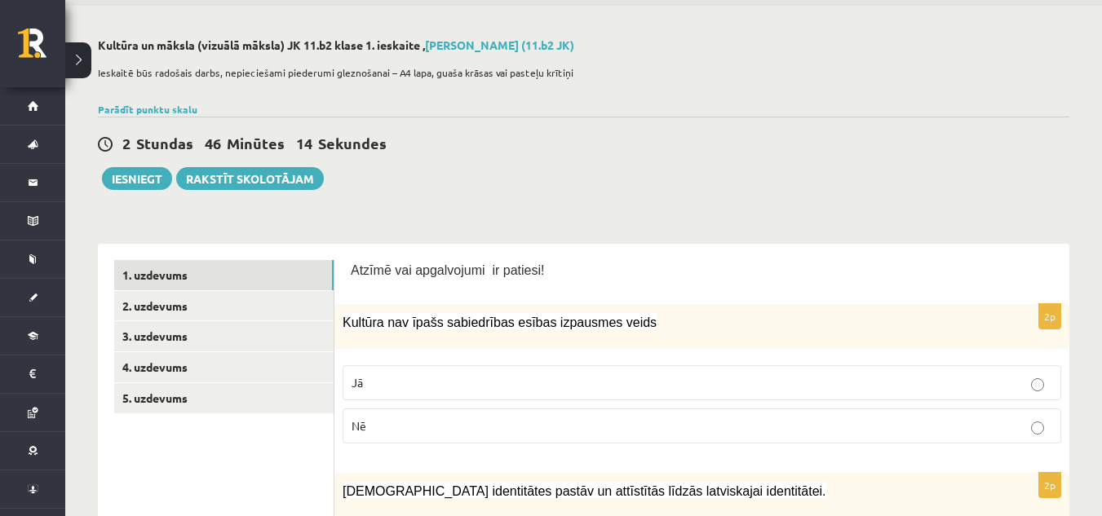
scroll to position [15, 0]
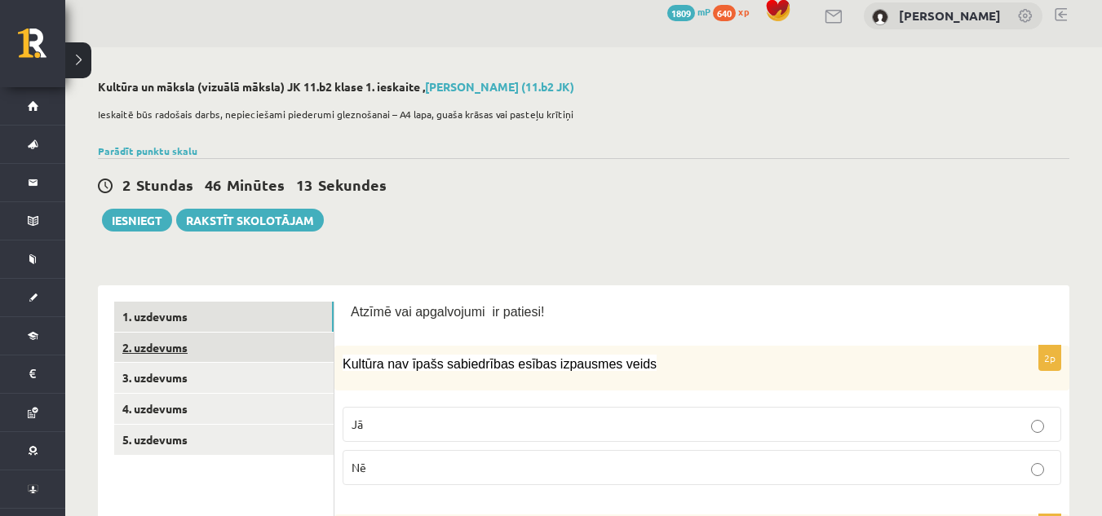
click at [216, 360] on link "2. uzdevums" at bounding box center [223, 348] width 219 height 30
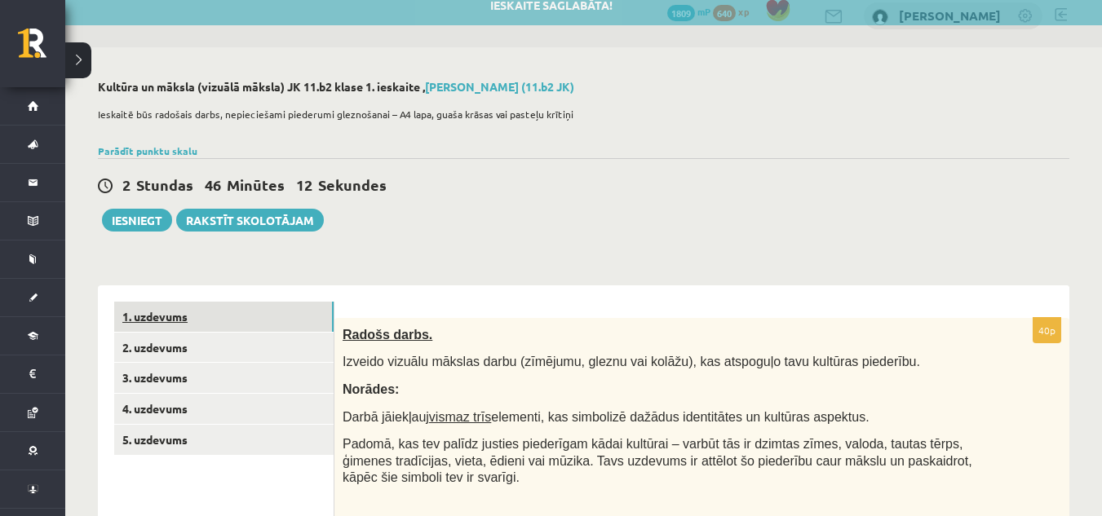
click at [224, 314] on link "1. uzdevums" at bounding box center [223, 317] width 219 height 30
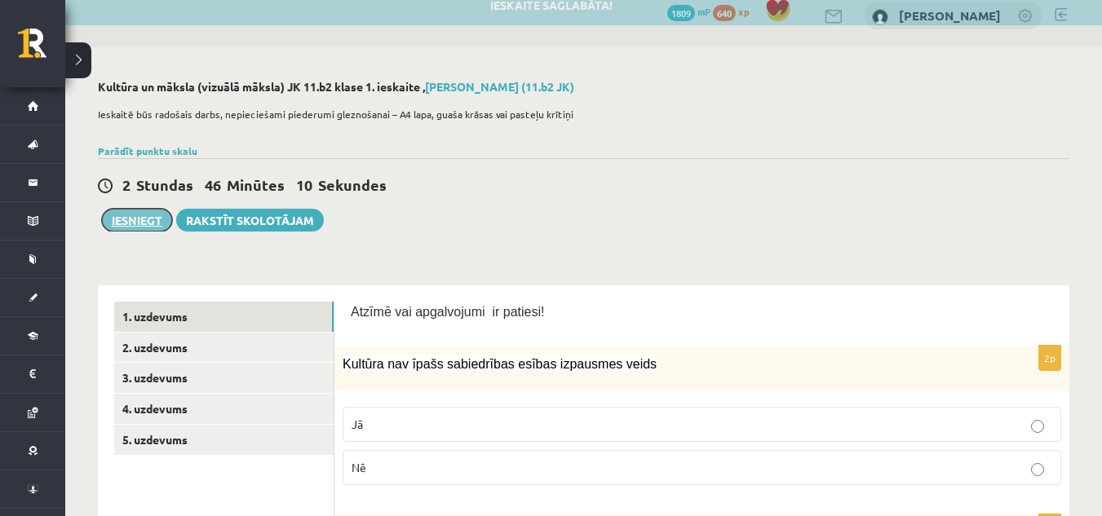
click at [146, 225] on button "Iesniegt" at bounding box center [137, 220] width 70 height 23
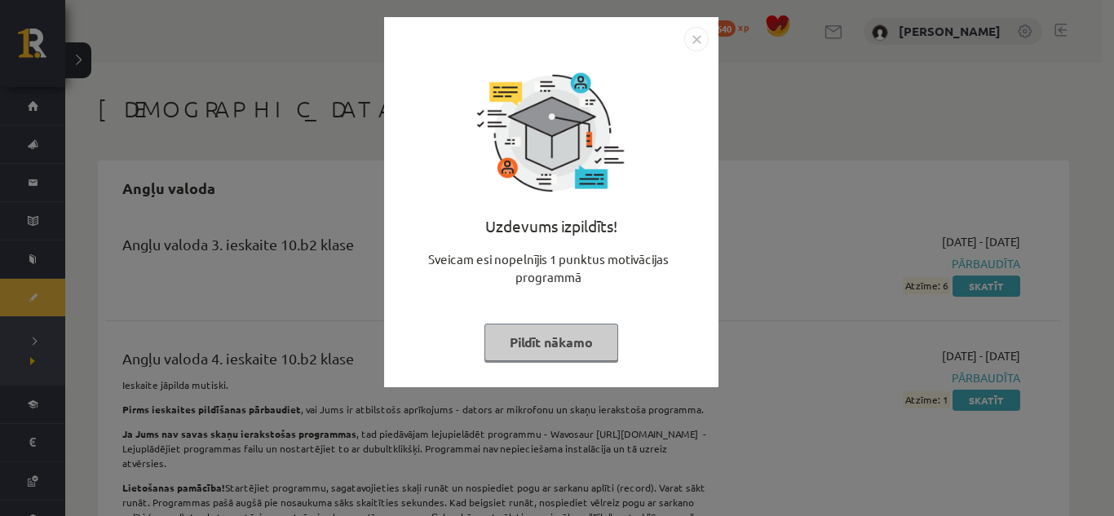
click at [701, 45] on img "Close" at bounding box center [696, 39] width 24 height 24
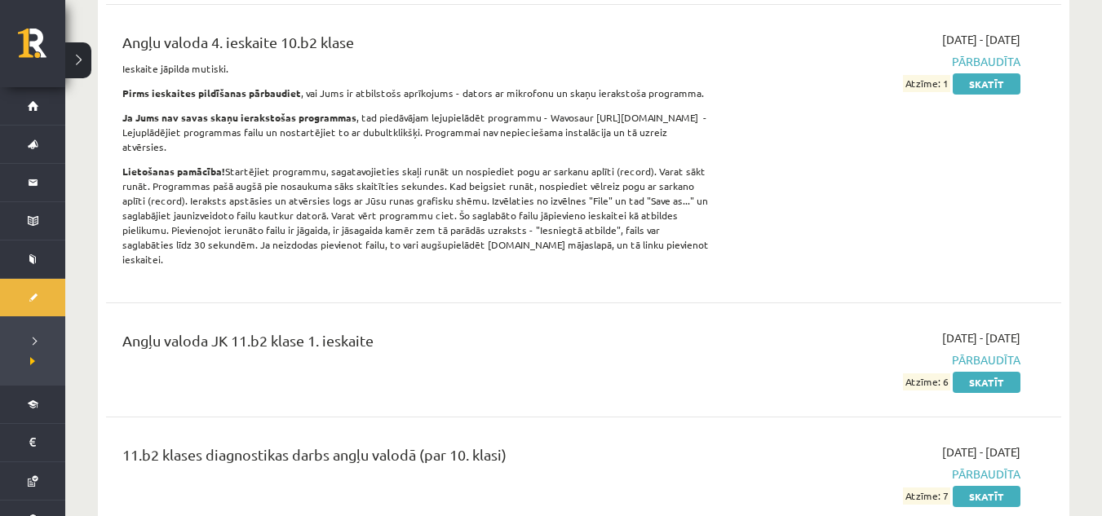
scroll to position [326, 0]
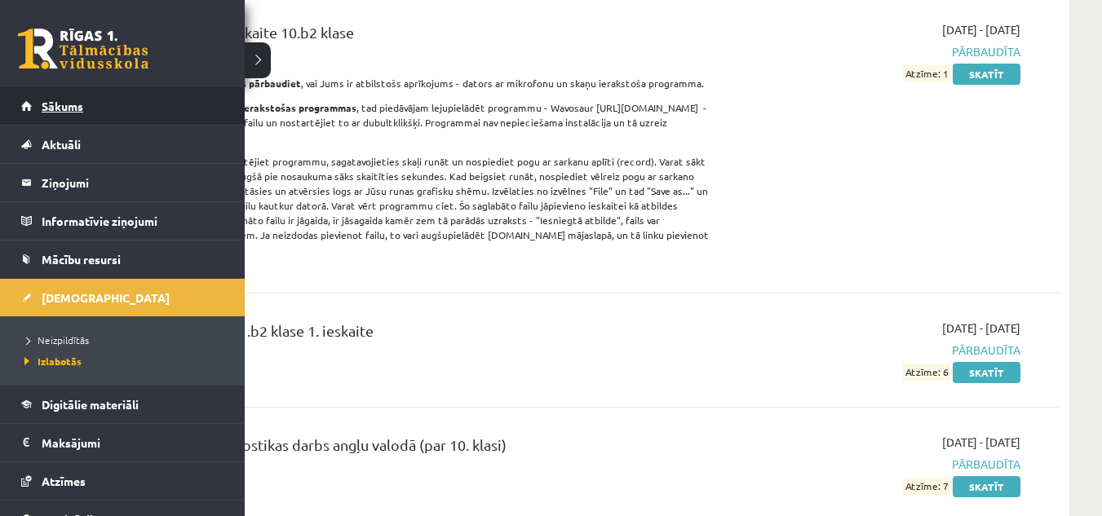
click at [82, 103] on span "Sākums" at bounding box center [63, 106] width 42 height 15
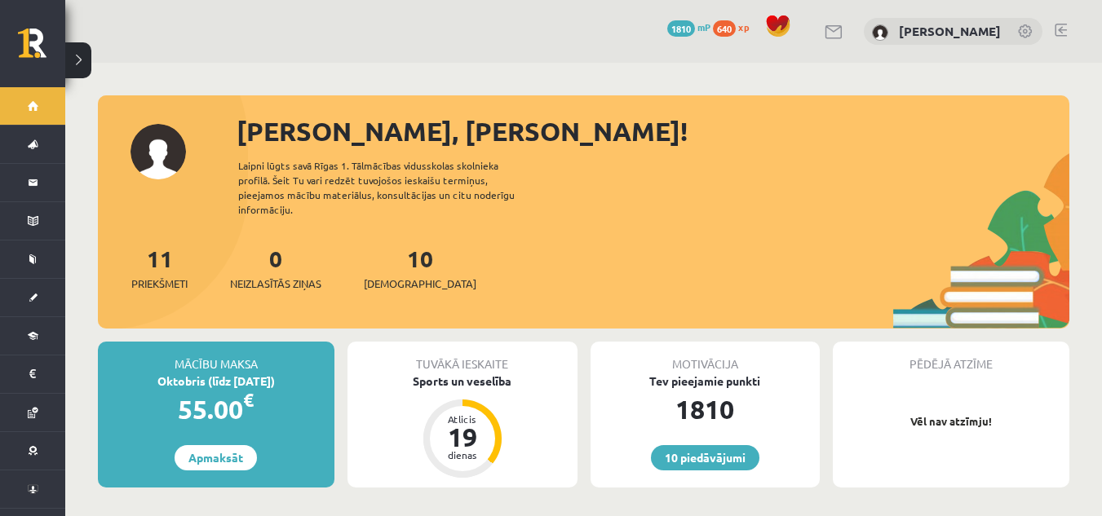
click at [1065, 29] on link at bounding box center [1061, 30] width 12 height 13
